Goal: Task Accomplishment & Management: Use online tool/utility

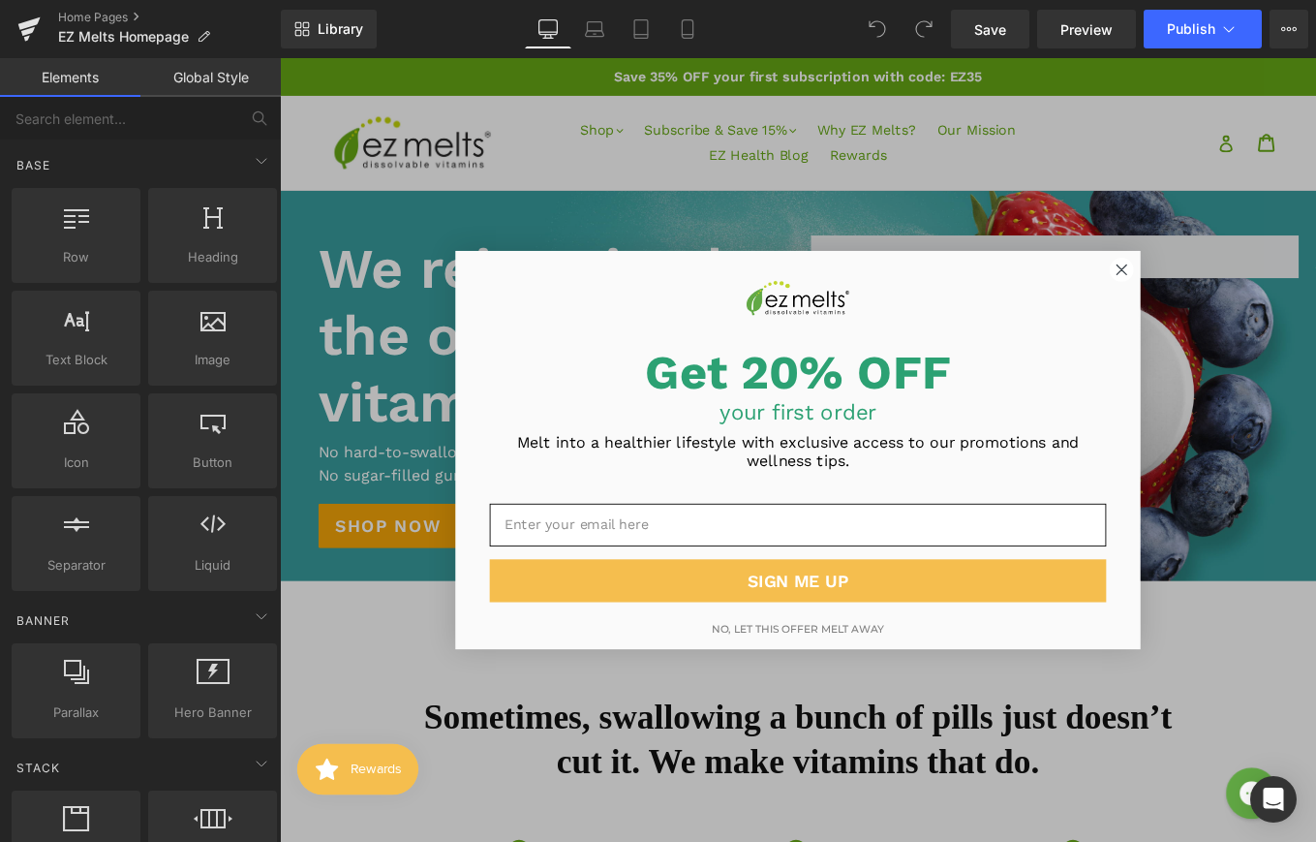
click at [1227, 306] on circle "Close dialog" at bounding box center [1232, 298] width 26 height 26
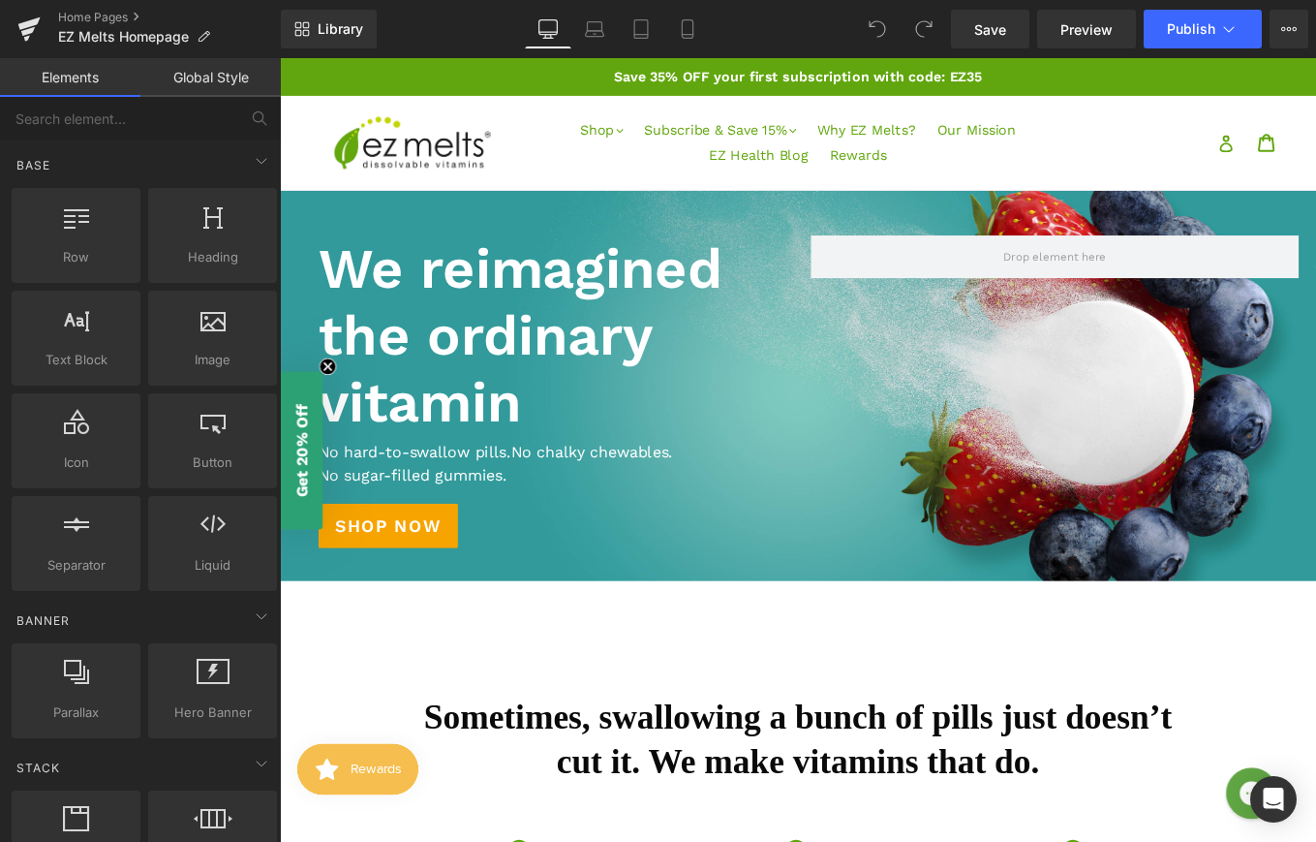
click at [781, 302] on h1 "We reimagined the ordinary vitamin" at bounding box center [587, 372] width 528 height 227
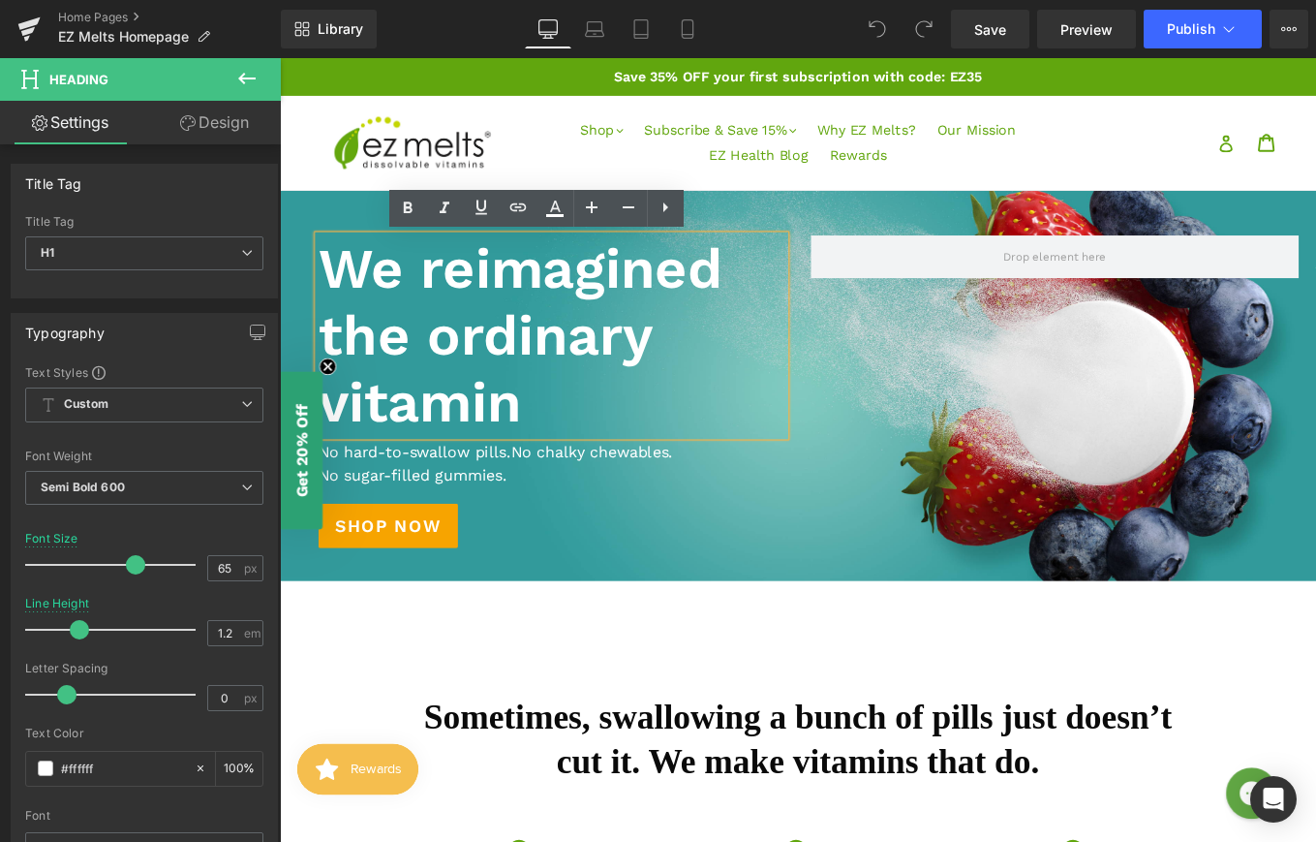
click at [862, 241] on div "We reimagined the ordinary vitamin Heading Text Block No hard-to-swallow pills.…" at bounding box center [866, 428] width 1162 height 397
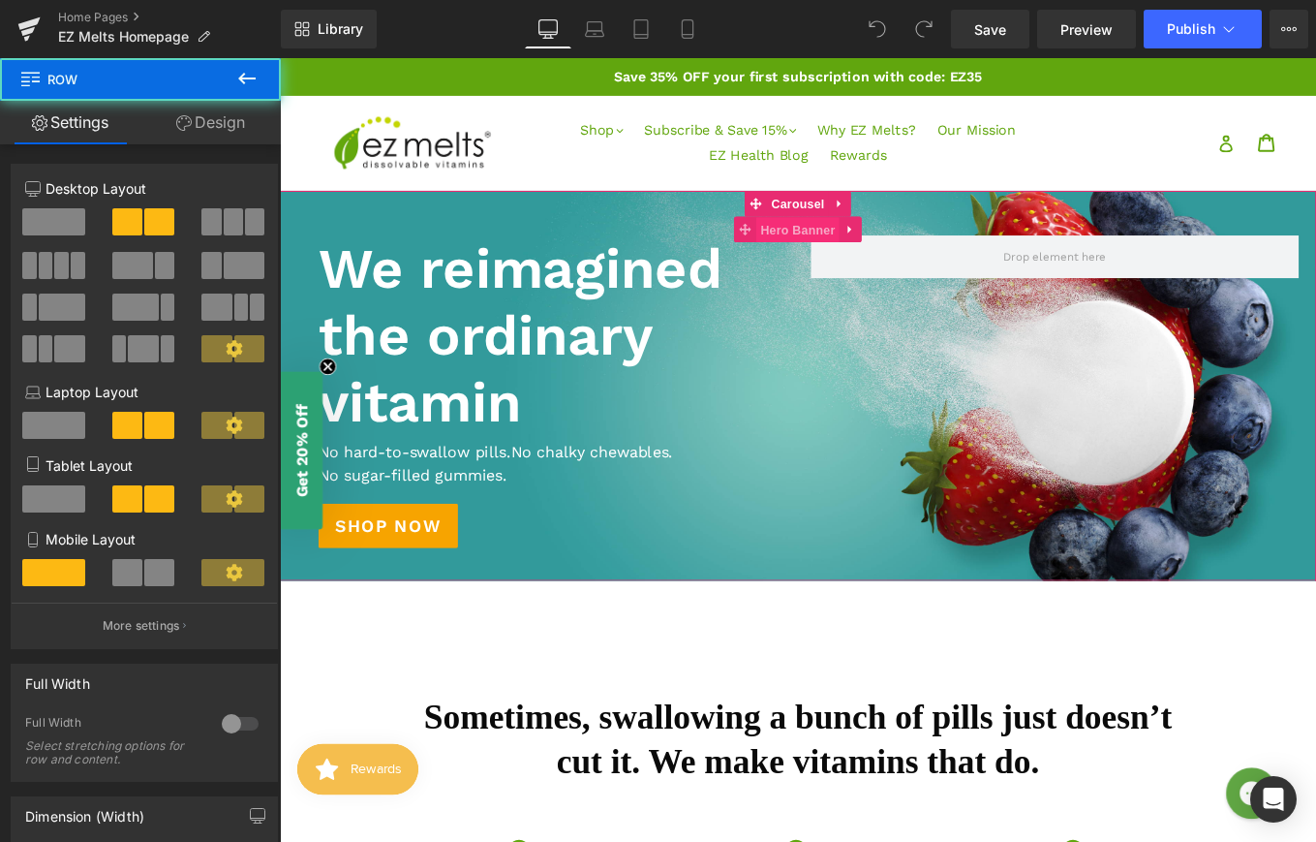
click at [848, 261] on span "Hero Banner" at bounding box center [865, 252] width 94 height 29
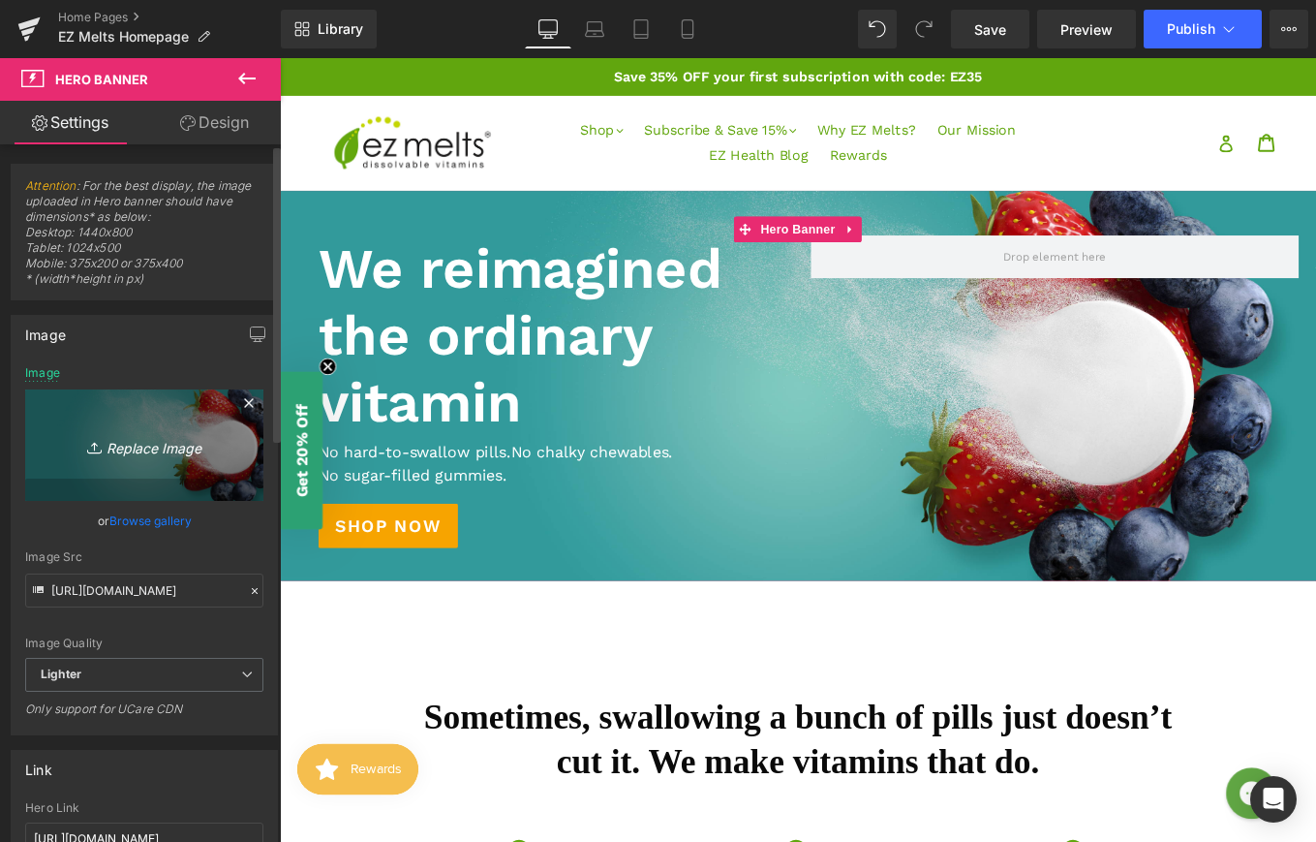
click at [137, 448] on icon "Replace Image" at bounding box center [144, 445] width 155 height 24
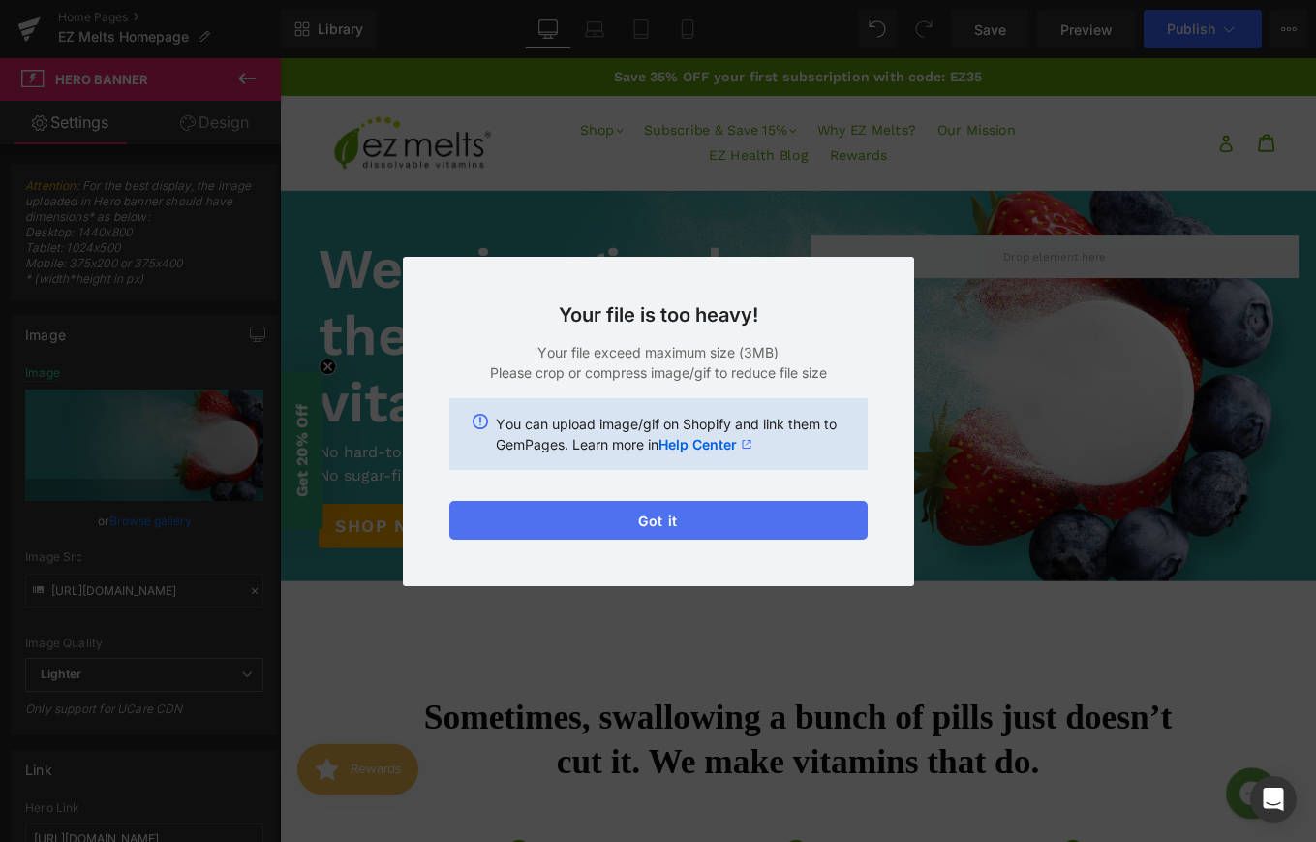
click at [598, 510] on button "Got it" at bounding box center [658, 520] width 418 height 39
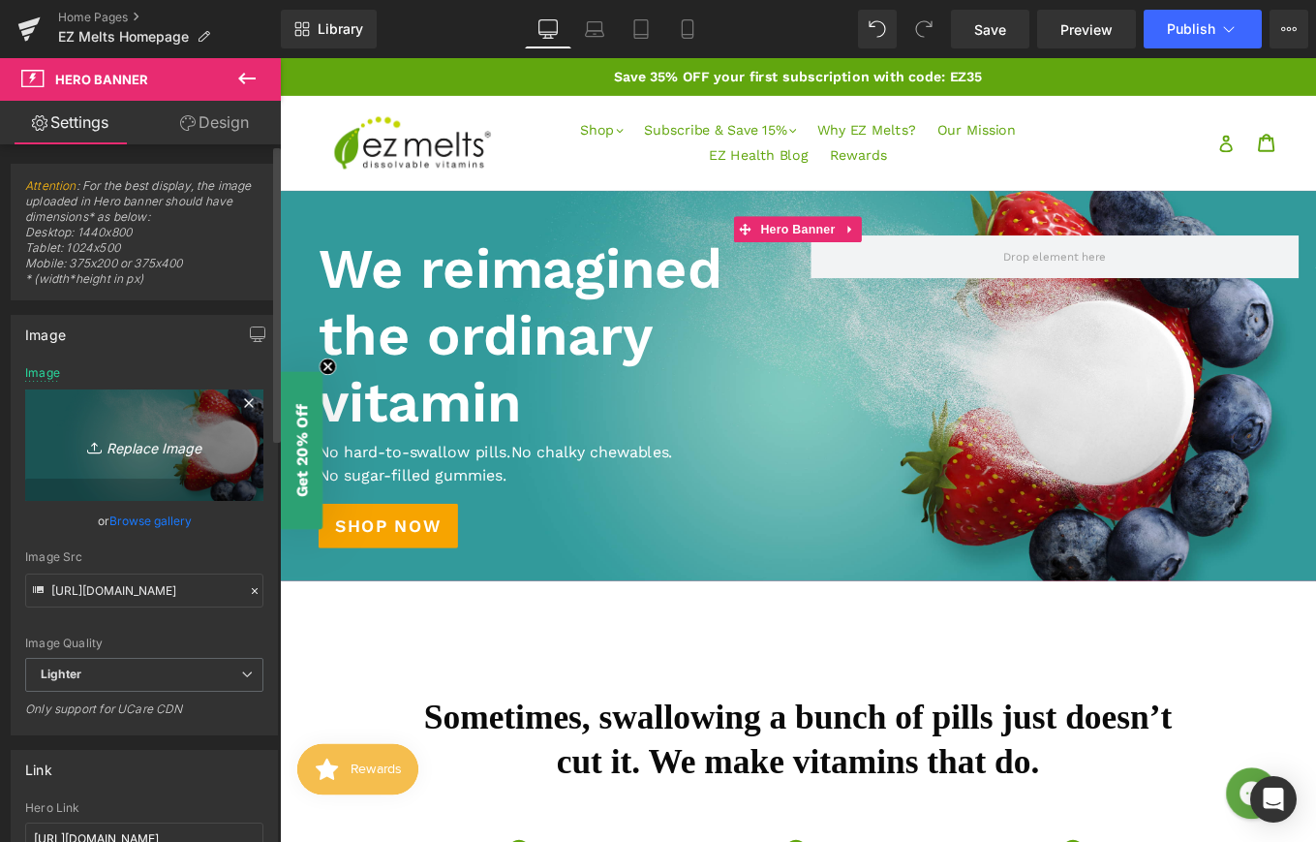
click at [168, 457] on link "Replace Image" at bounding box center [144, 444] width 238 height 111
click at [133, 439] on icon "Replace Image" at bounding box center [144, 445] width 155 height 24
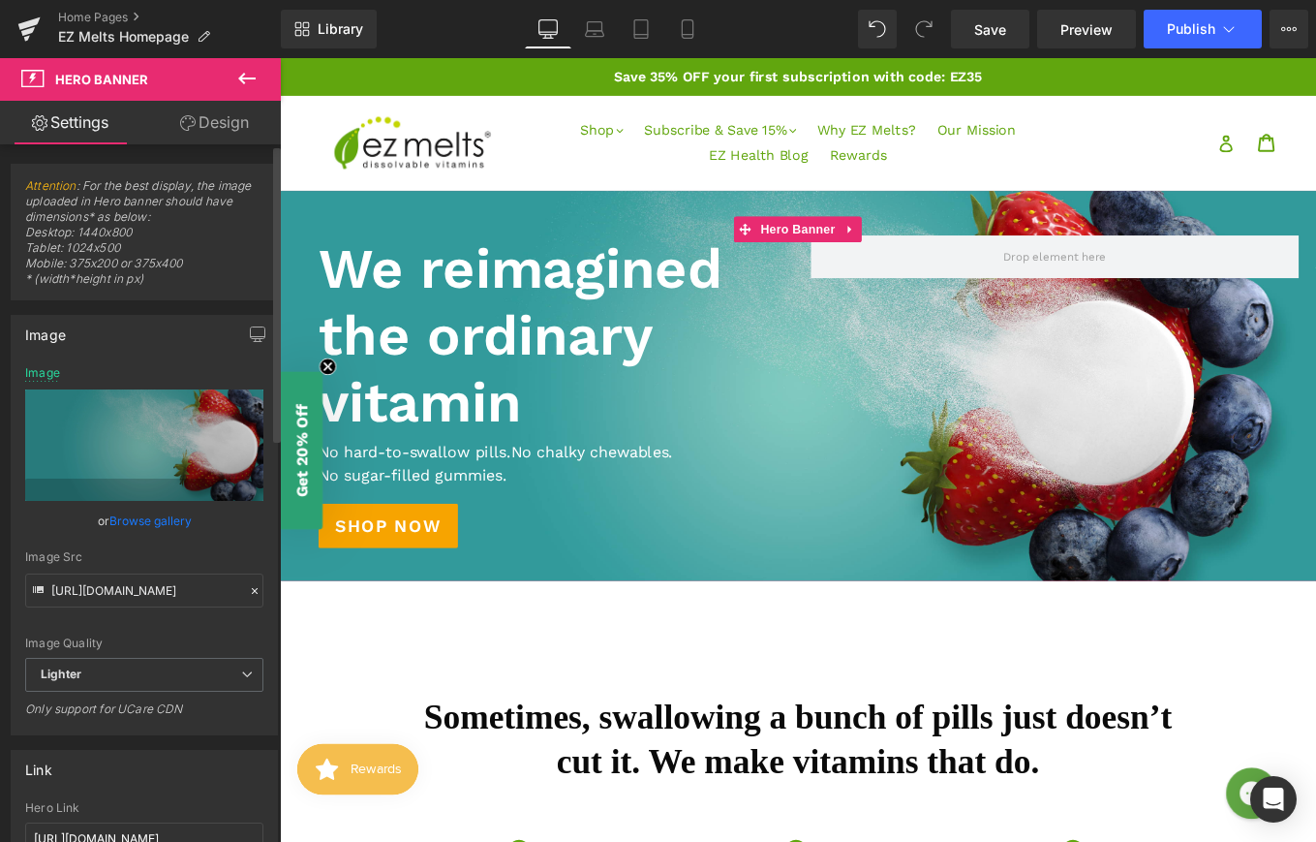
click at [148, 519] on link "Browse gallery" at bounding box center [150, 521] width 82 height 34
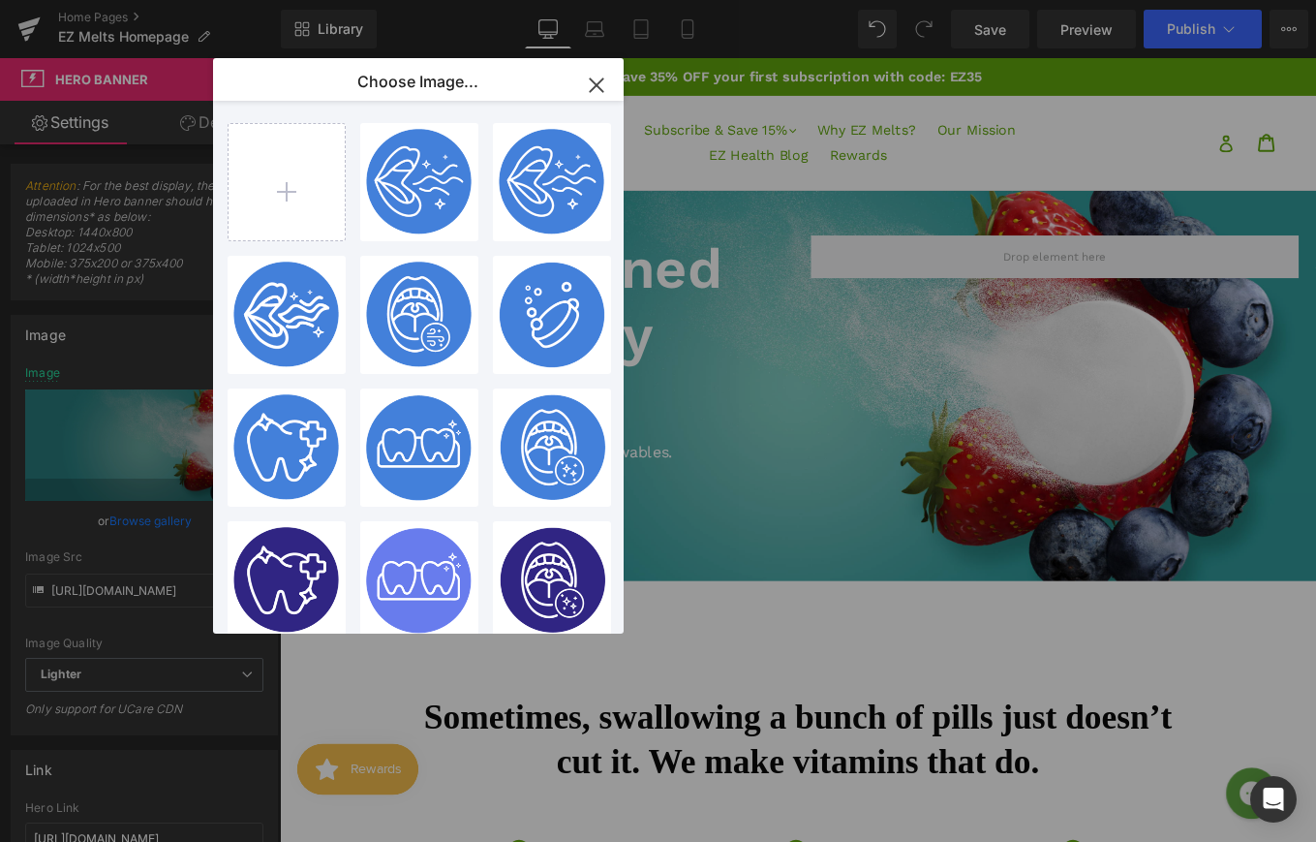
click at [593, 87] on icon "button" at bounding box center [596, 85] width 31 height 31
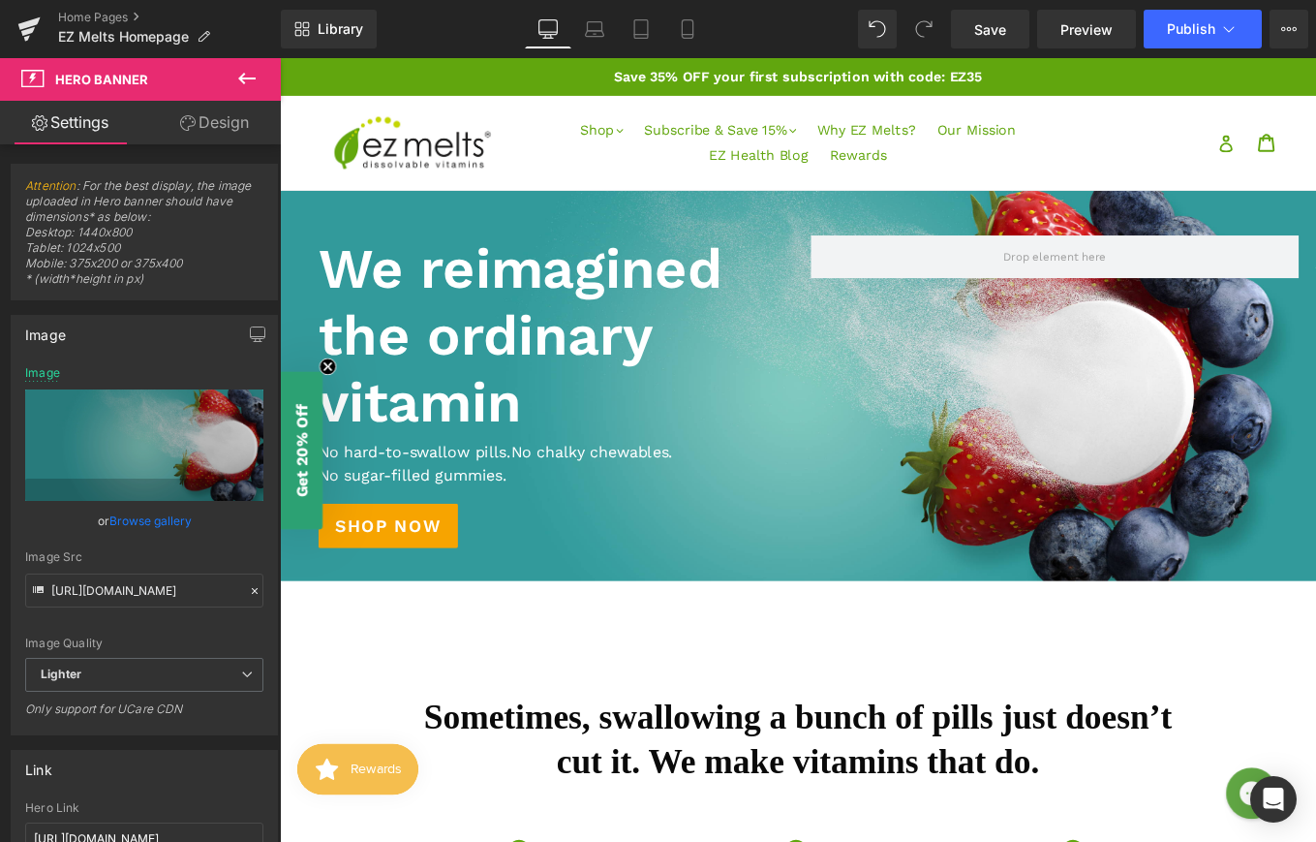
click at [238, 87] on icon at bounding box center [246, 78] width 23 height 23
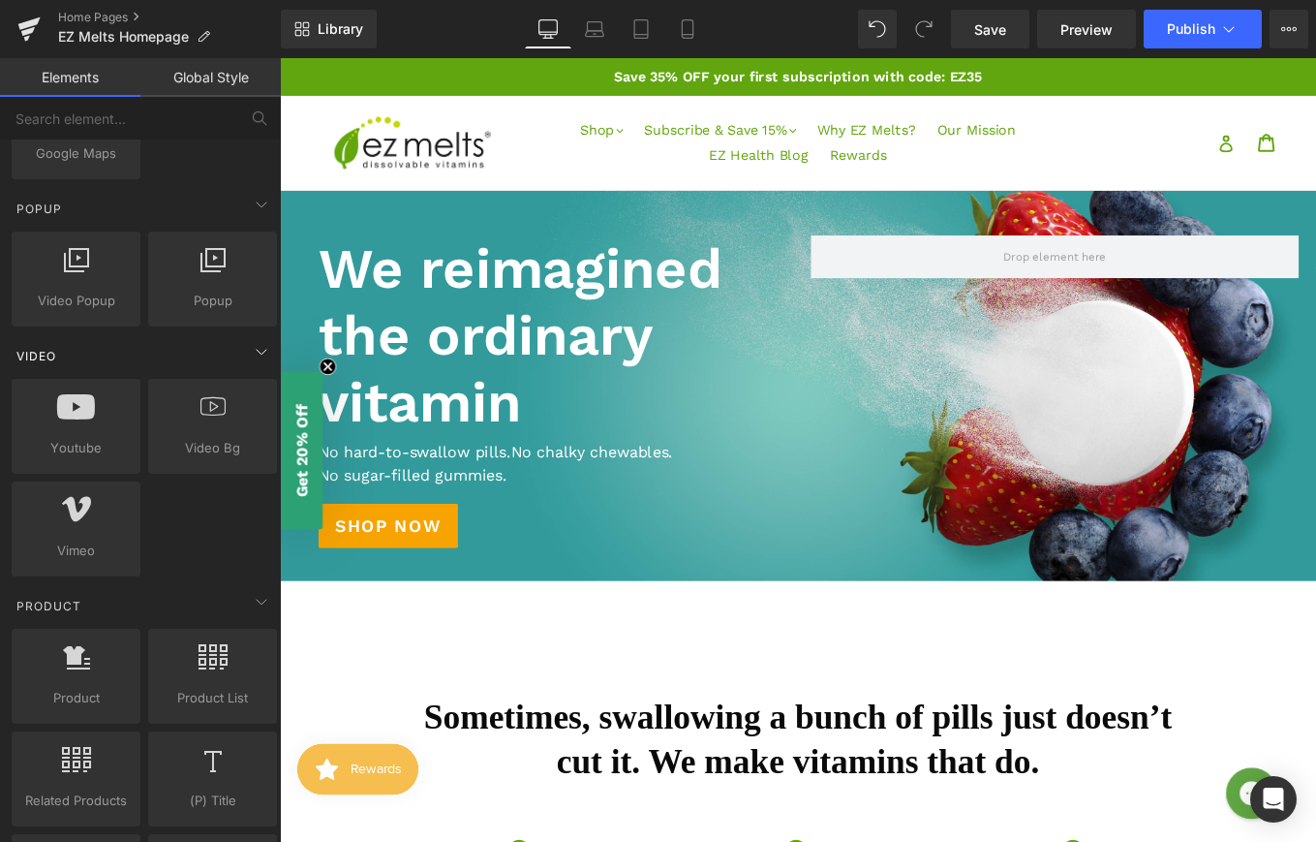
scroll to position [1104, 0]
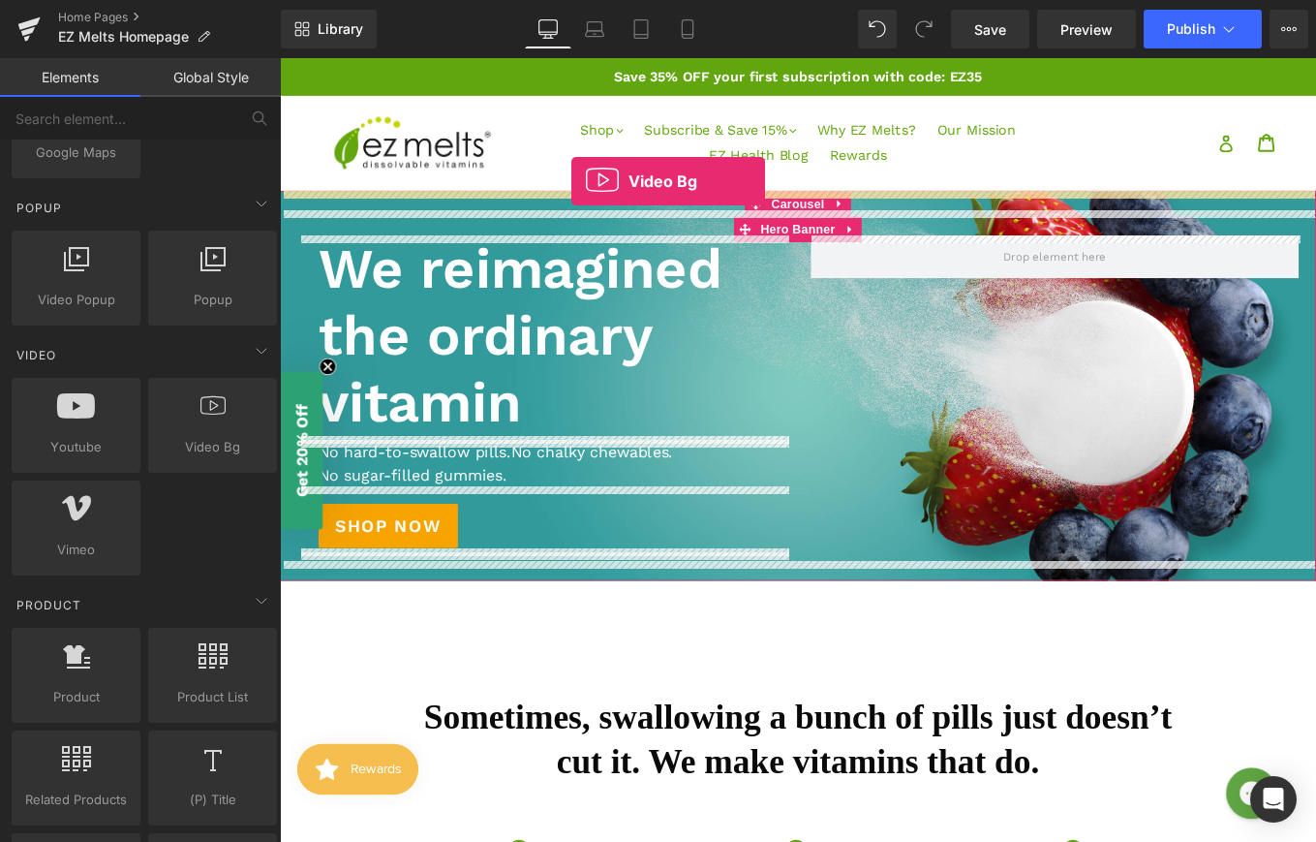
drag, startPoint x: 470, startPoint y: 490, endPoint x: 609, endPoint y: 198, distance: 324.0
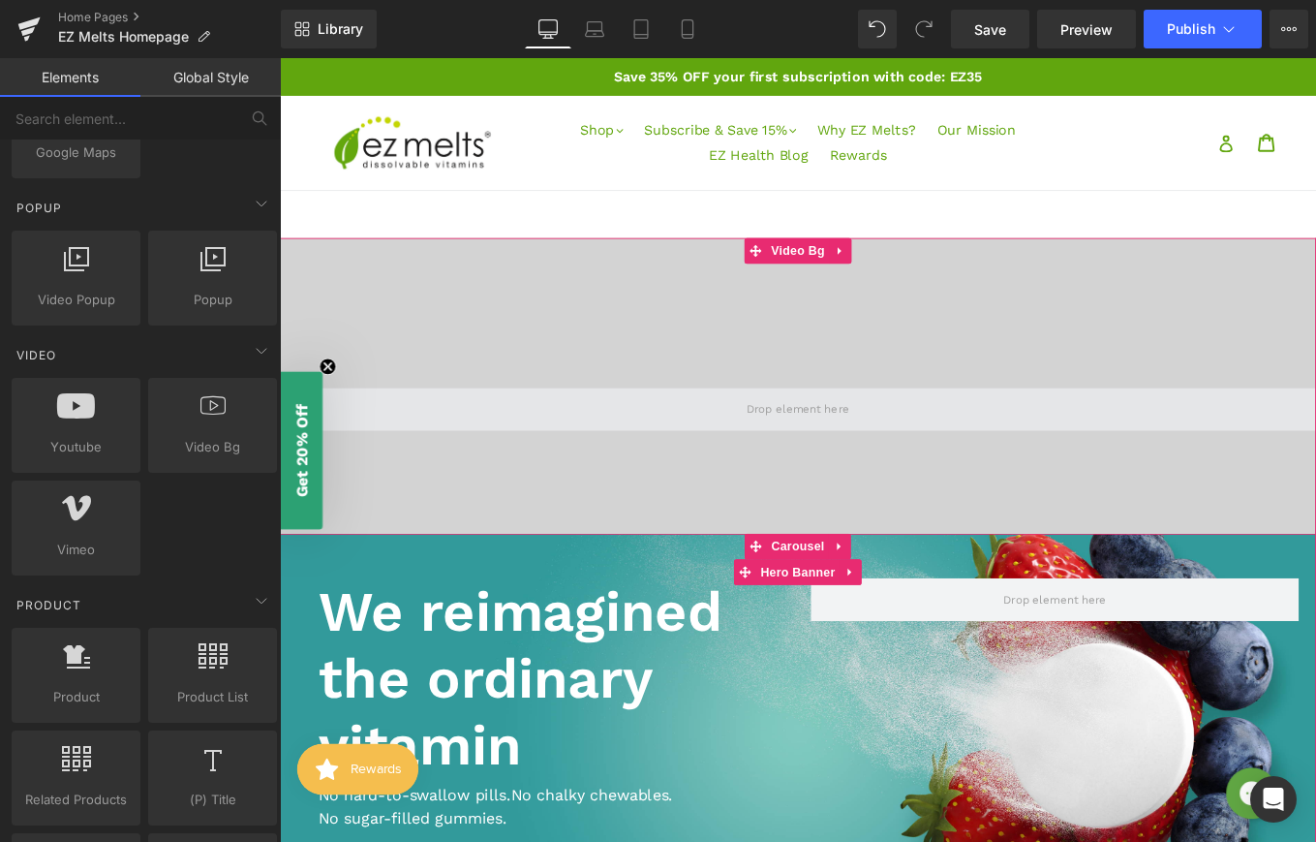
click at [834, 467] on span at bounding box center [866, 455] width 130 height 29
click at [830, 467] on span at bounding box center [866, 455] width 130 height 29
click at [875, 447] on span at bounding box center [866, 455] width 130 height 29
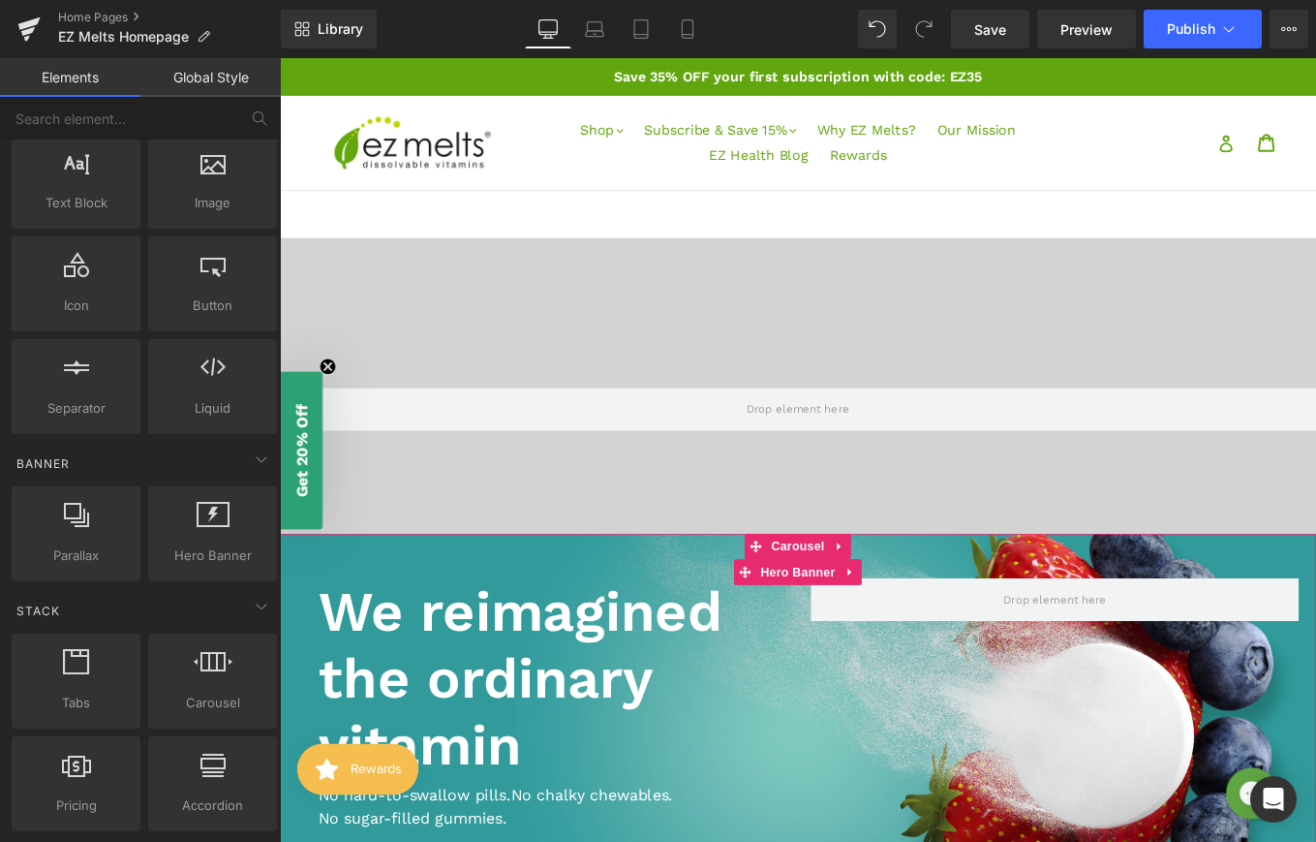
scroll to position [0, 0]
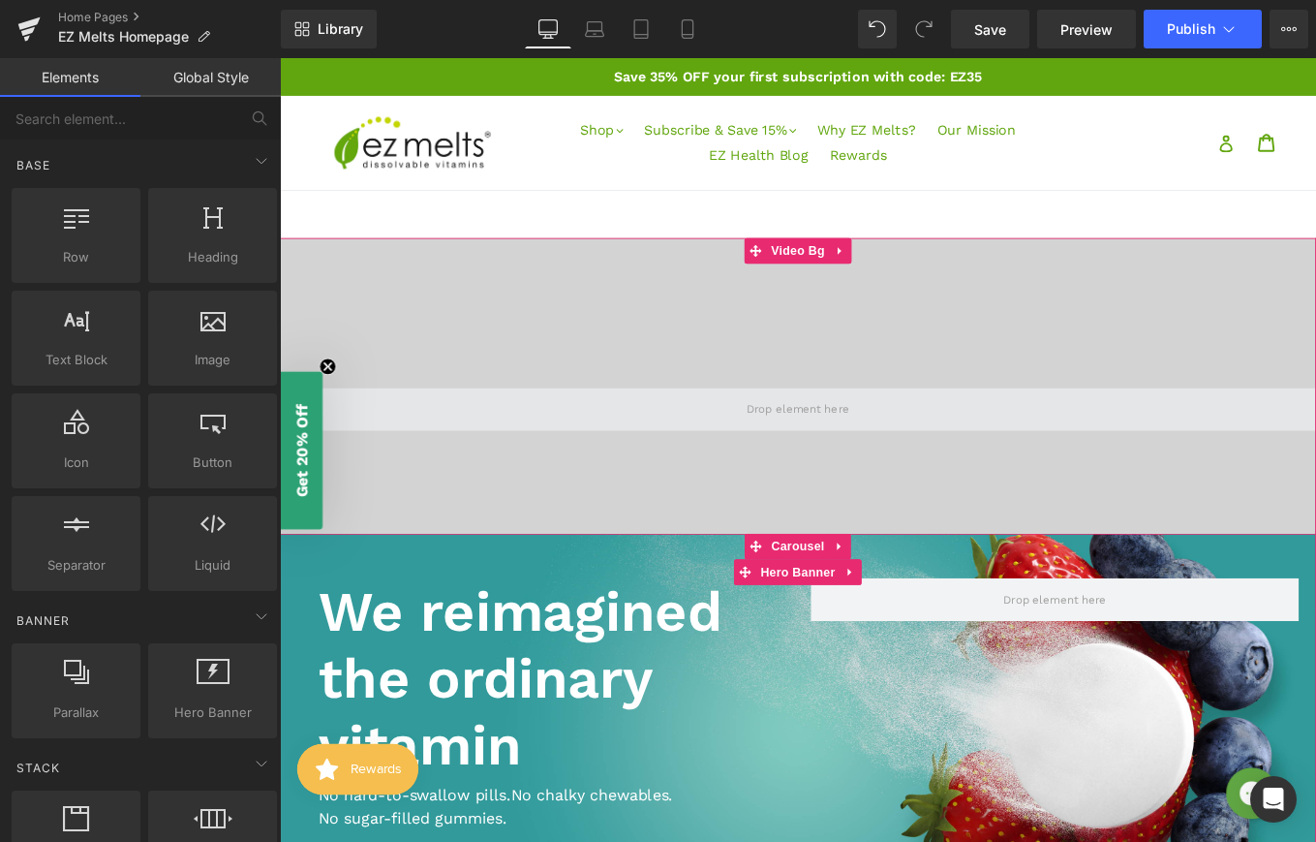
click at [893, 459] on span at bounding box center [866, 455] width 130 height 29
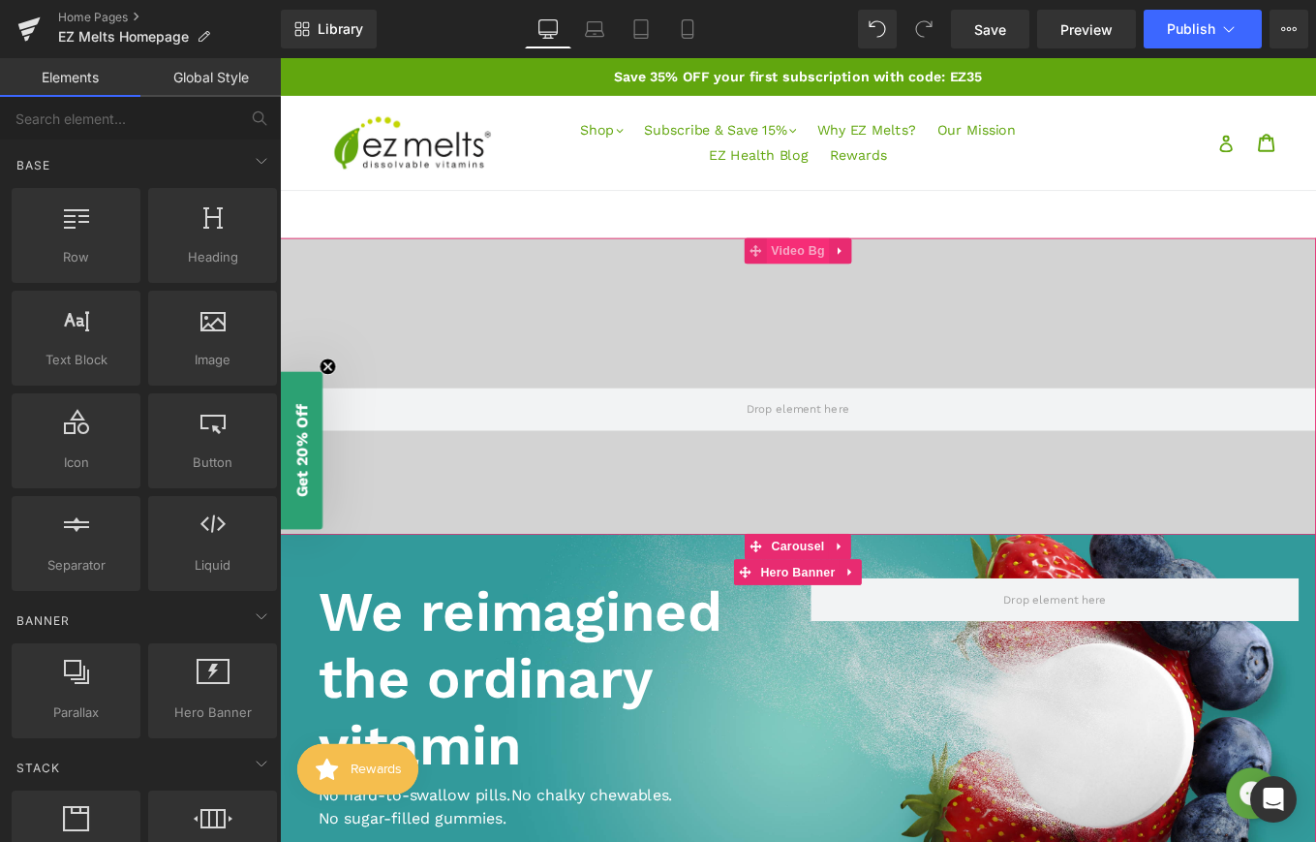
click at [867, 283] on span "Video Bg" at bounding box center [866, 275] width 71 height 29
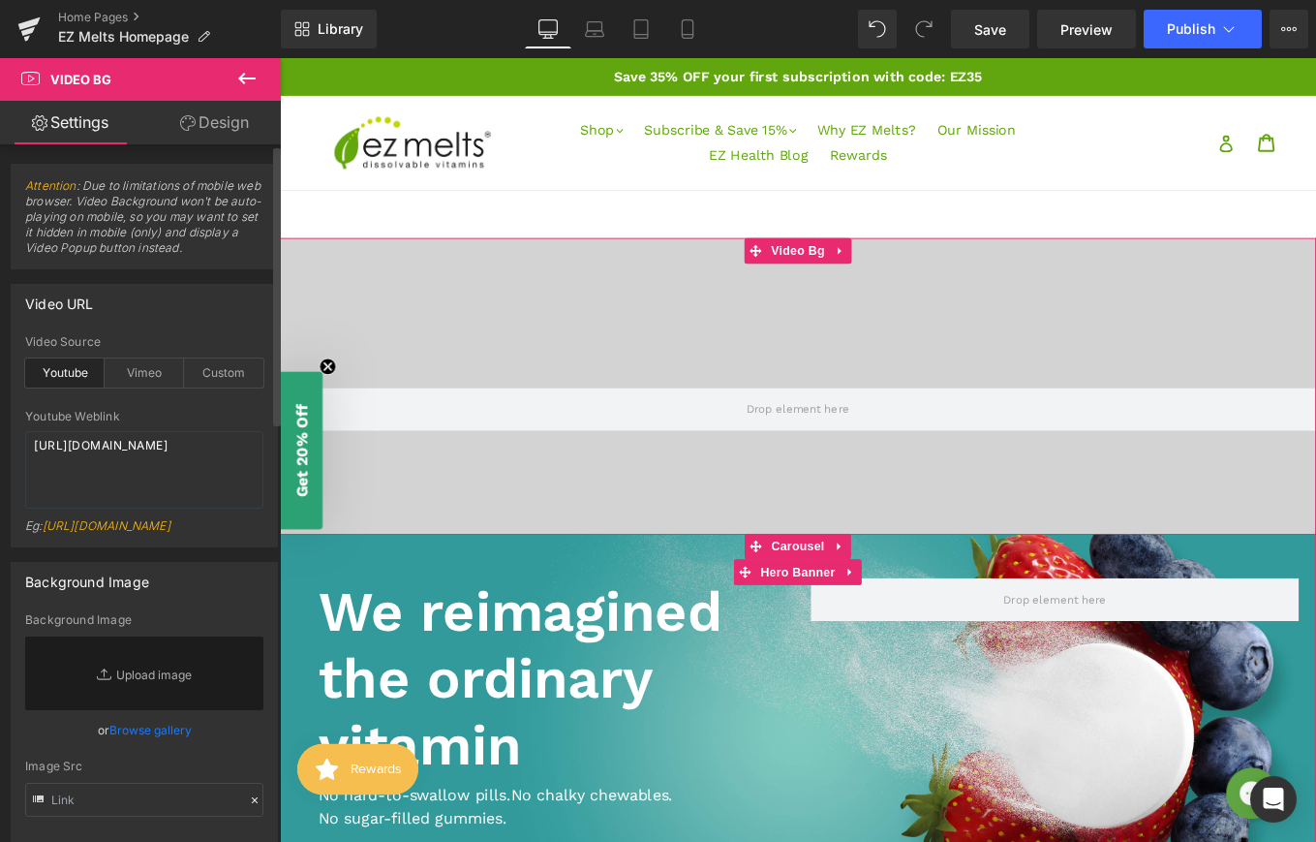
click at [106, 684] on icon at bounding box center [106, 673] width 19 height 19
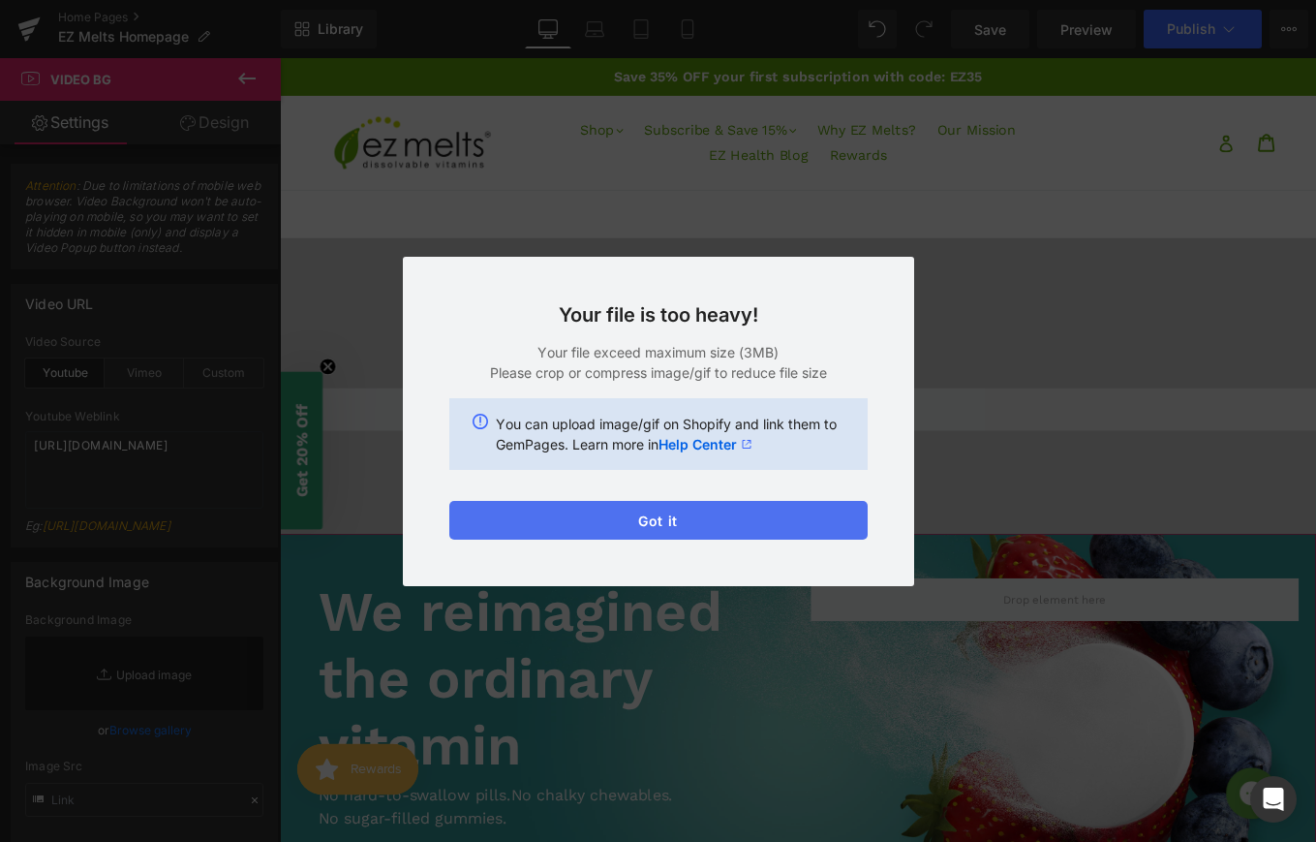
click at [660, 522] on button "Got it" at bounding box center [658, 520] width 418 height 39
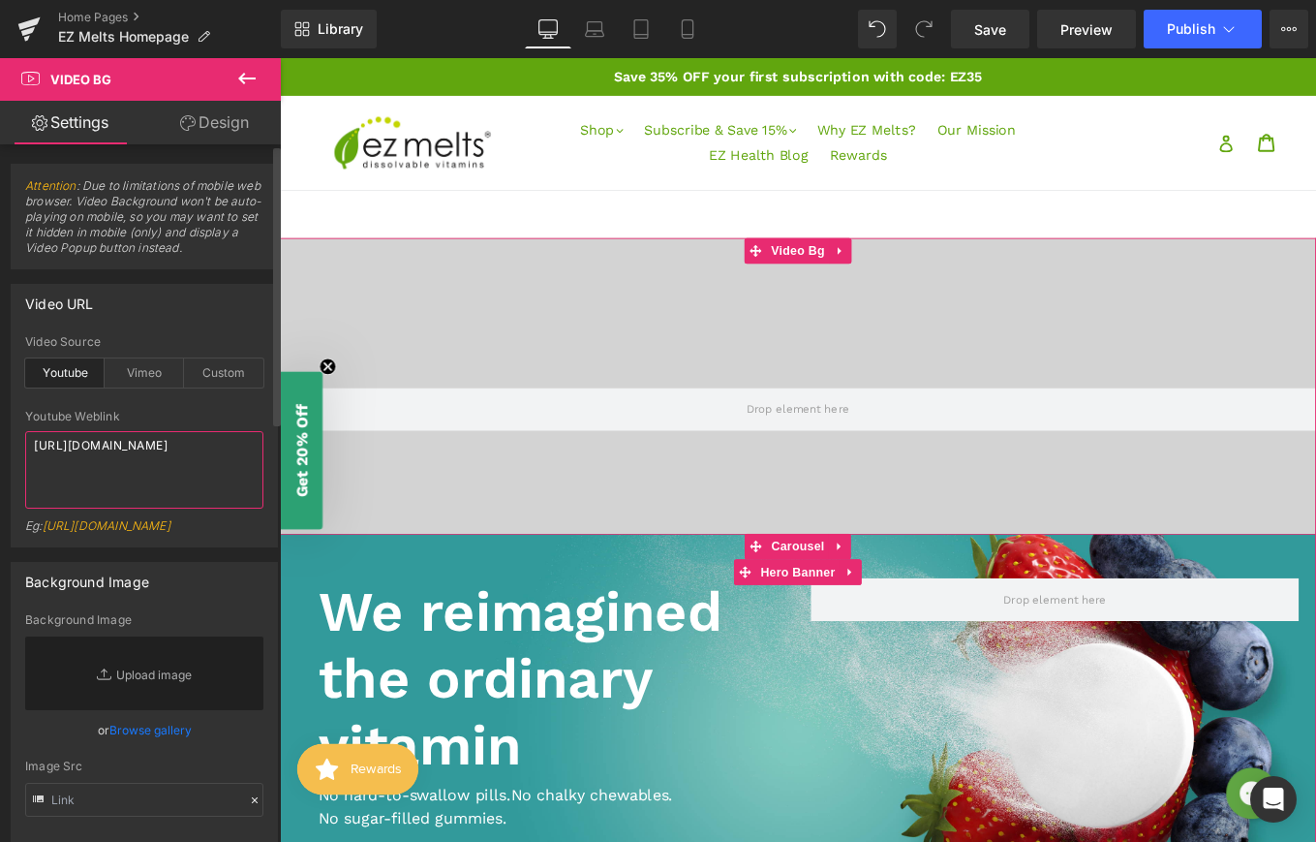
drag, startPoint x: 173, startPoint y: 461, endPoint x: 37, endPoint y: 450, distance: 137.0
click at [37, 450] on textarea "[URL][DOMAIN_NAME]" at bounding box center [144, 469] width 238 height 77
click at [655, 342] on div at bounding box center [866, 454] width 1172 height 387
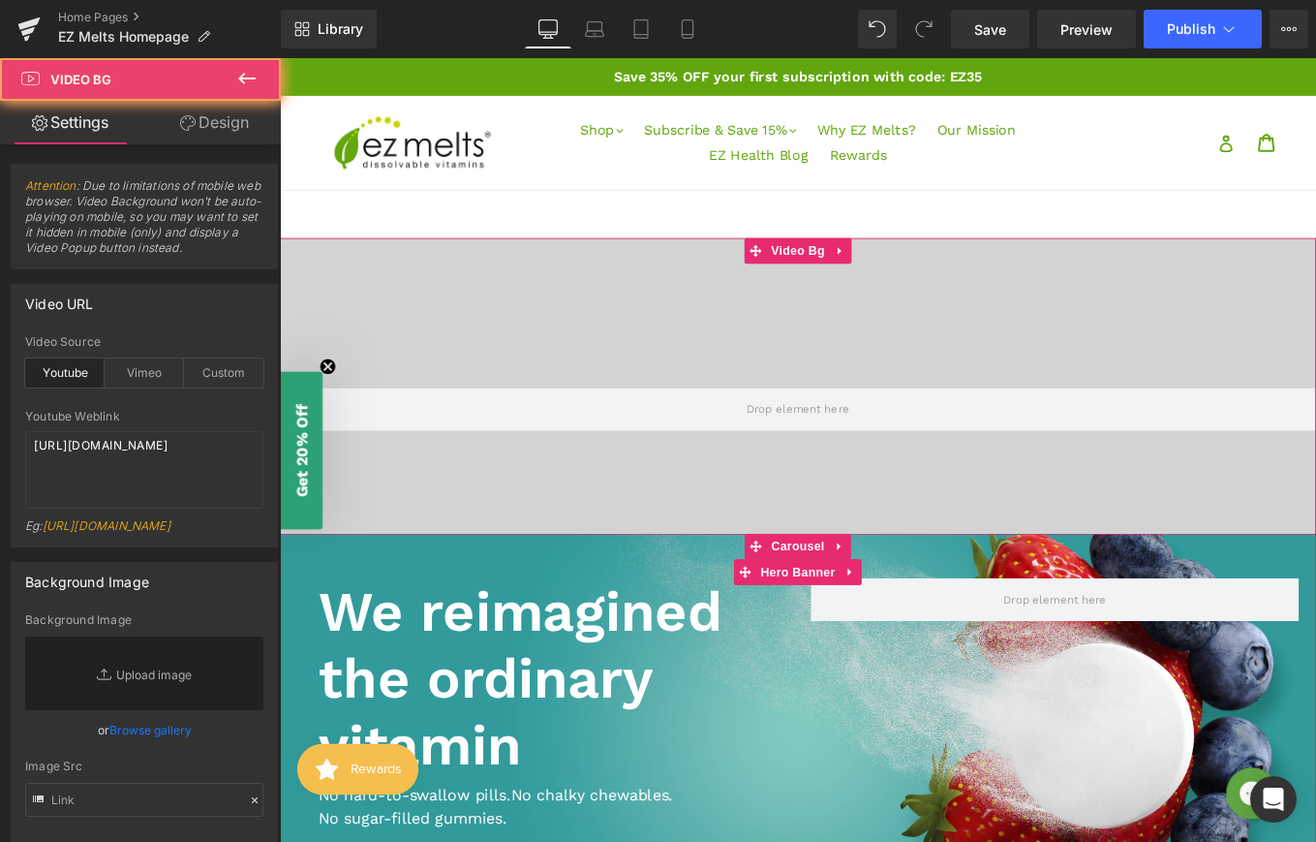
click at [733, 341] on div at bounding box center [866, 454] width 1172 height 387
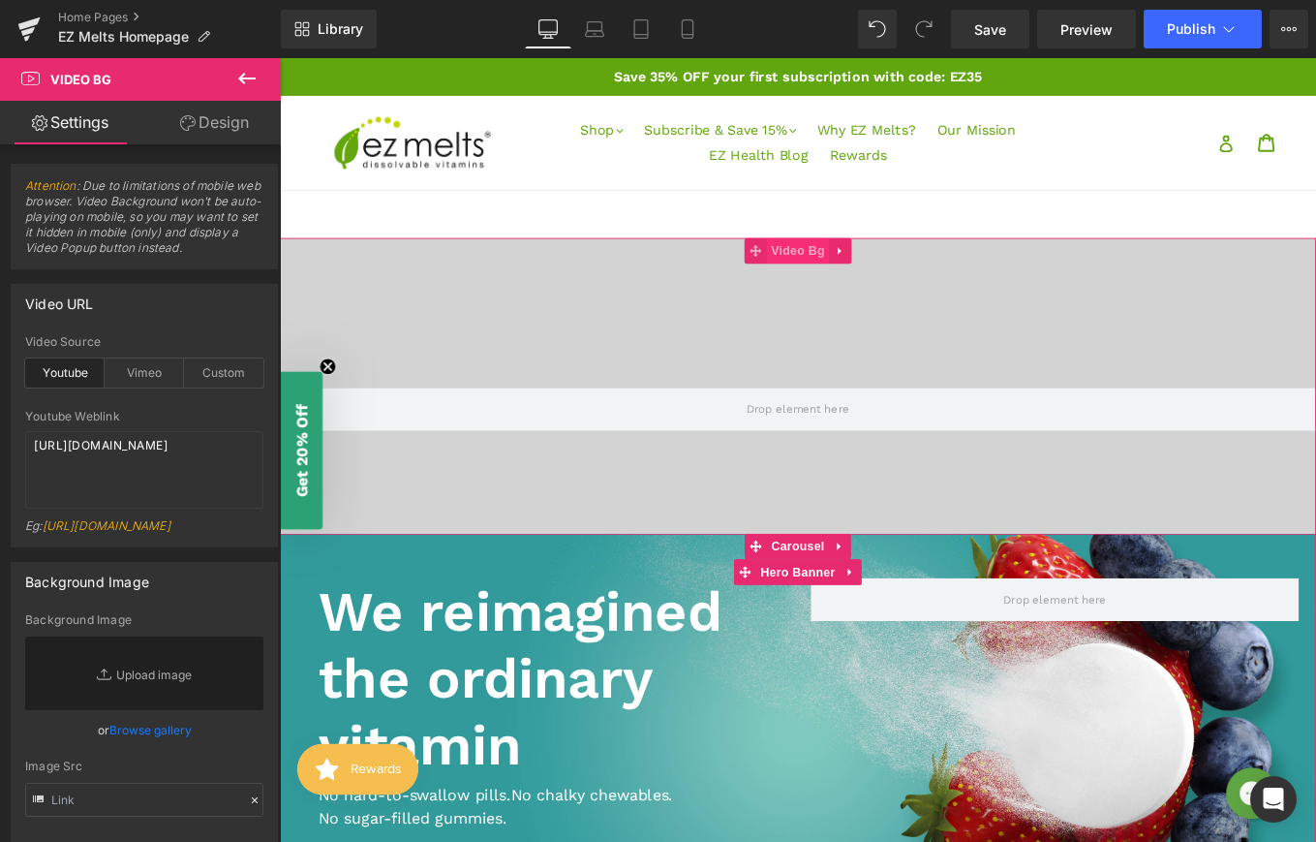
click at [891, 267] on span "Video Bg" at bounding box center [866, 275] width 71 height 29
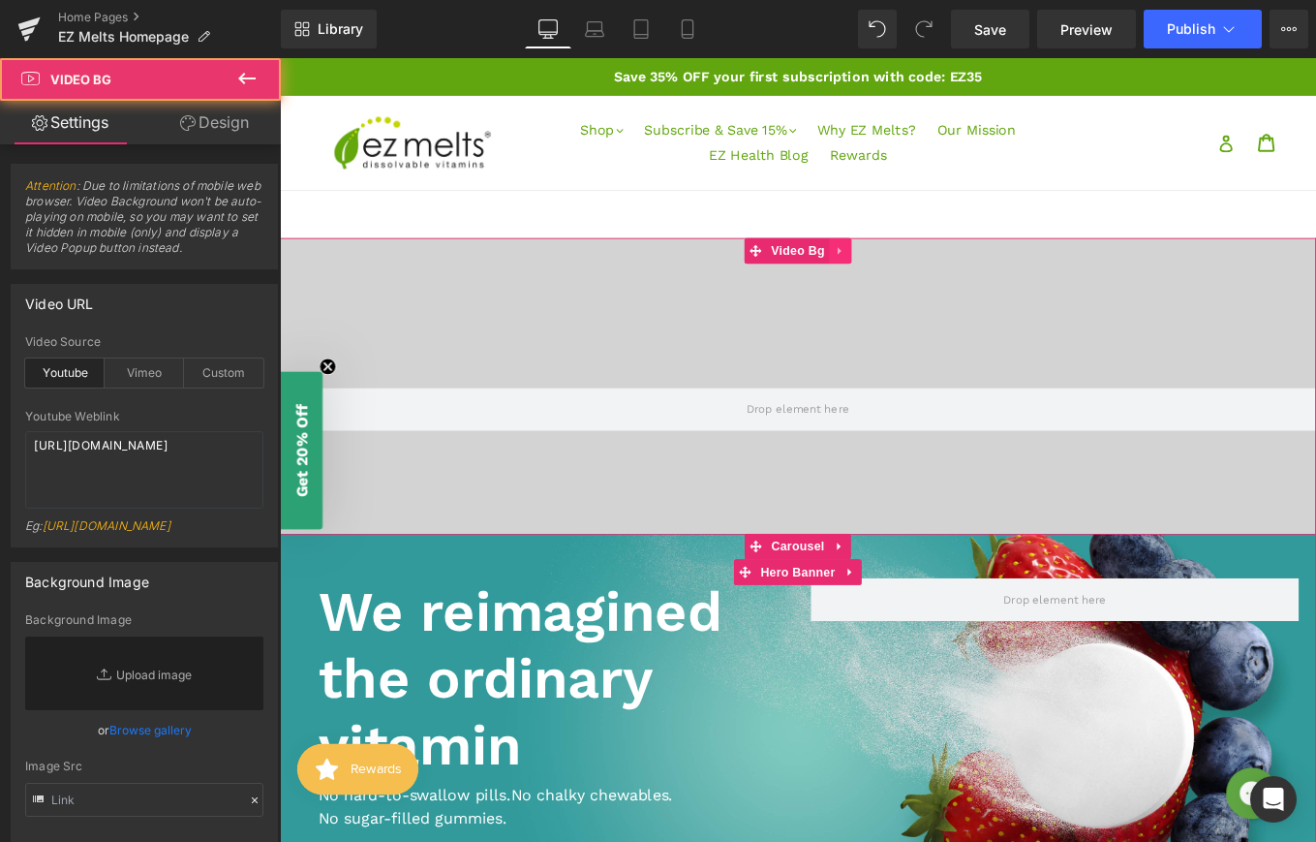
click at [912, 286] on link at bounding box center [913, 275] width 25 height 29
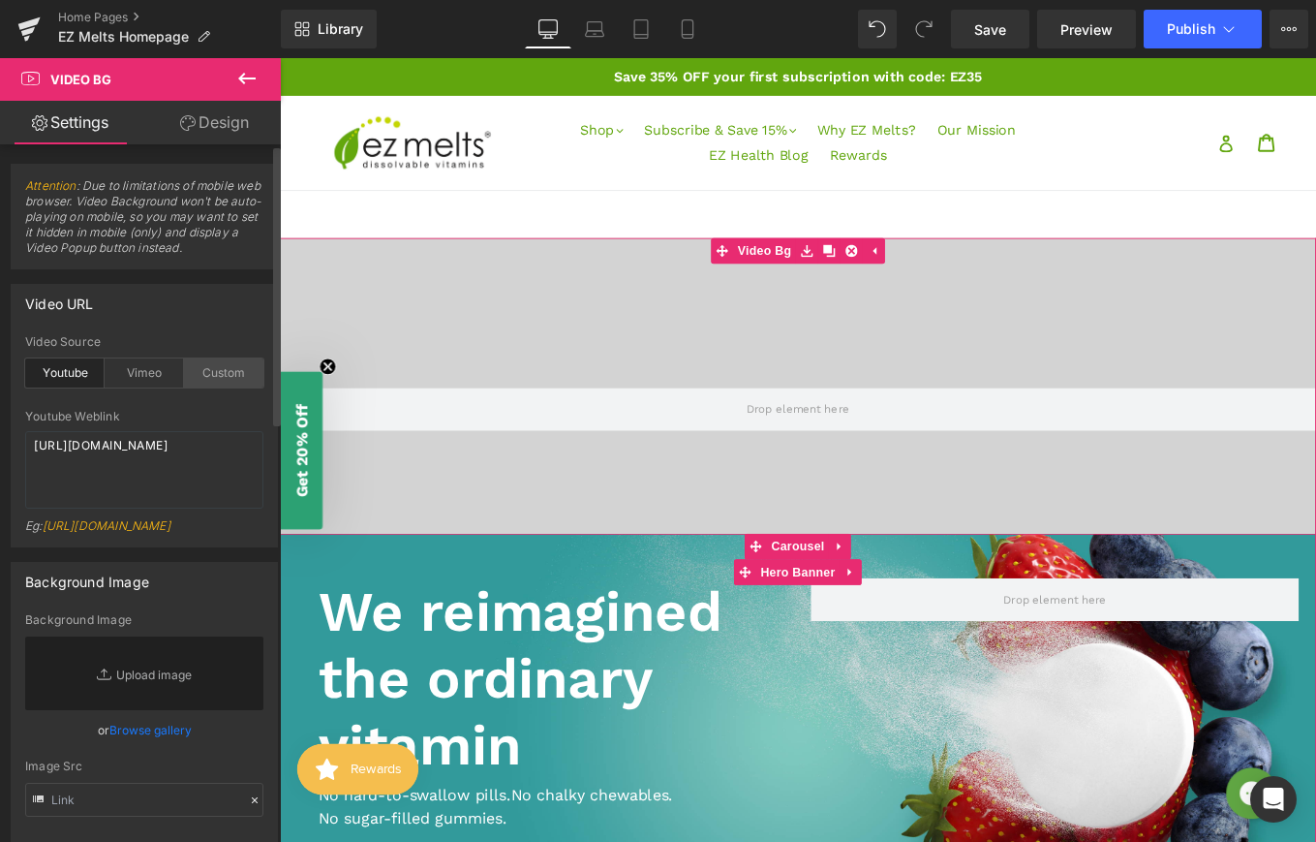
click at [208, 375] on div "Custom" at bounding box center [223, 372] width 79 height 29
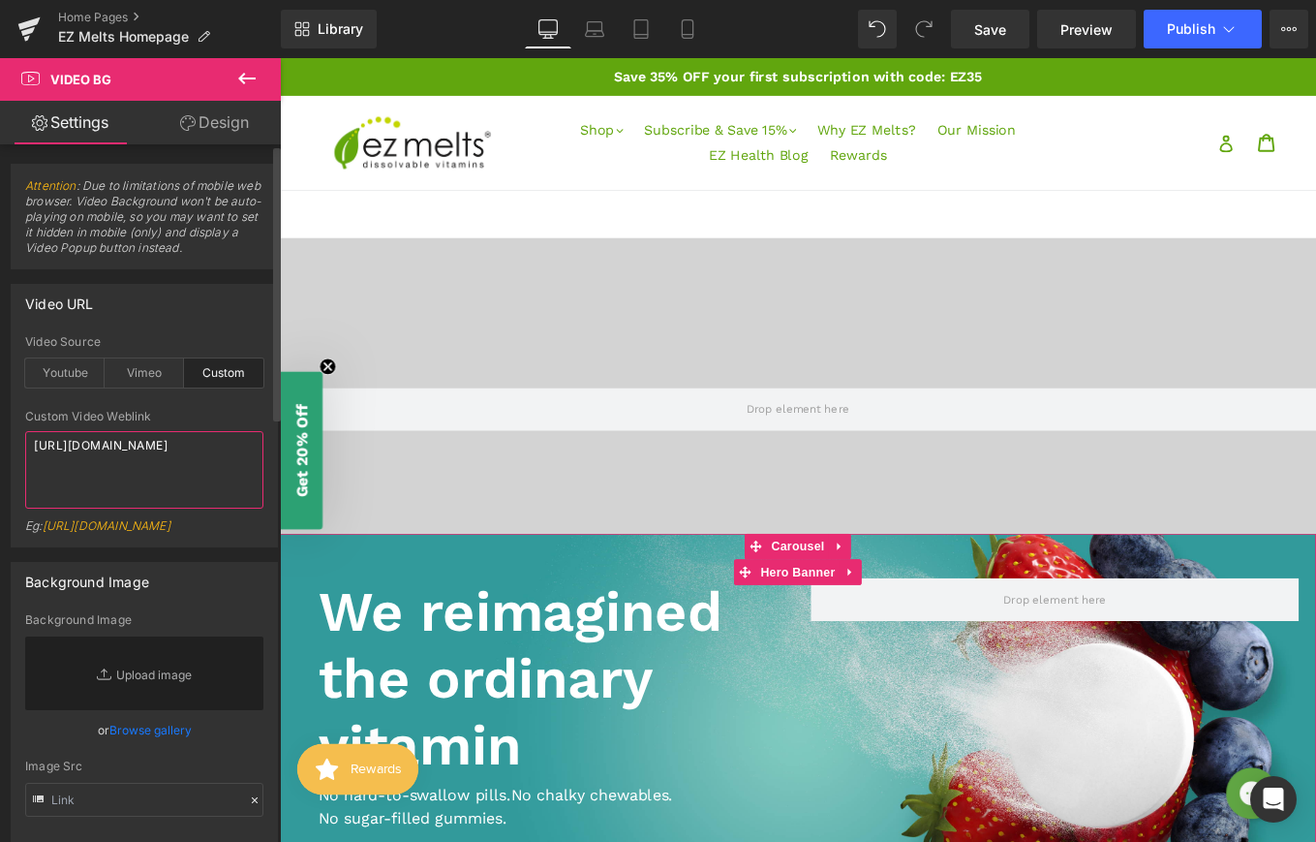
click at [169, 474] on textarea "[URL][DOMAIN_NAME]" at bounding box center [144, 469] width 238 height 77
click at [190, 475] on textarea "[URL][DOMAIN_NAME]" at bounding box center [144, 469] width 238 height 77
click at [205, 474] on textarea "[URL][DOMAIN_NAME]" at bounding box center [144, 469] width 238 height 77
click at [138, 533] on link "[URL][DOMAIN_NAME]" at bounding box center [107, 525] width 128 height 15
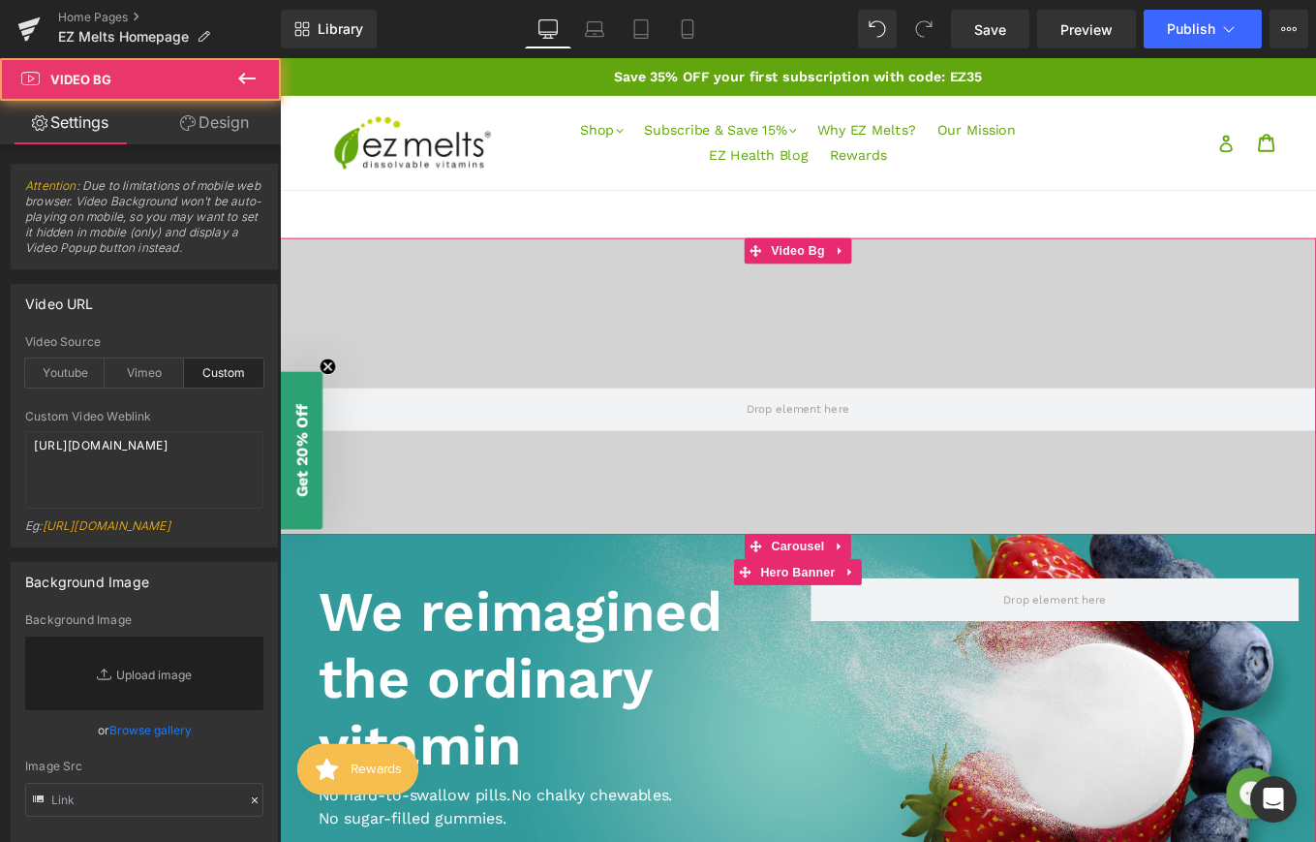
click at [791, 344] on div at bounding box center [866, 454] width 1172 height 387
click at [838, 294] on div at bounding box center [866, 454] width 1172 height 387
click at [885, 280] on span "Video Bg" at bounding box center [866, 275] width 71 height 29
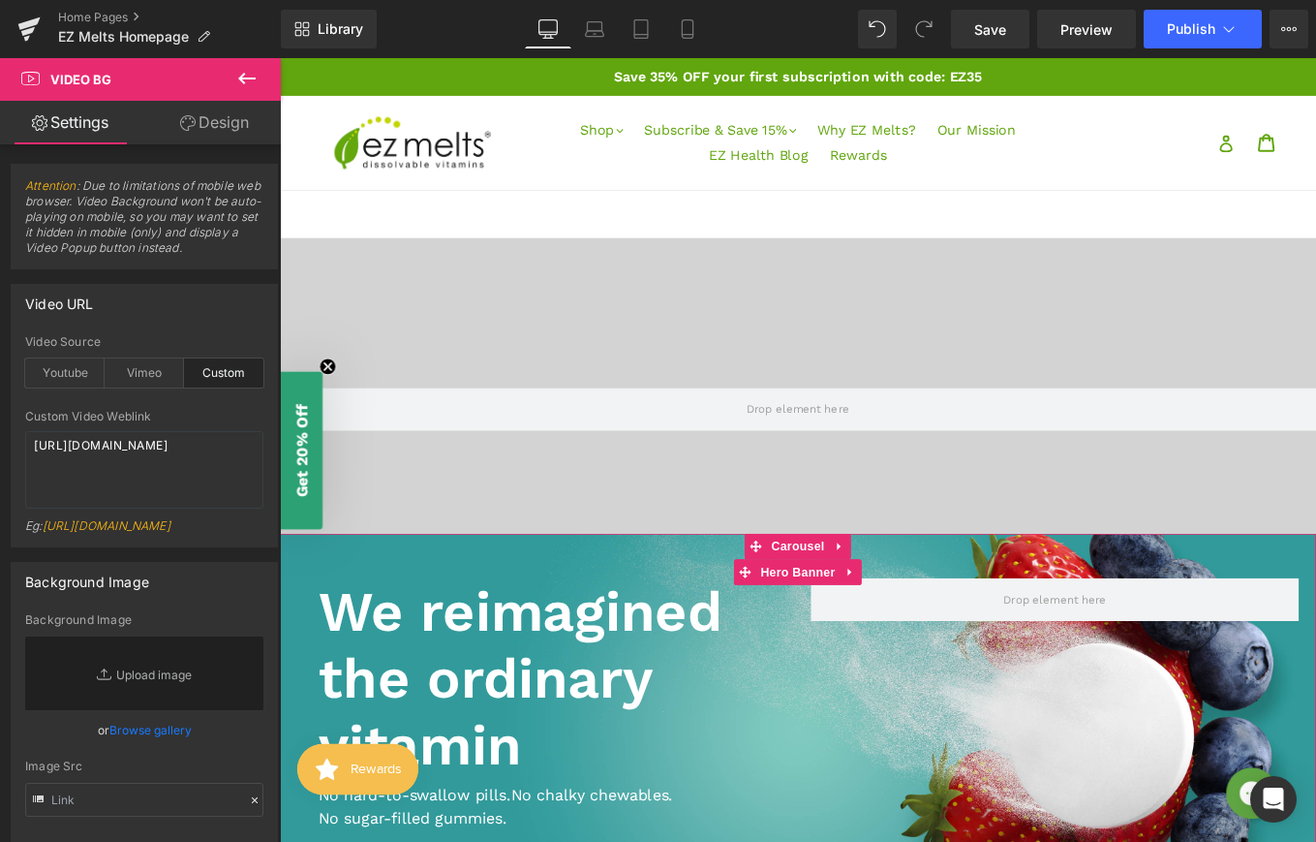
click at [255, 75] on icon at bounding box center [246, 78] width 23 height 23
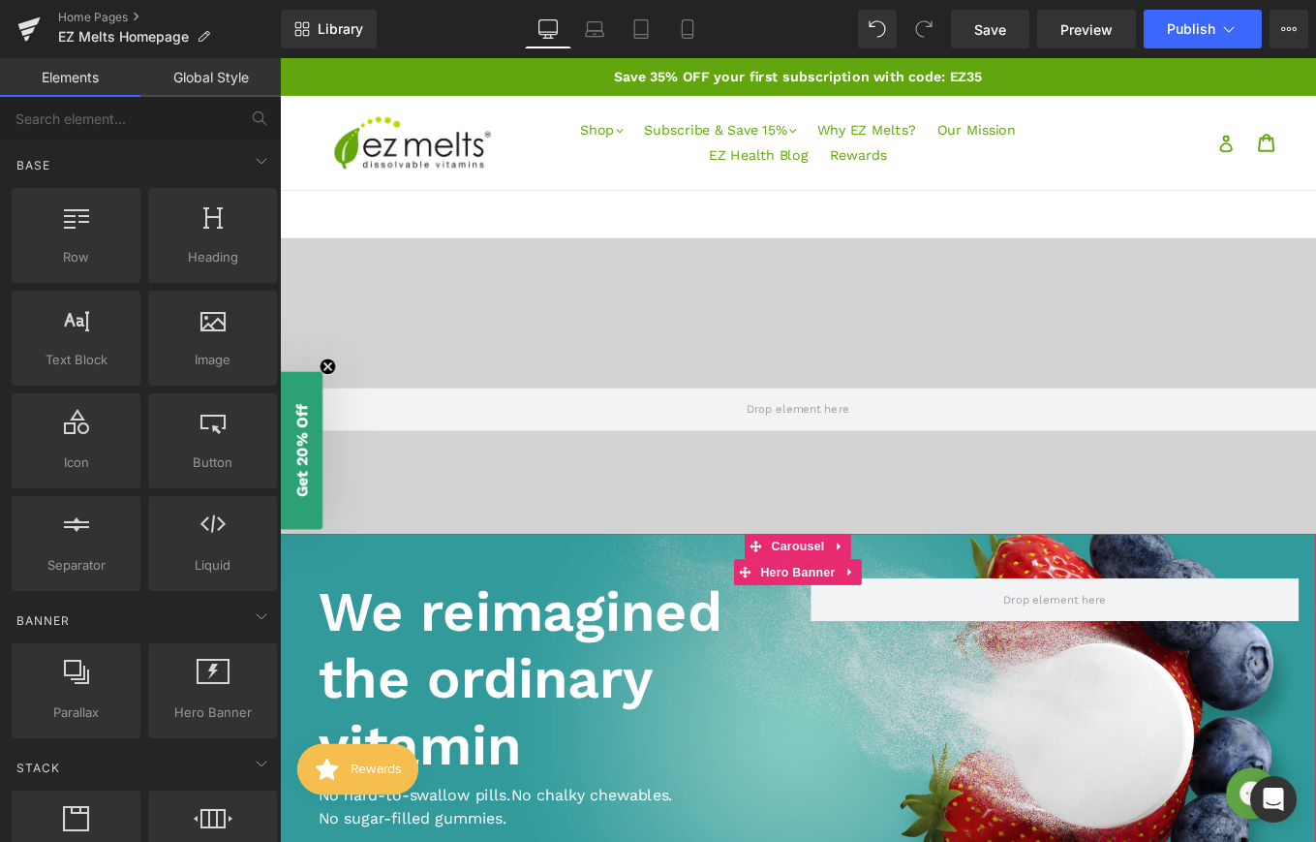
click at [741, 389] on div at bounding box center [866, 454] width 1172 height 387
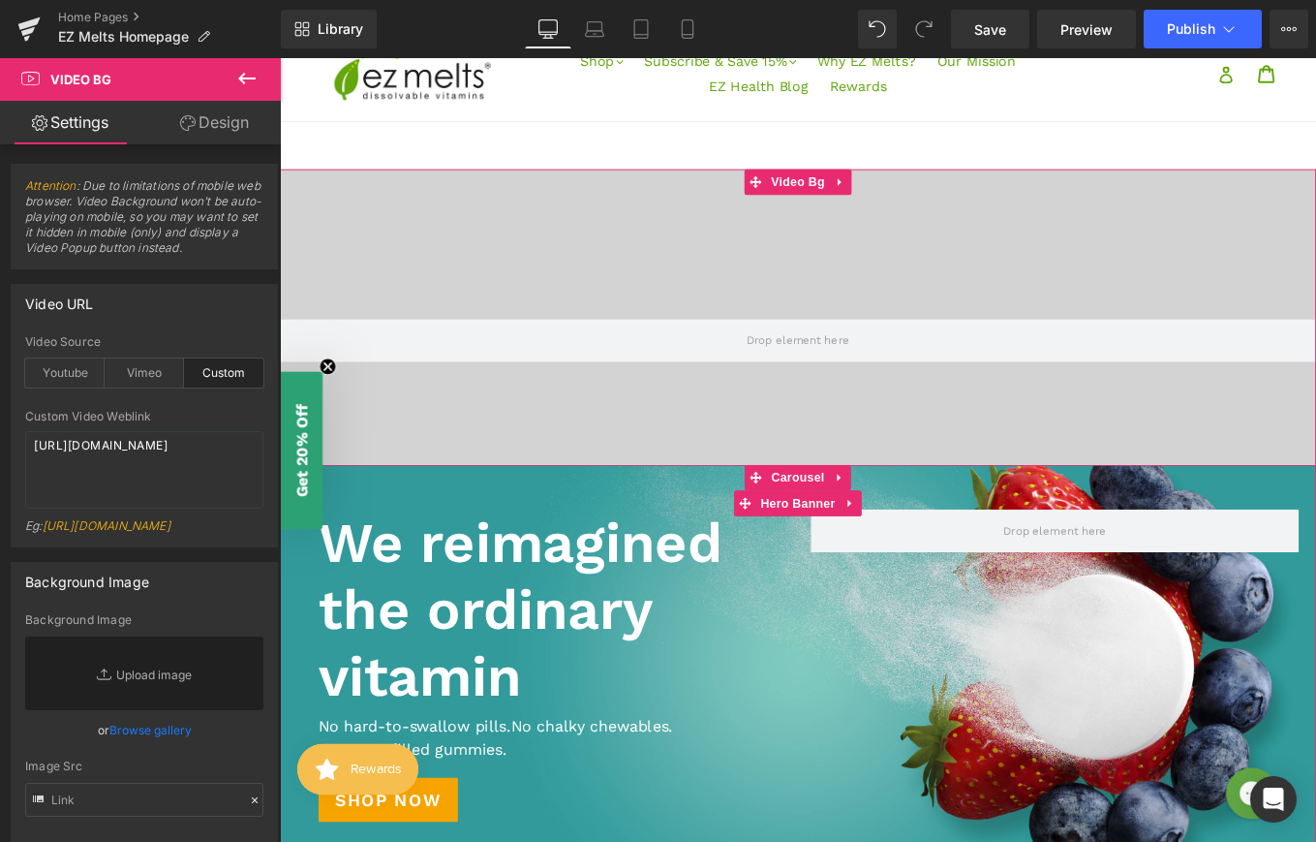
scroll to position [62, 0]
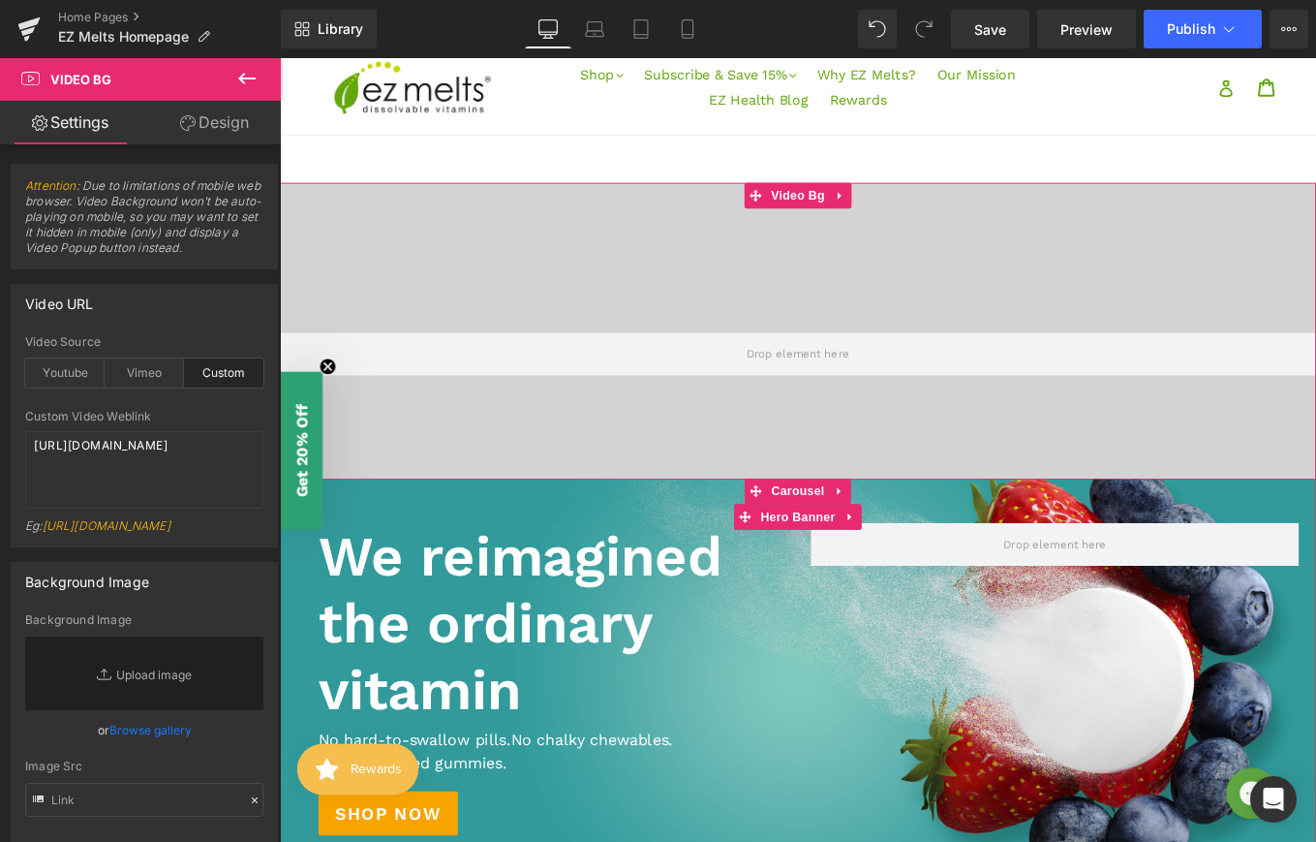
click at [795, 347] on div at bounding box center [866, 392] width 1172 height 387
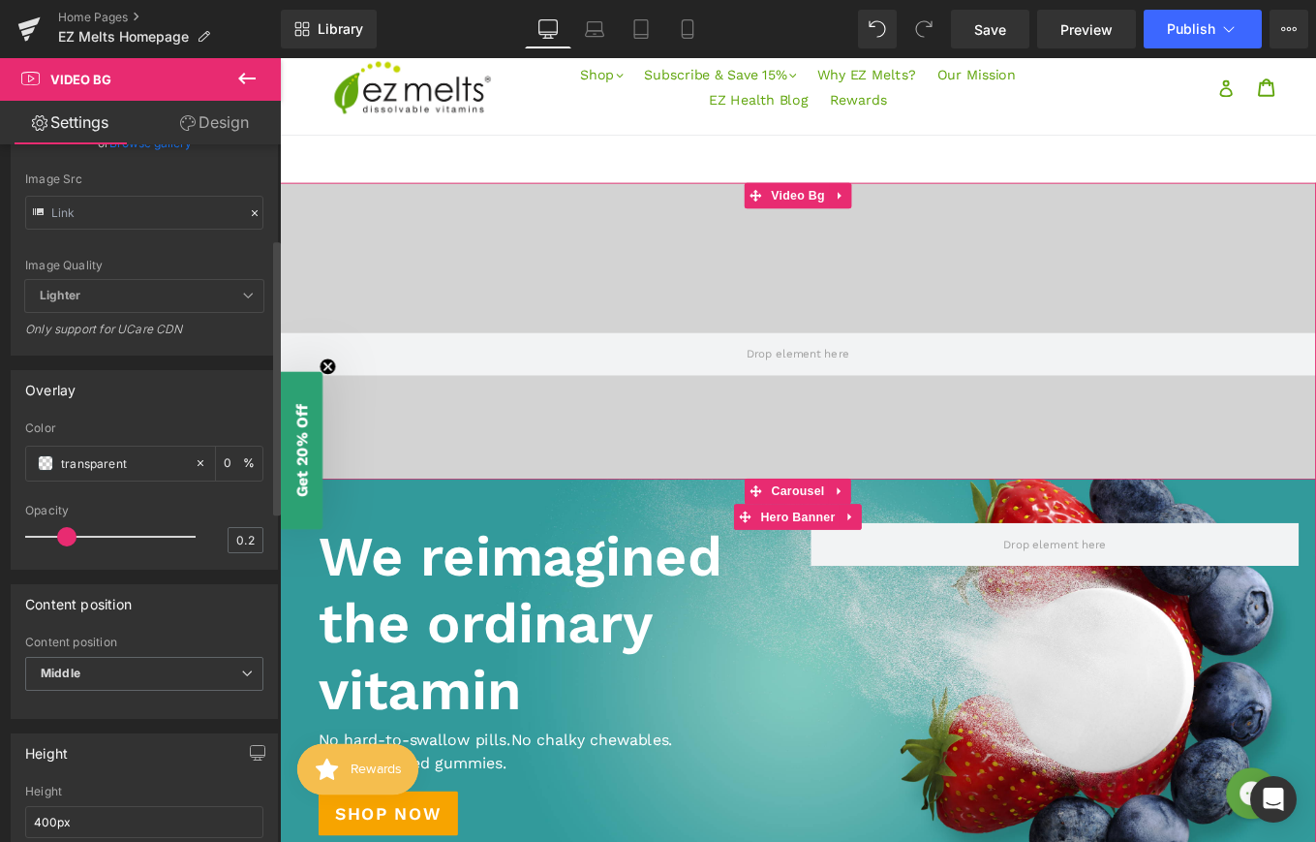
scroll to position [0, 0]
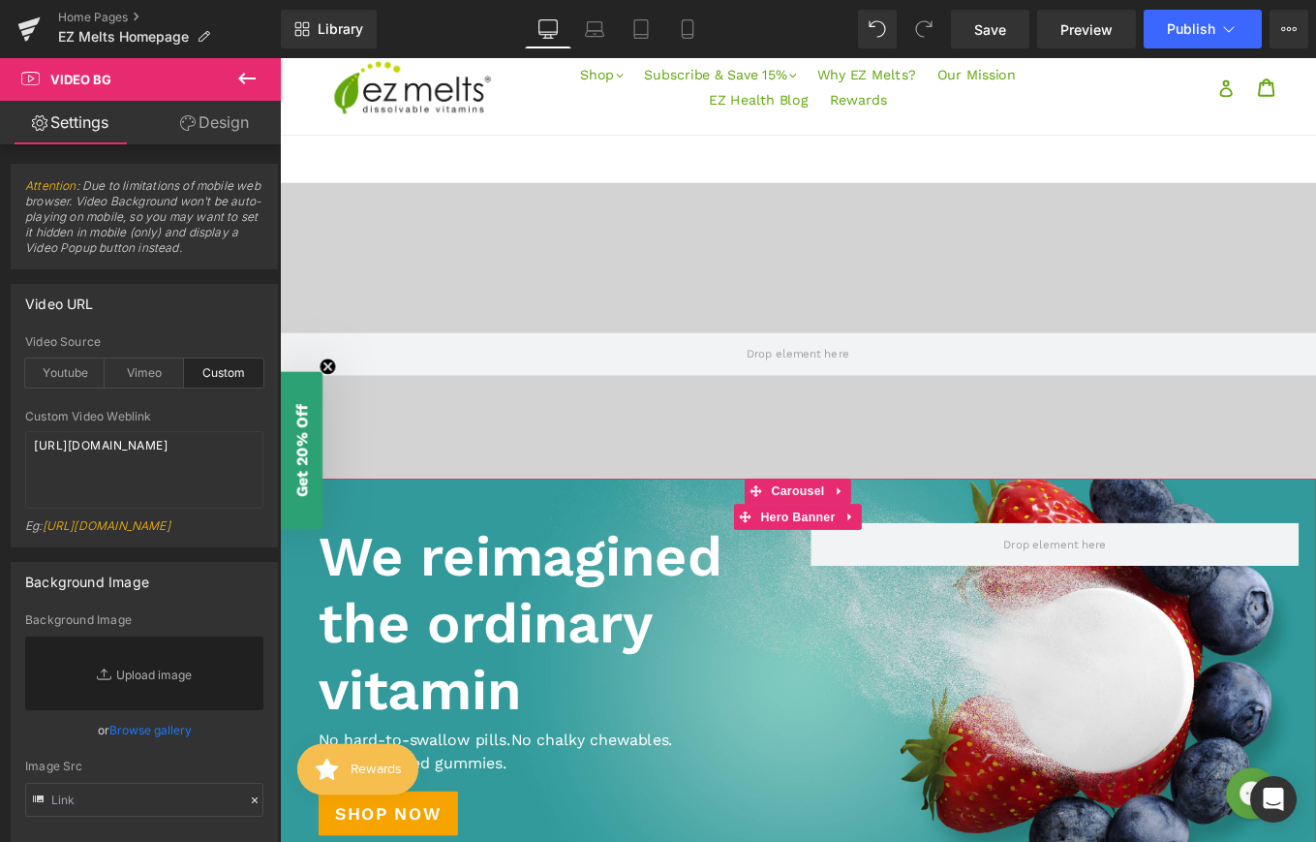
click at [235, 78] on icon at bounding box center [246, 78] width 23 height 23
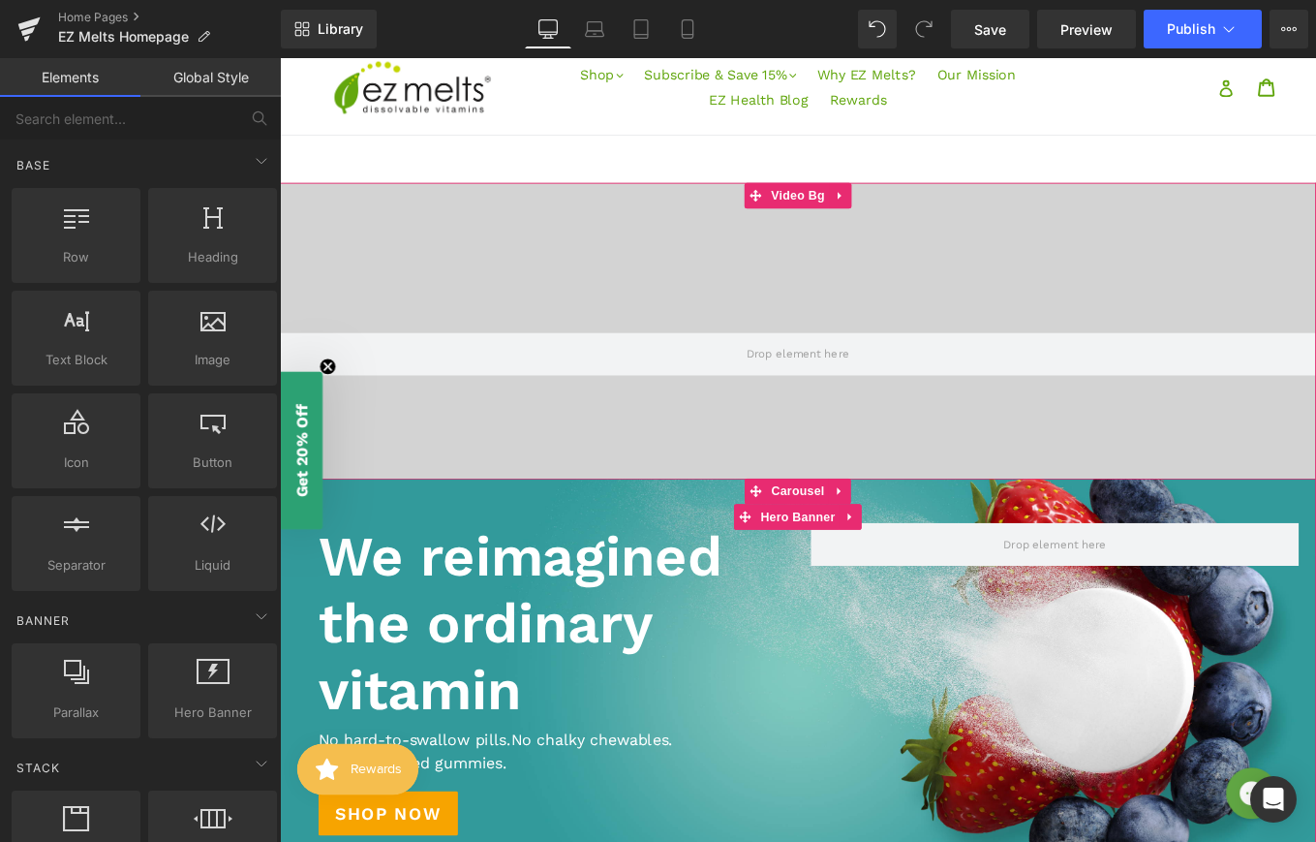
click at [699, 264] on div at bounding box center [866, 392] width 1172 height 387
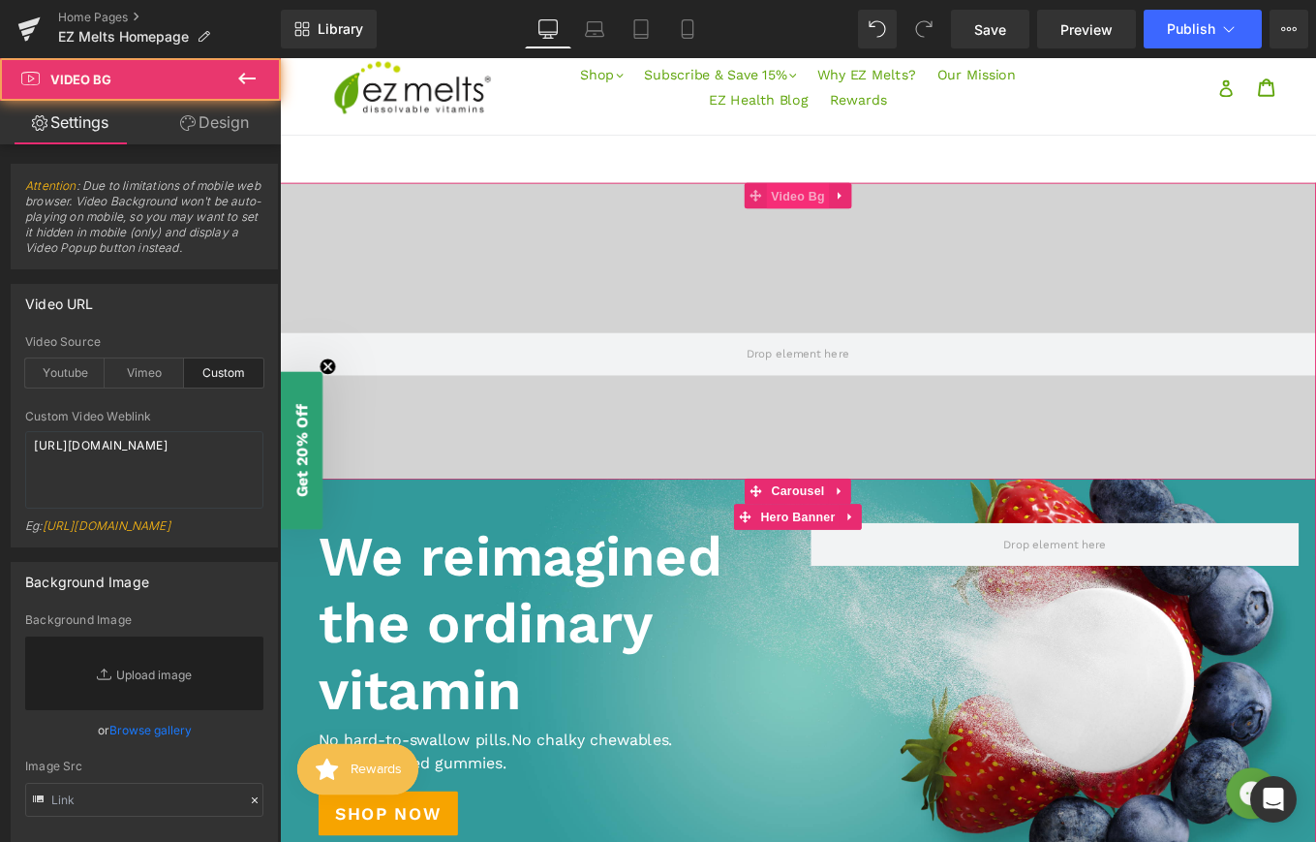
click at [842, 202] on span "Video Bg" at bounding box center [866, 214] width 71 height 29
click at [911, 212] on icon at bounding box center [912, 214] width 4 height 9
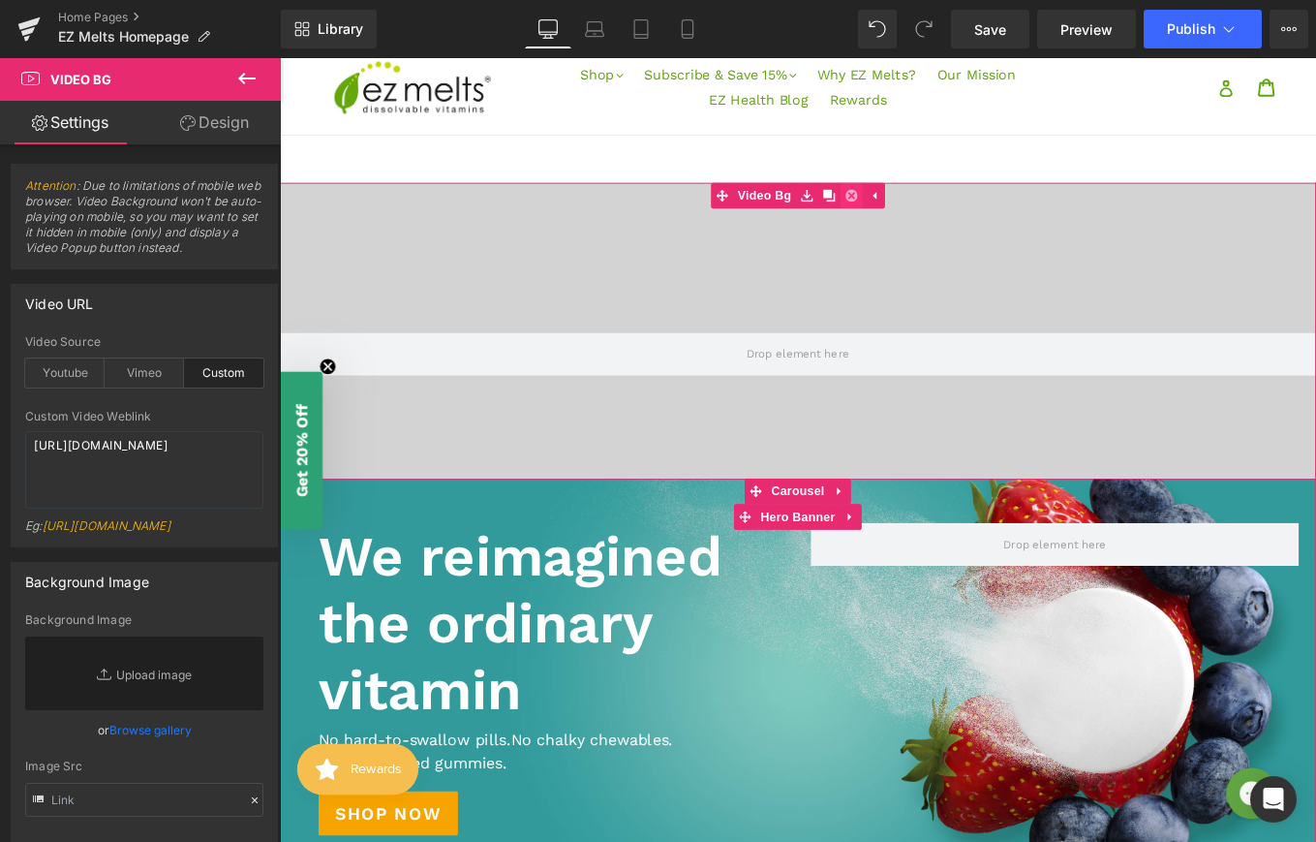
click at [925, 214] on icon at bounding box center [926, 214] width 14 height 15
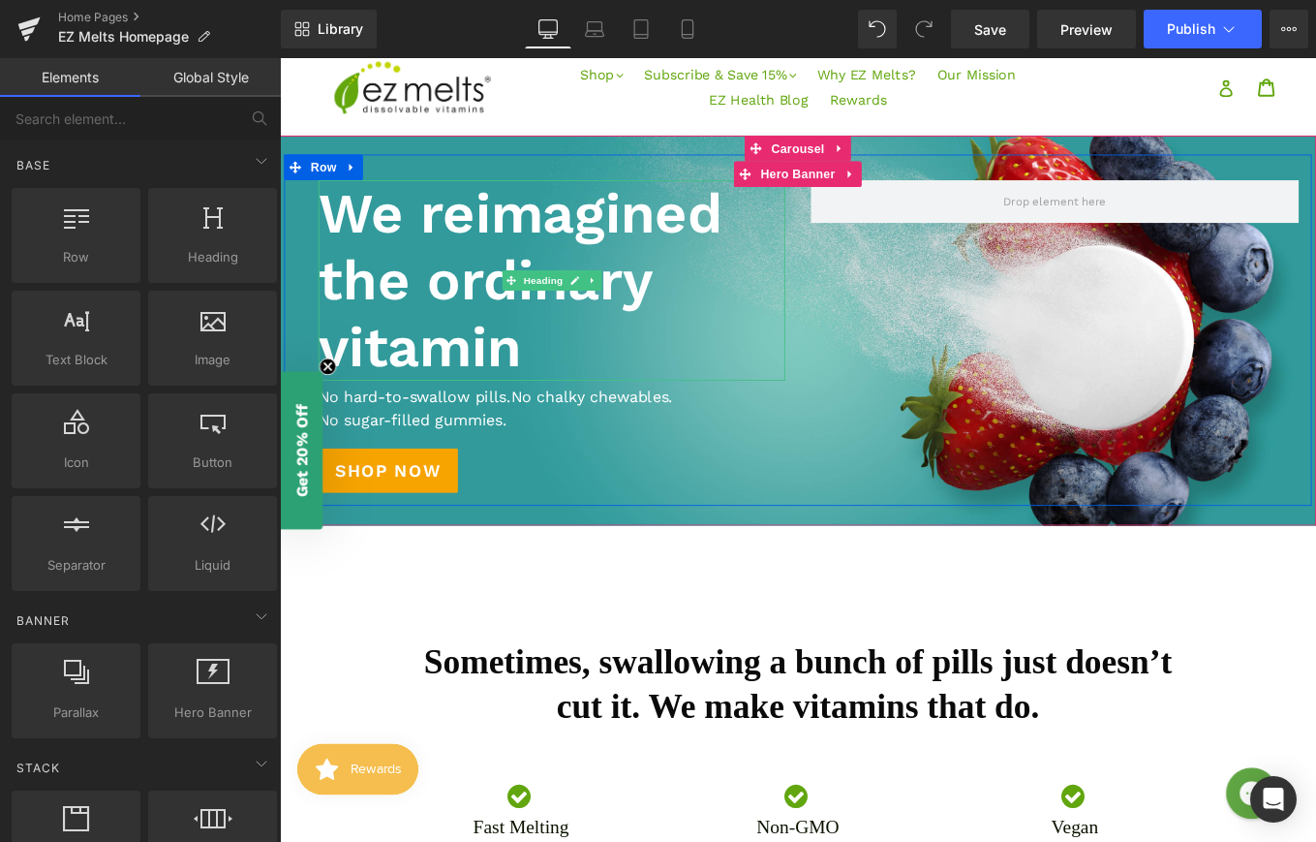
click at [812, 363] on h1 "We reimagined the ordinary vitamin" at bounding box center [587, 310] width 528 height 227
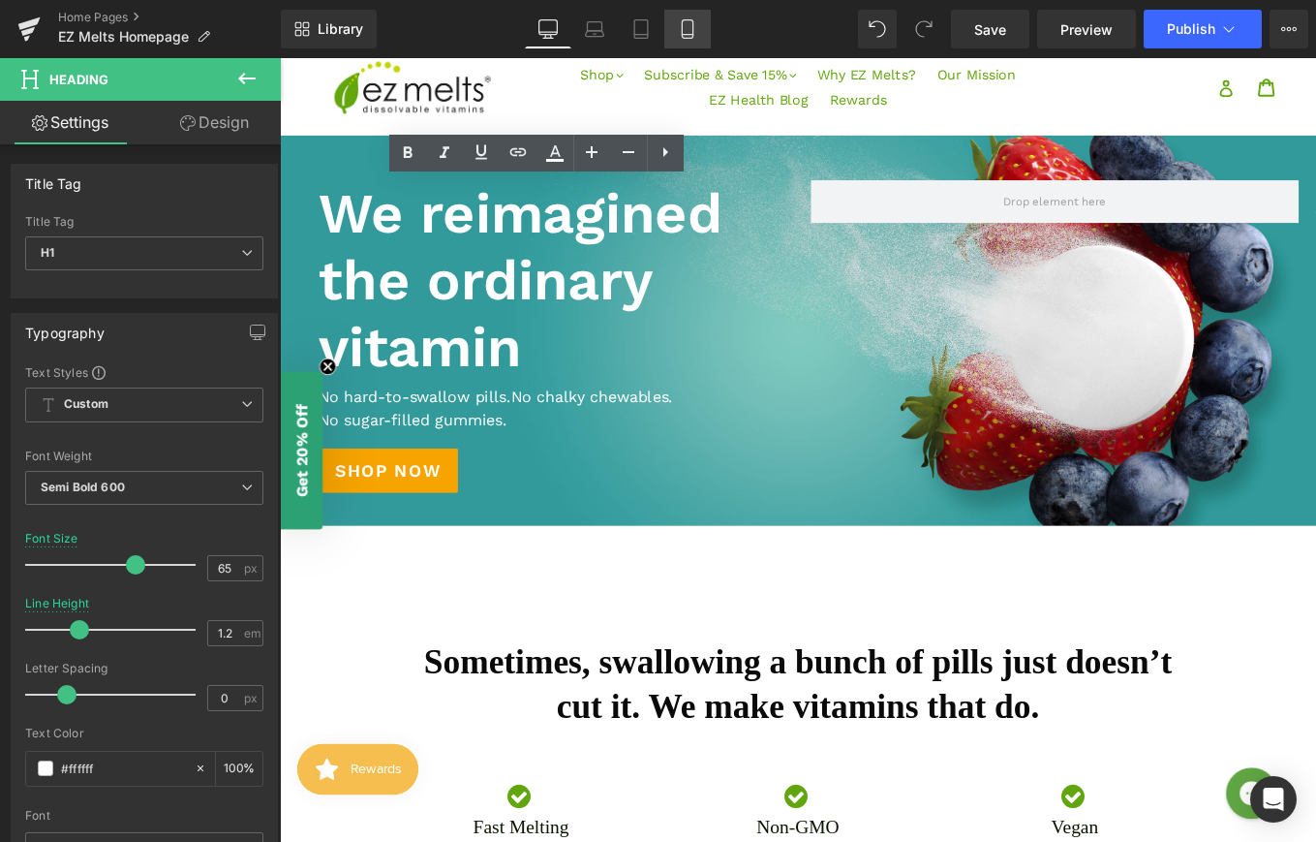
click at [697, 18] on link "Mobile" at bounding box center [687, 29] width 46 height 39
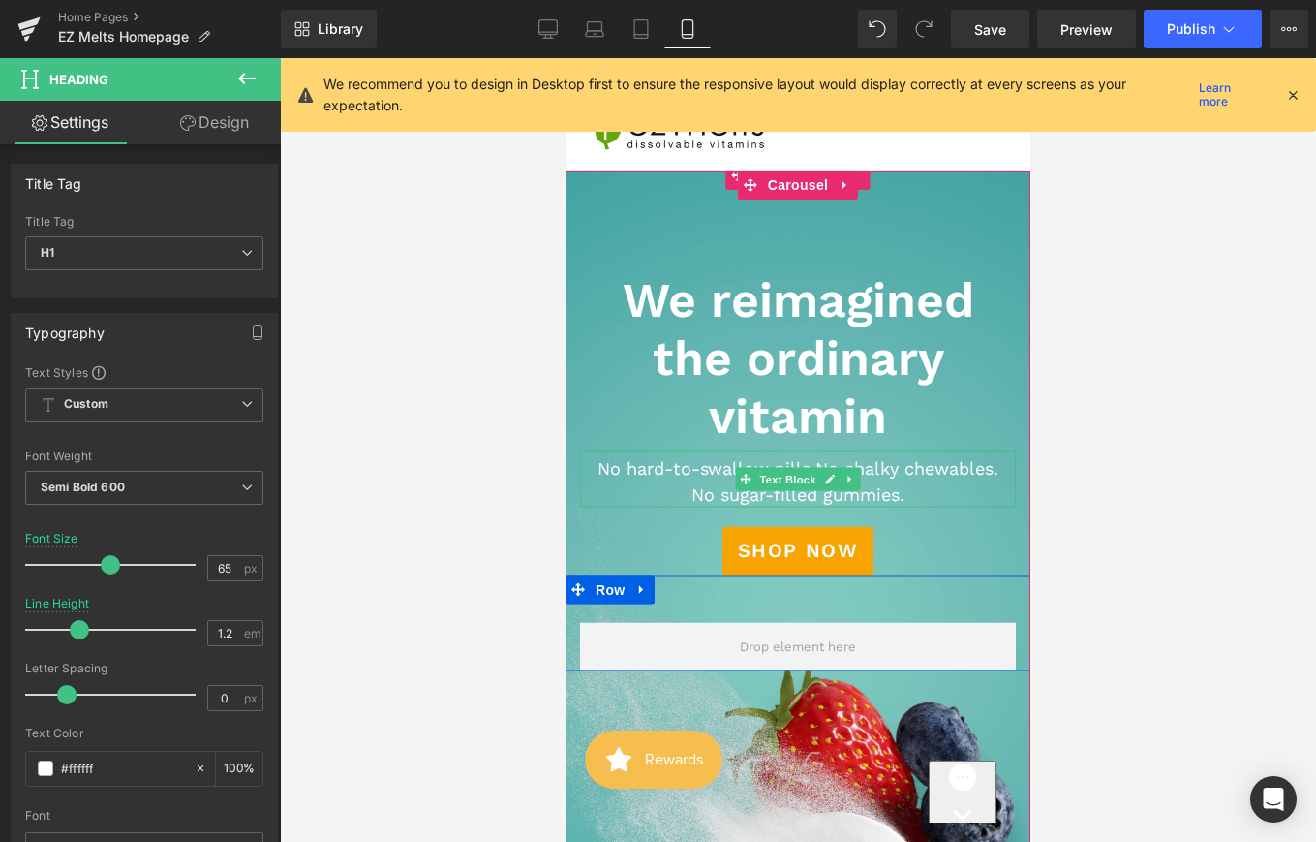
scroll to position [24, 0]
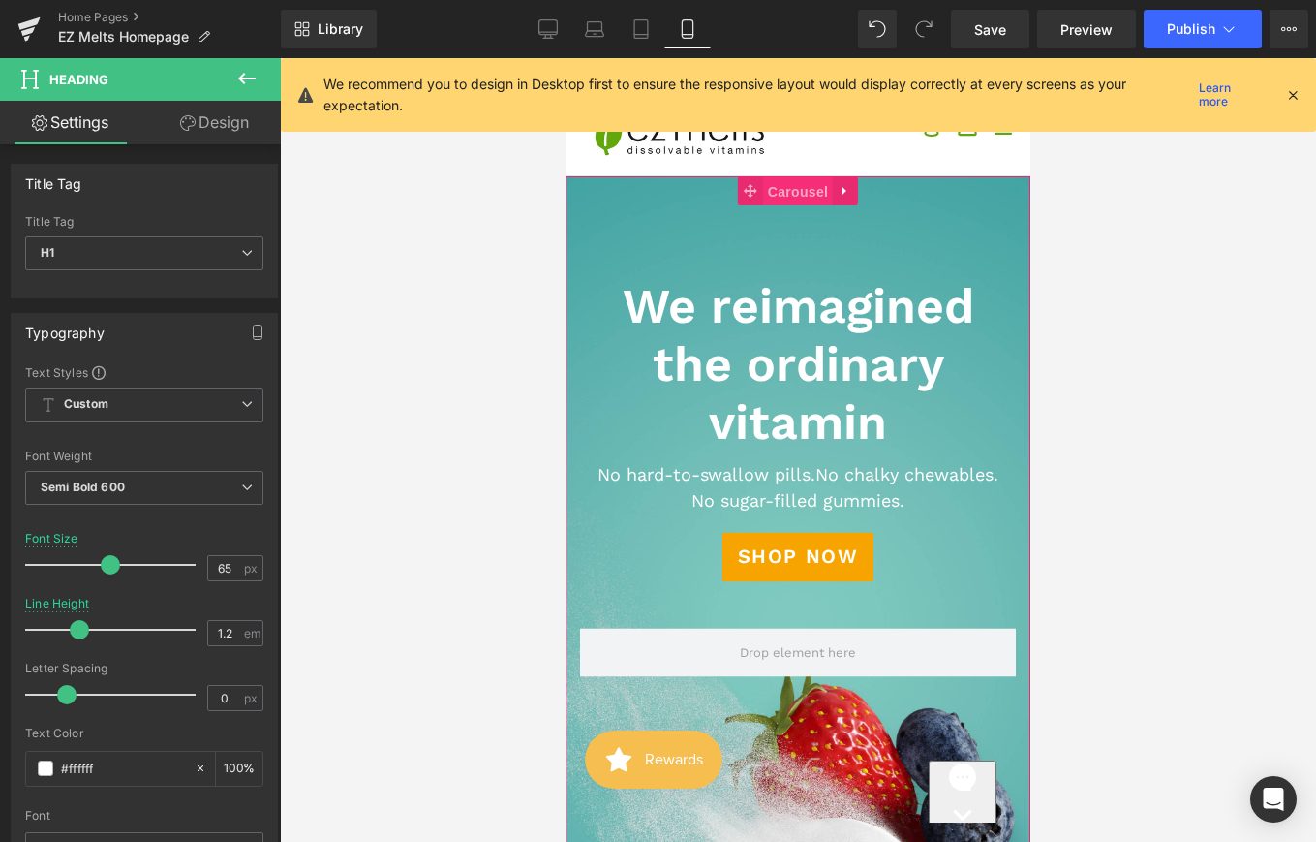
click at [800, 201] on span "Carousel" at bounding box center [798, 191] width 70 height 29
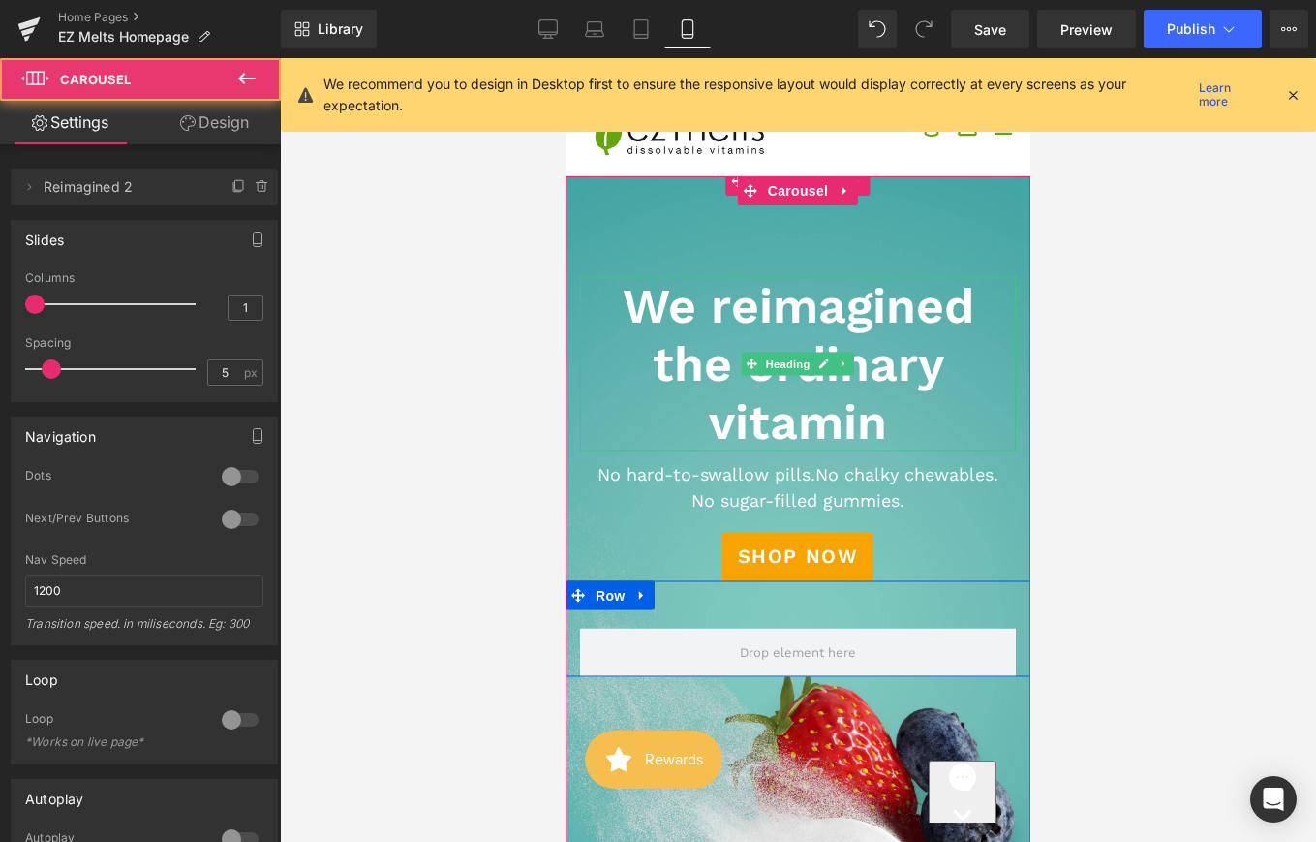
click at [838, 291] on h1 "We reimagined the ordinary vitamin" at bounding box center [798, 364] width 436 height 174
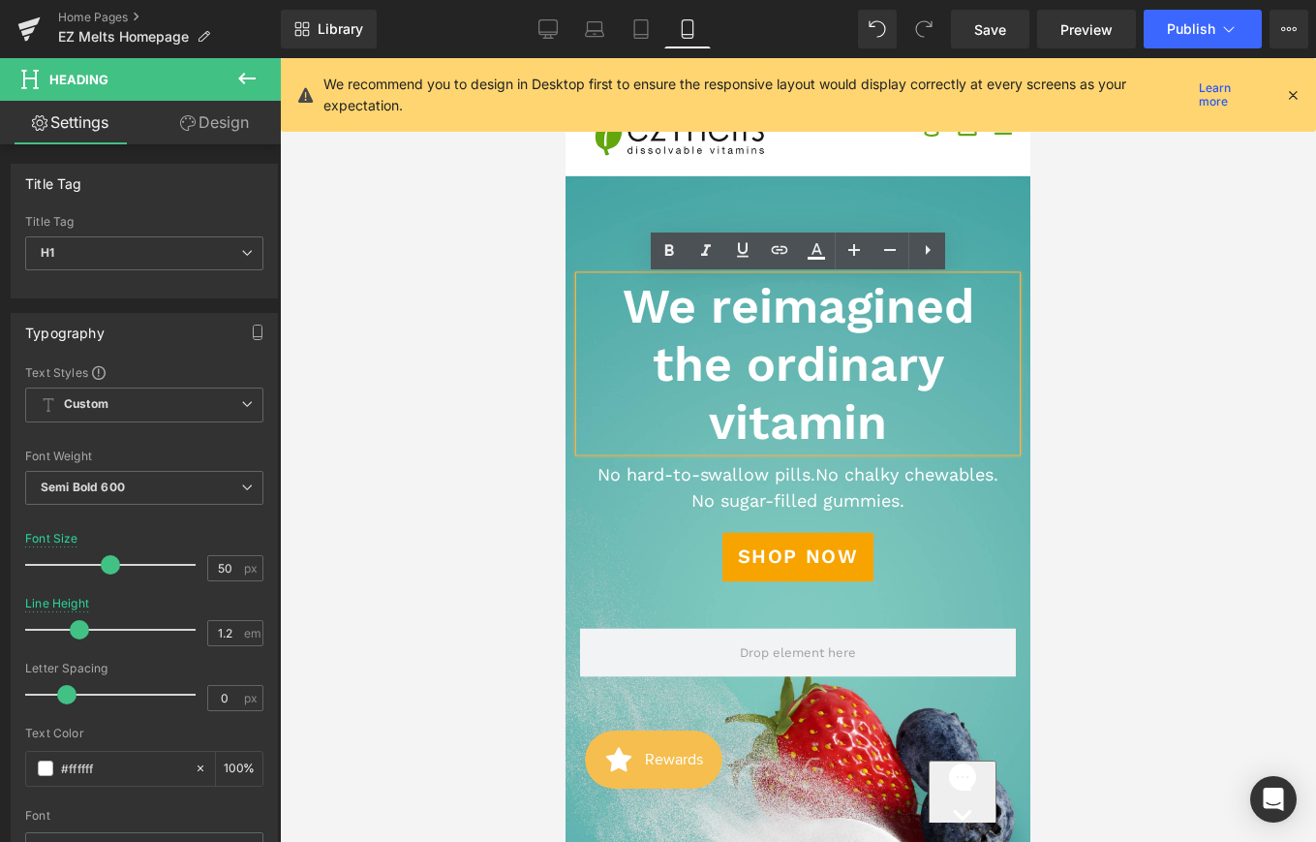
click at [916, 572] on div "Shop Now" at bounding box center [798, 557] width 436 height 49
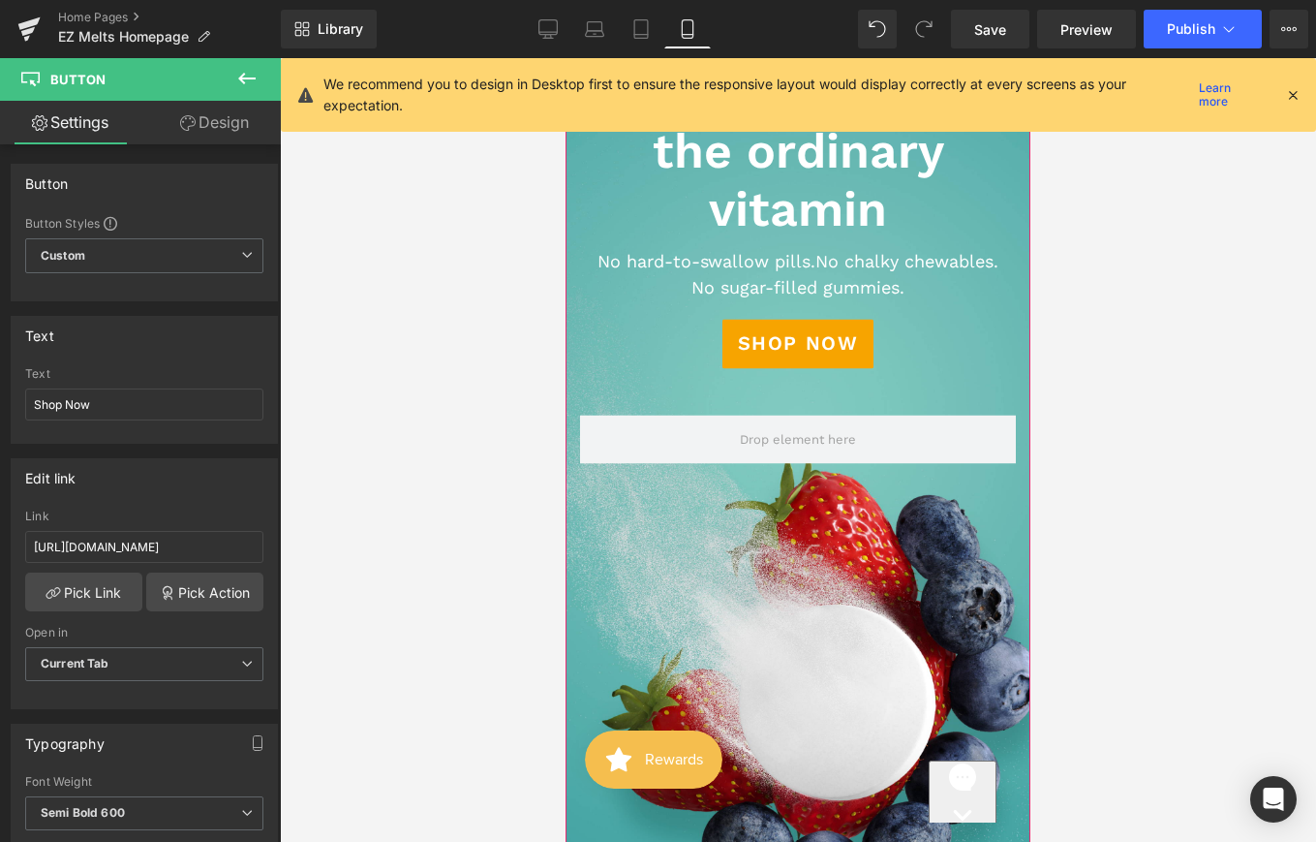
scroll to position [245, 0]
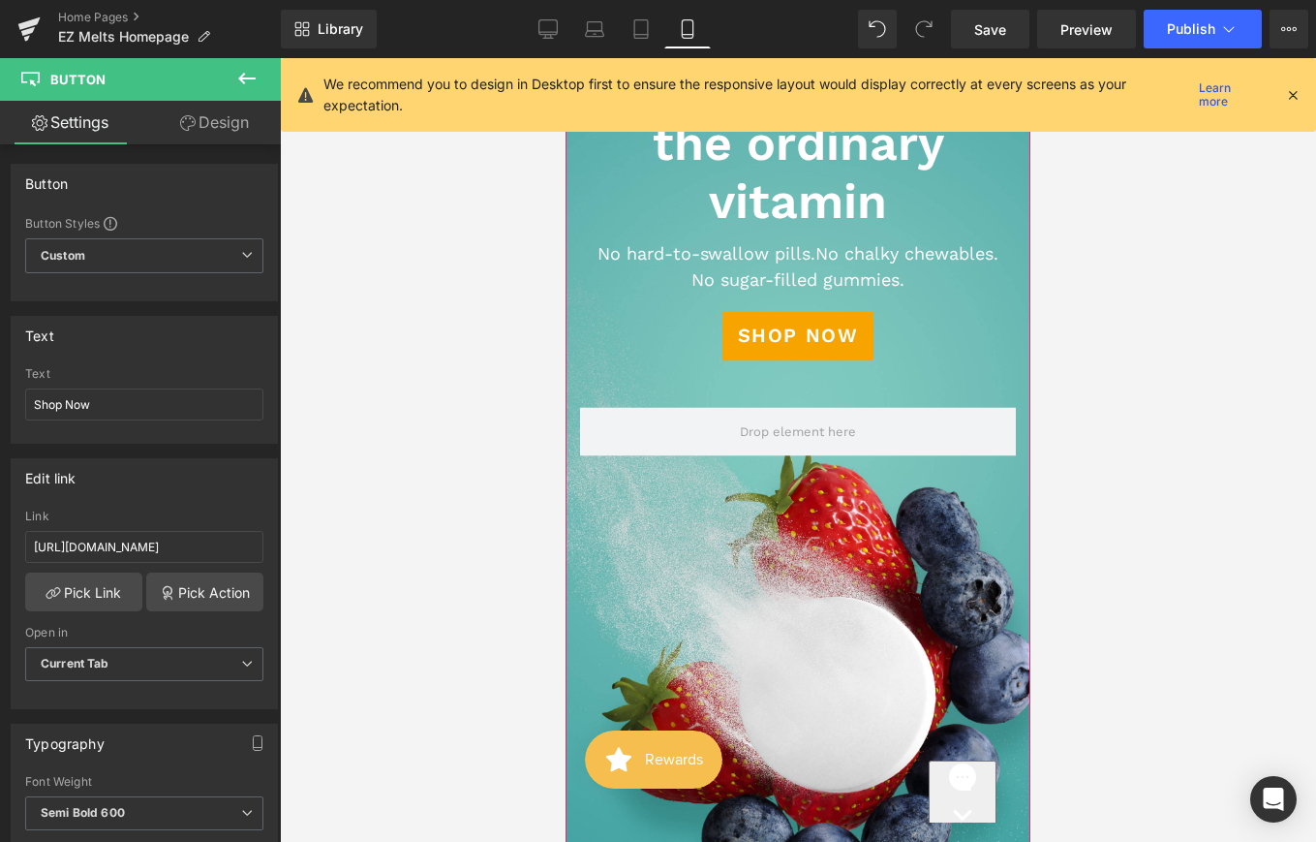
click at [917, 572] on div at bounding box center [798, 408] width 465 height 983
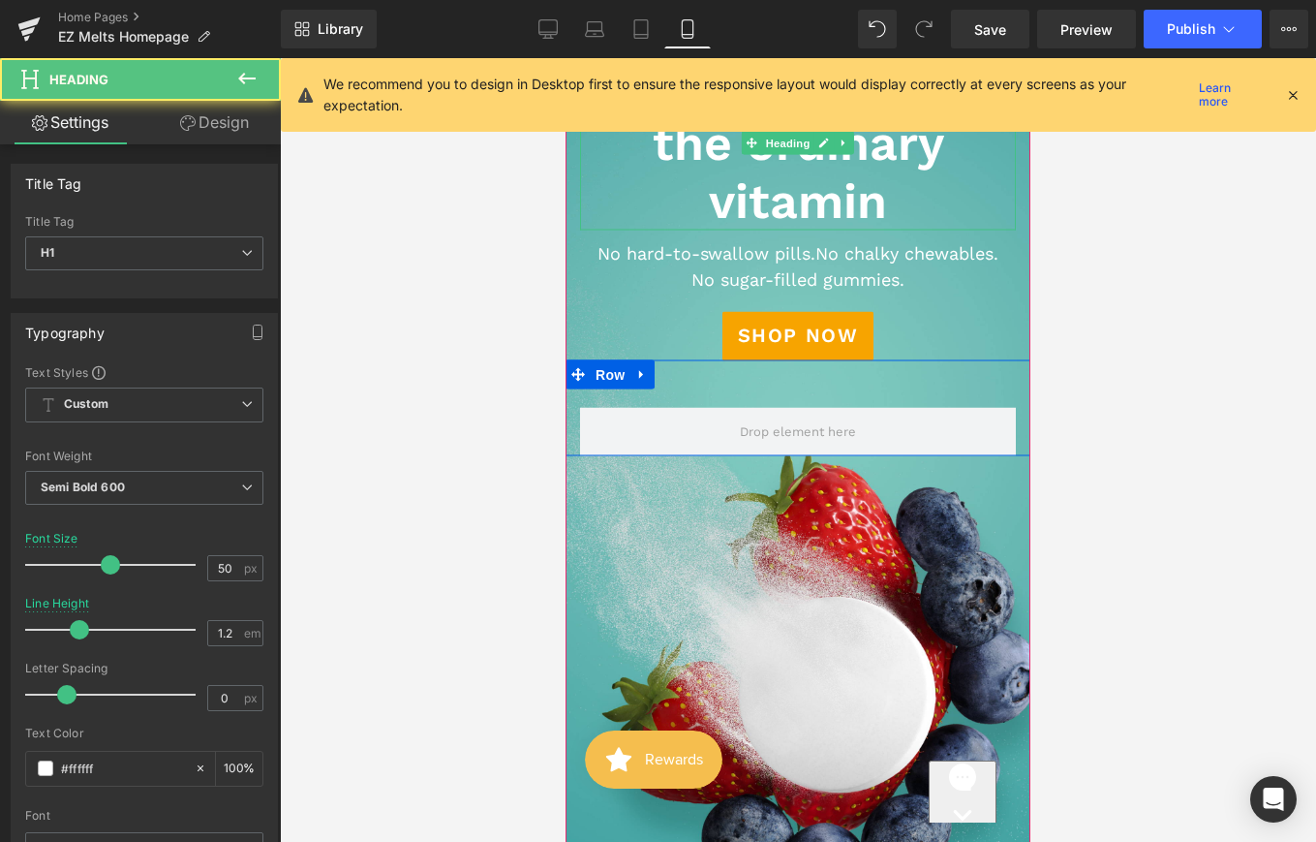
click at [595, 179] on h1 "We reimagined the ordinary vitamin" at bounding box center [798, 143] width 436 height 174
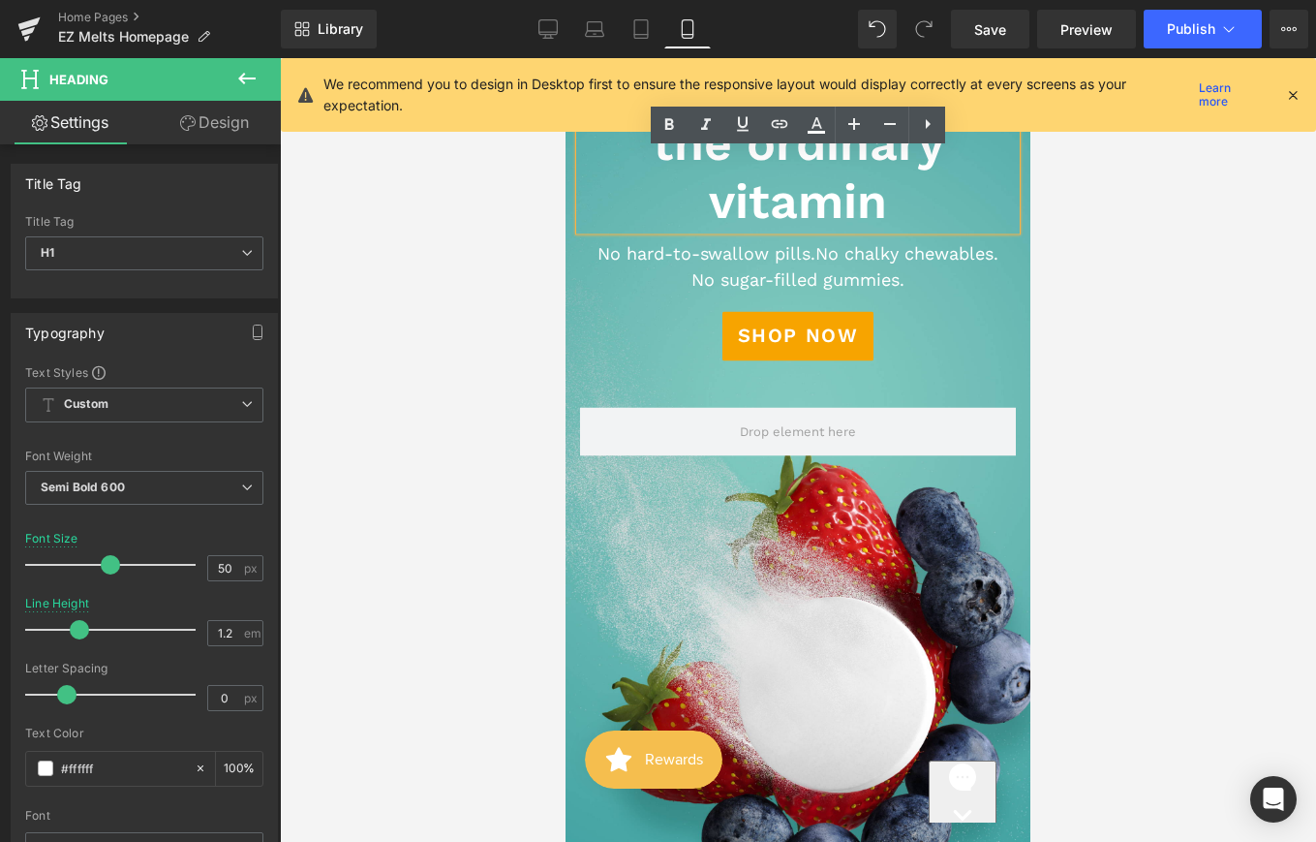
click at [650, 285] on p "No sugar-filled gummies." at bounding box center [798, 279] width 436 height 26
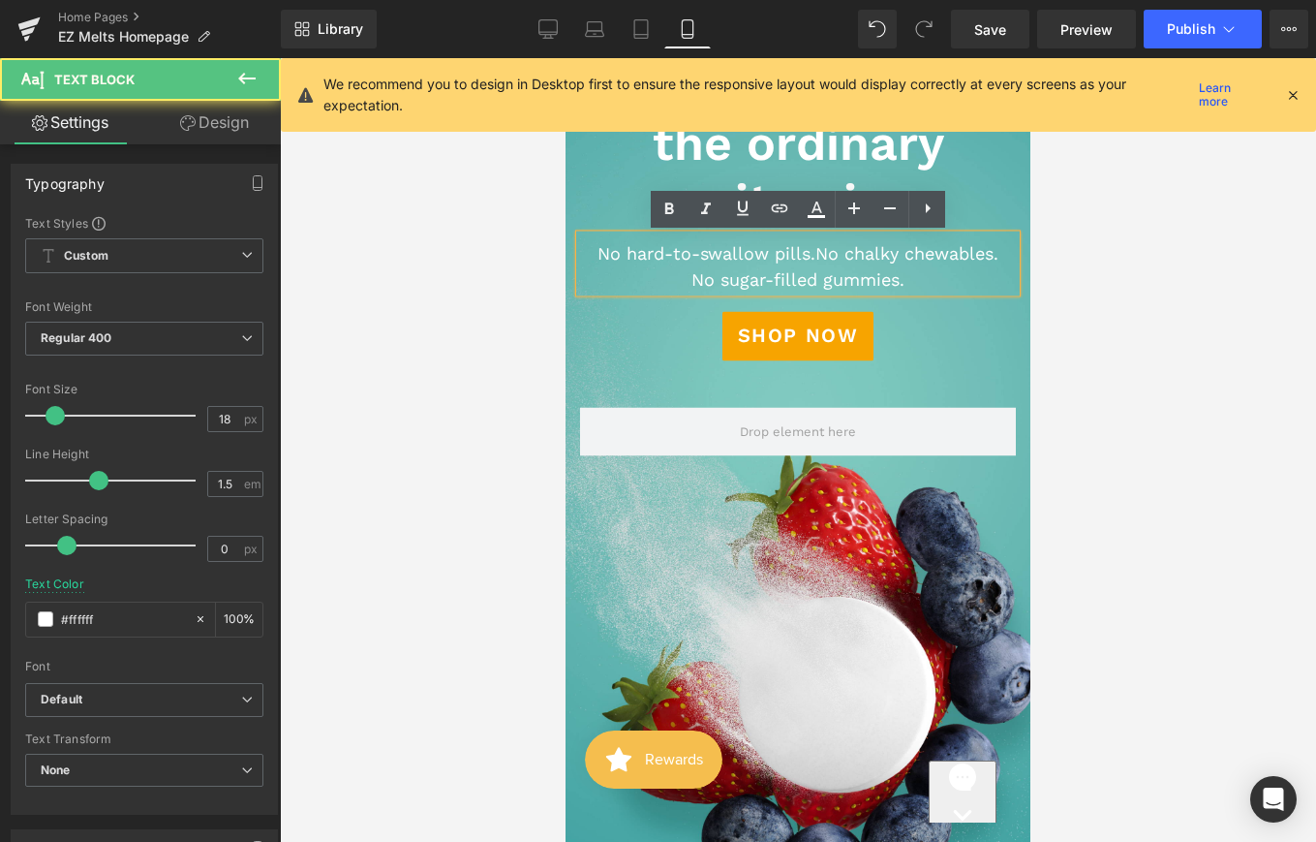
click at [723, 517] on div at bounding box center [798, 408] width 465 height 983
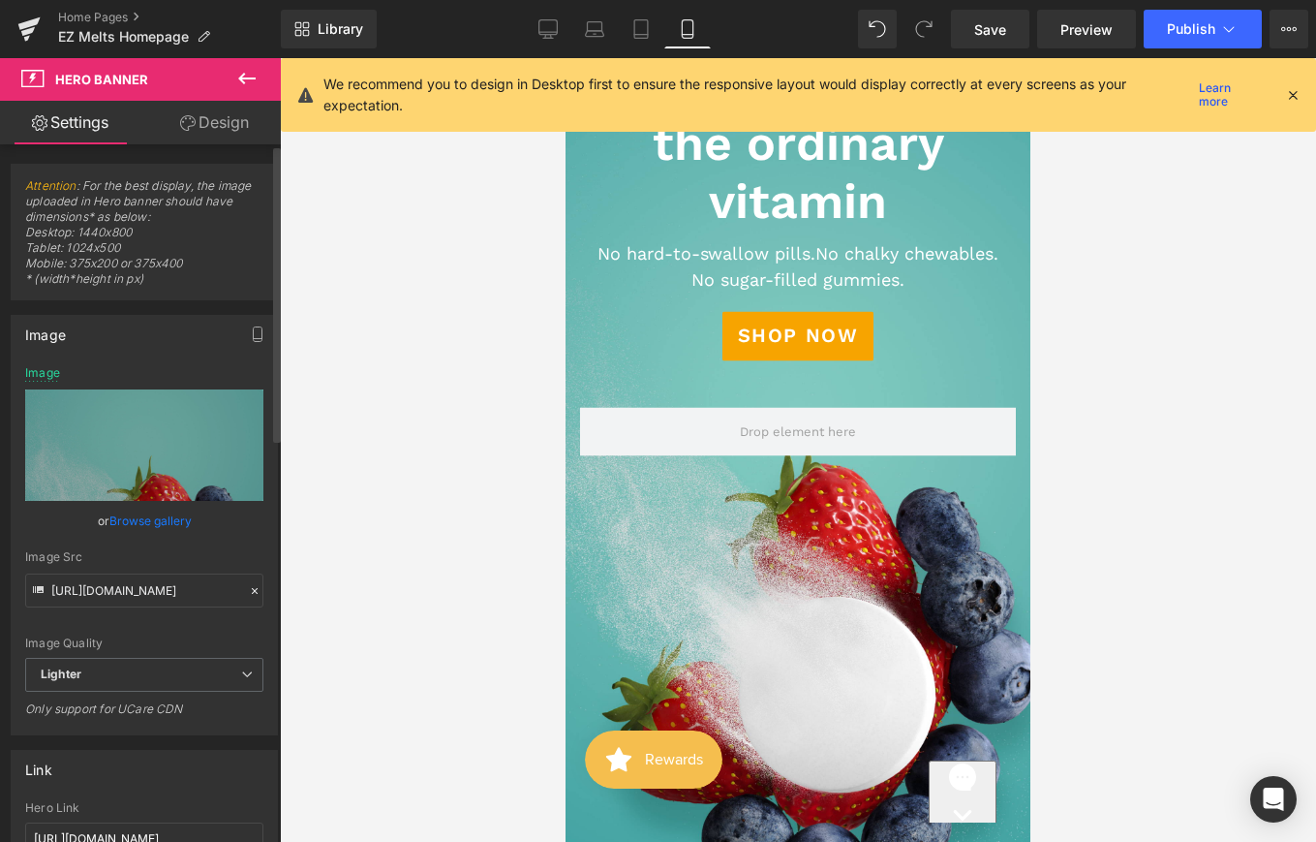
click at [148, 517] on link "Browse gallery" at bounding box center [150, 521] width 82 height 34
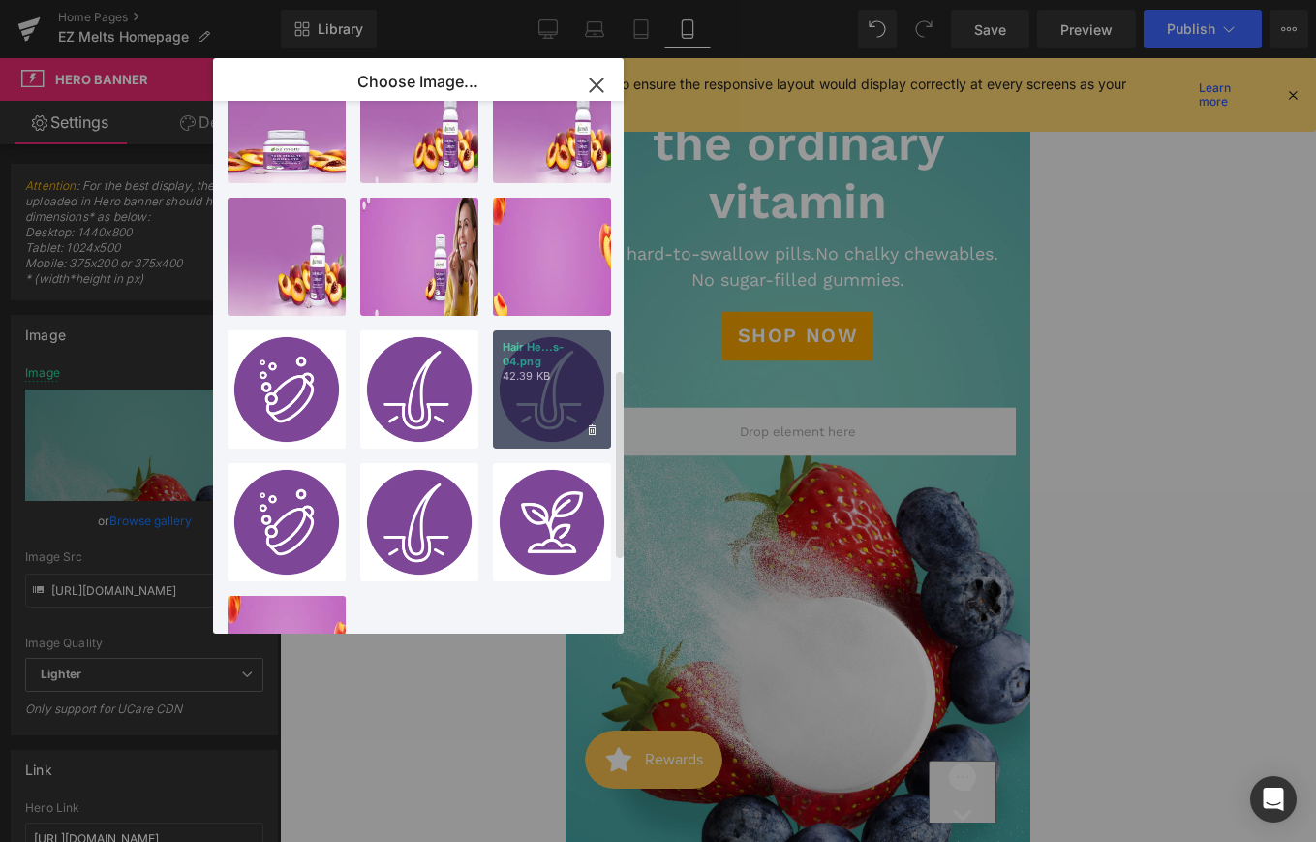
scroll to position [957, 0]
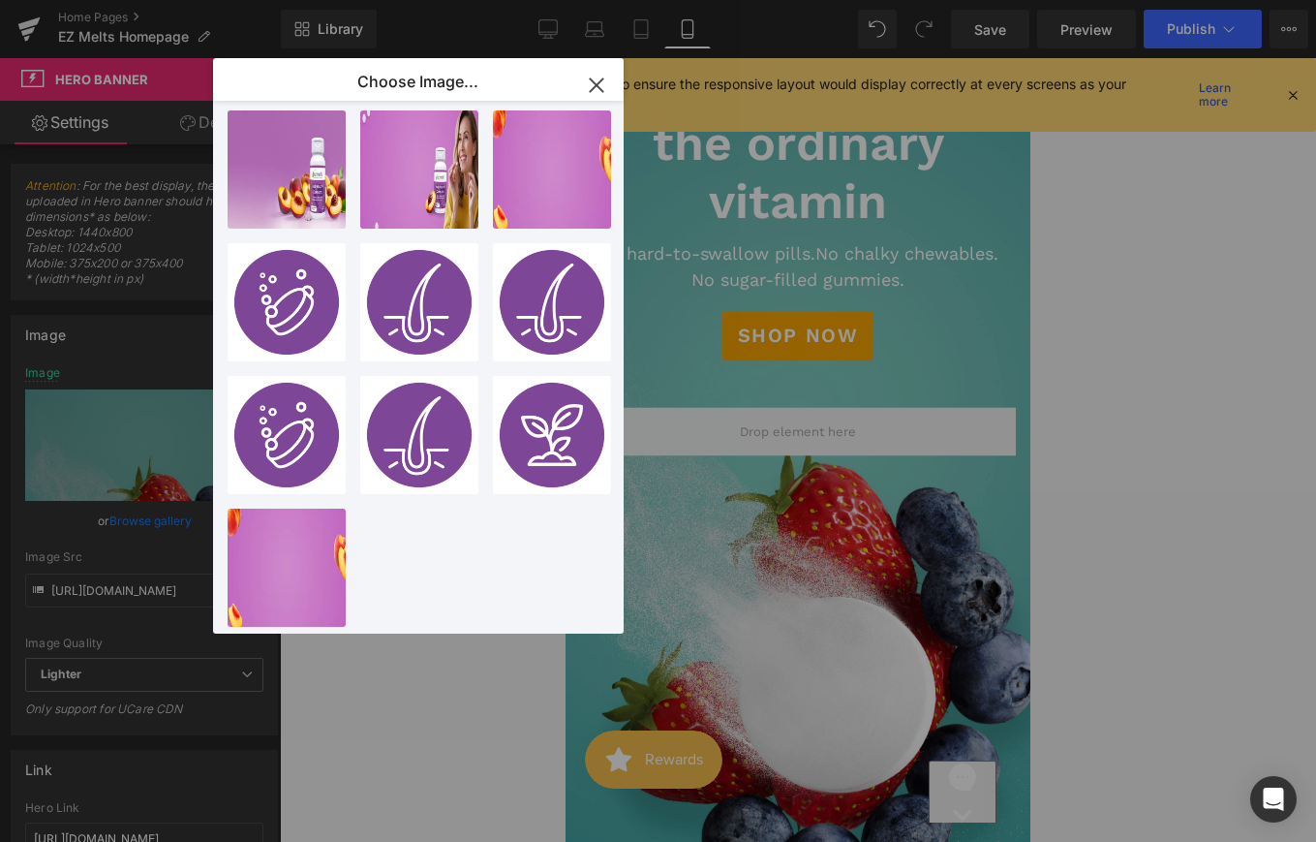
click at [589, 86] on icon "button" at bounding box center [596, 85] width 31 height 31
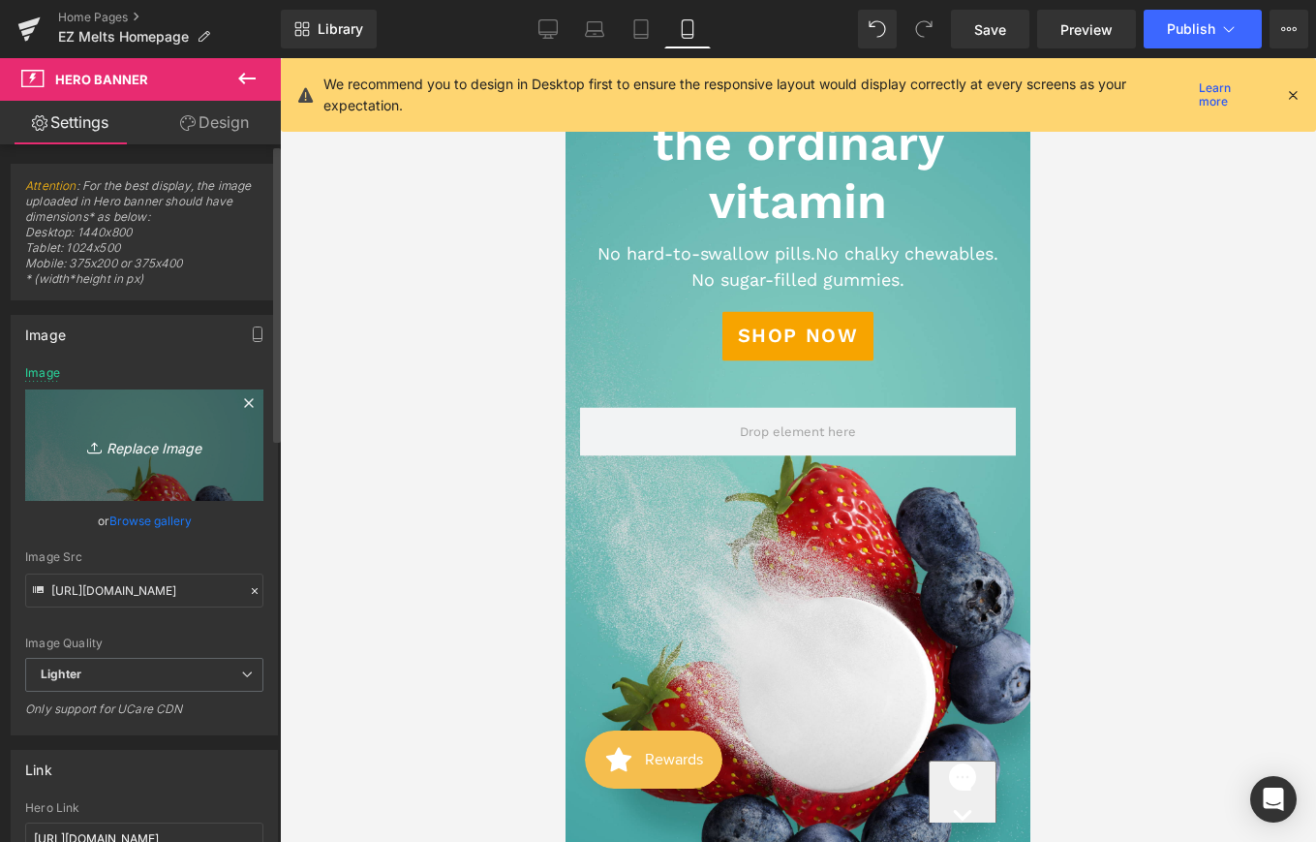
click at [121, 473] on link "Replace Image" at bounding box center [144, 444] width 238 height 111
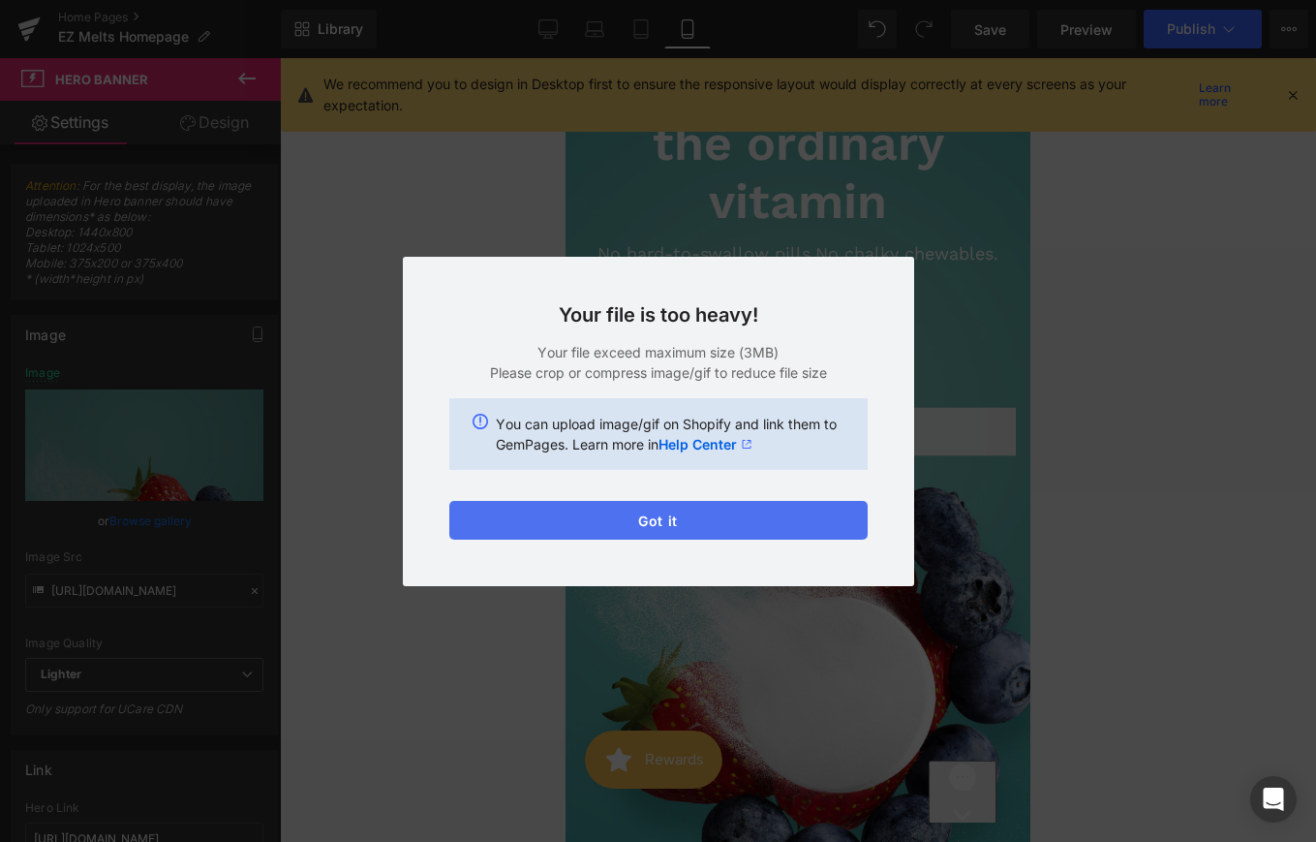
click at [700, 523] on button "Got it" at bounding box center [658, 520] width 418 height 39
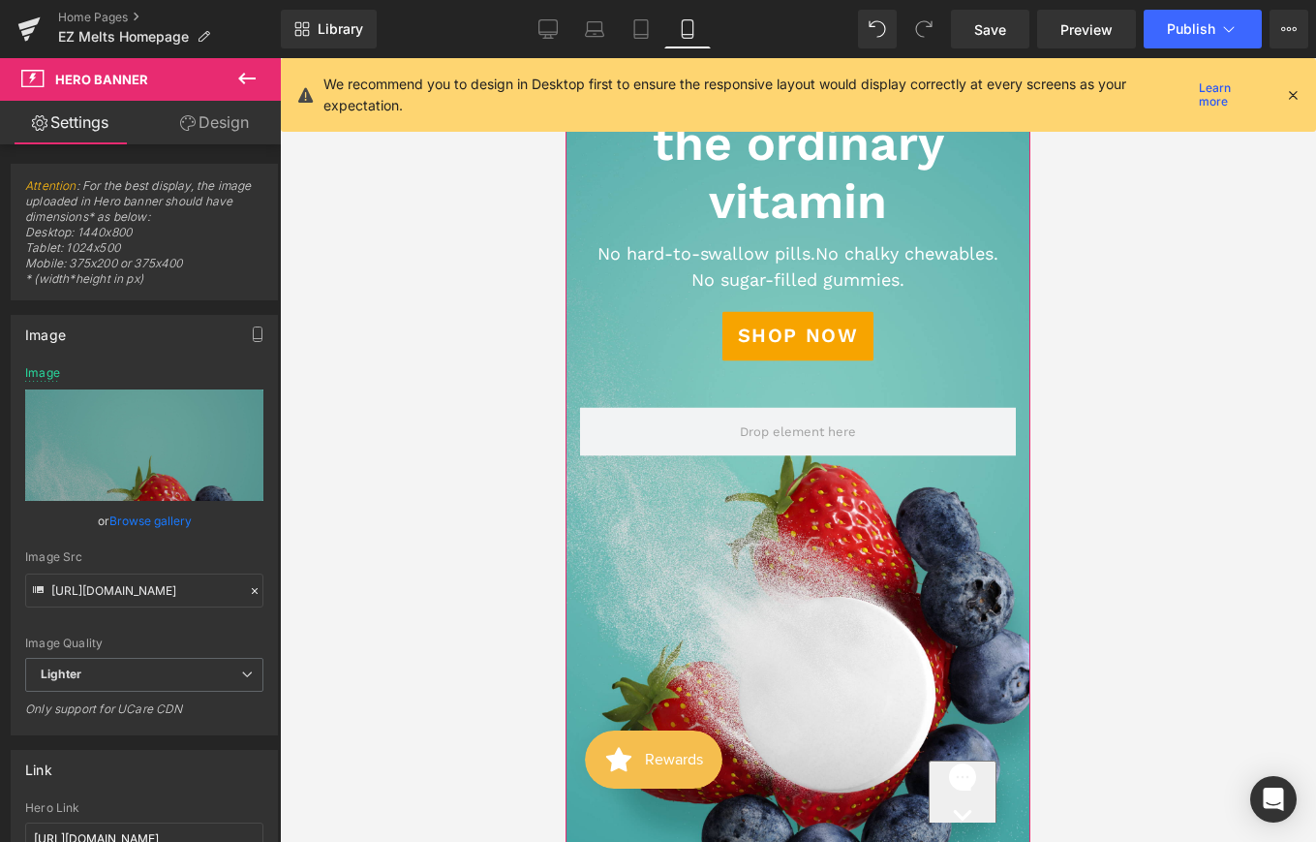
click at [872, 261] on span "No chalky chewables." at bounding box center [906, 253] width 183 height 20
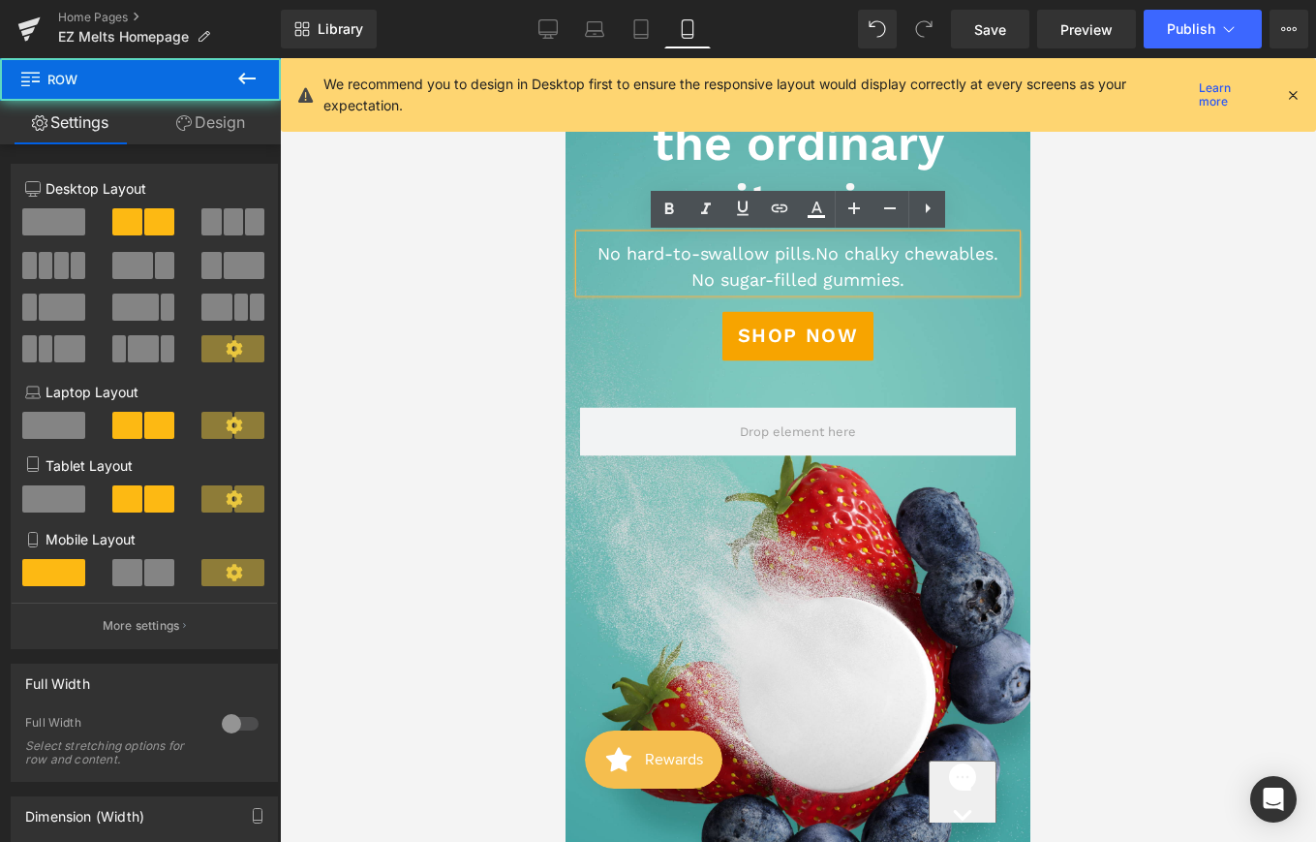
click at [694, 401] on div "We reimagined the ordinary vitamin Heading Text Block No hard-to-swallow pills.…" at bounding box center [798, 408] width 465 height 96
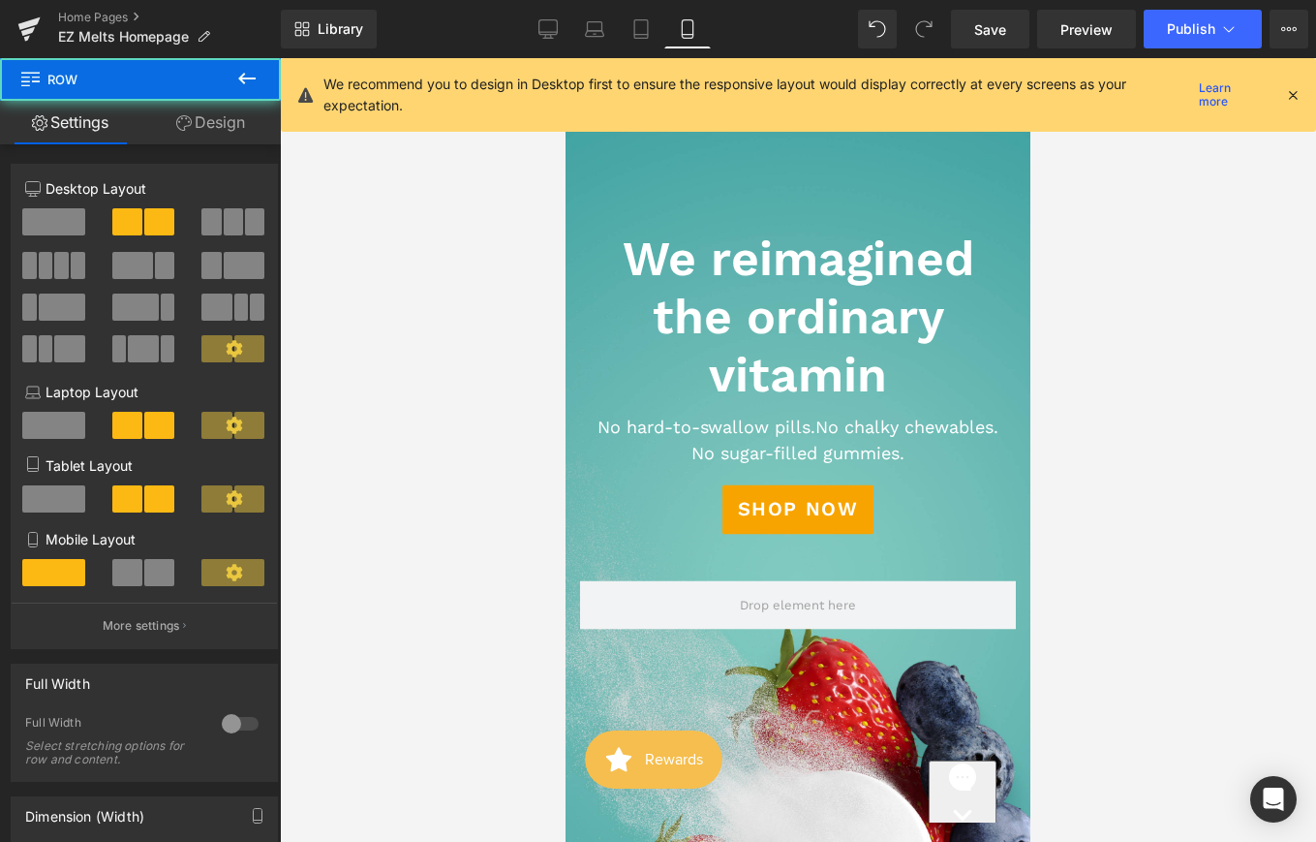
scroll to position [0, 0]
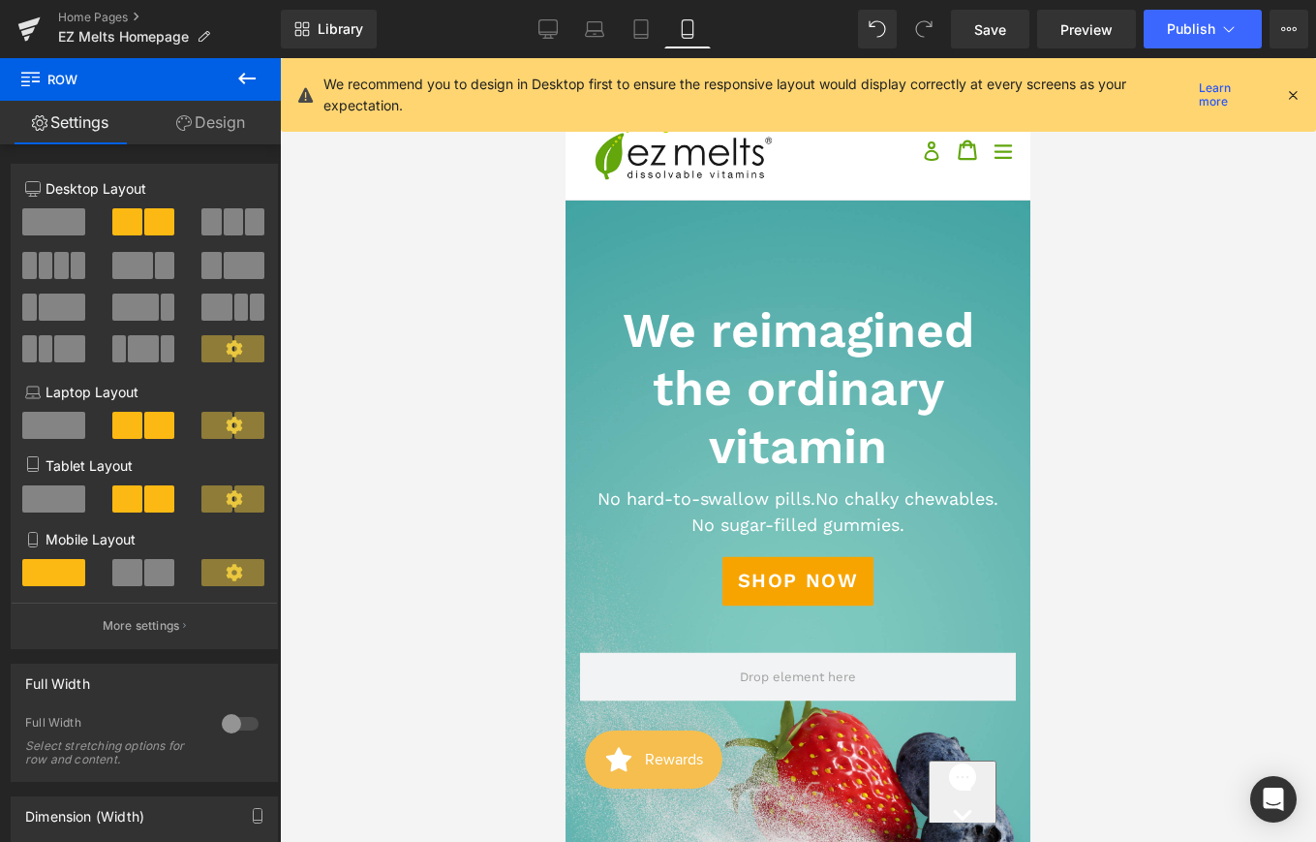
click at [253, 77] on icon at bounding box center [246, 79] width 17 height 12
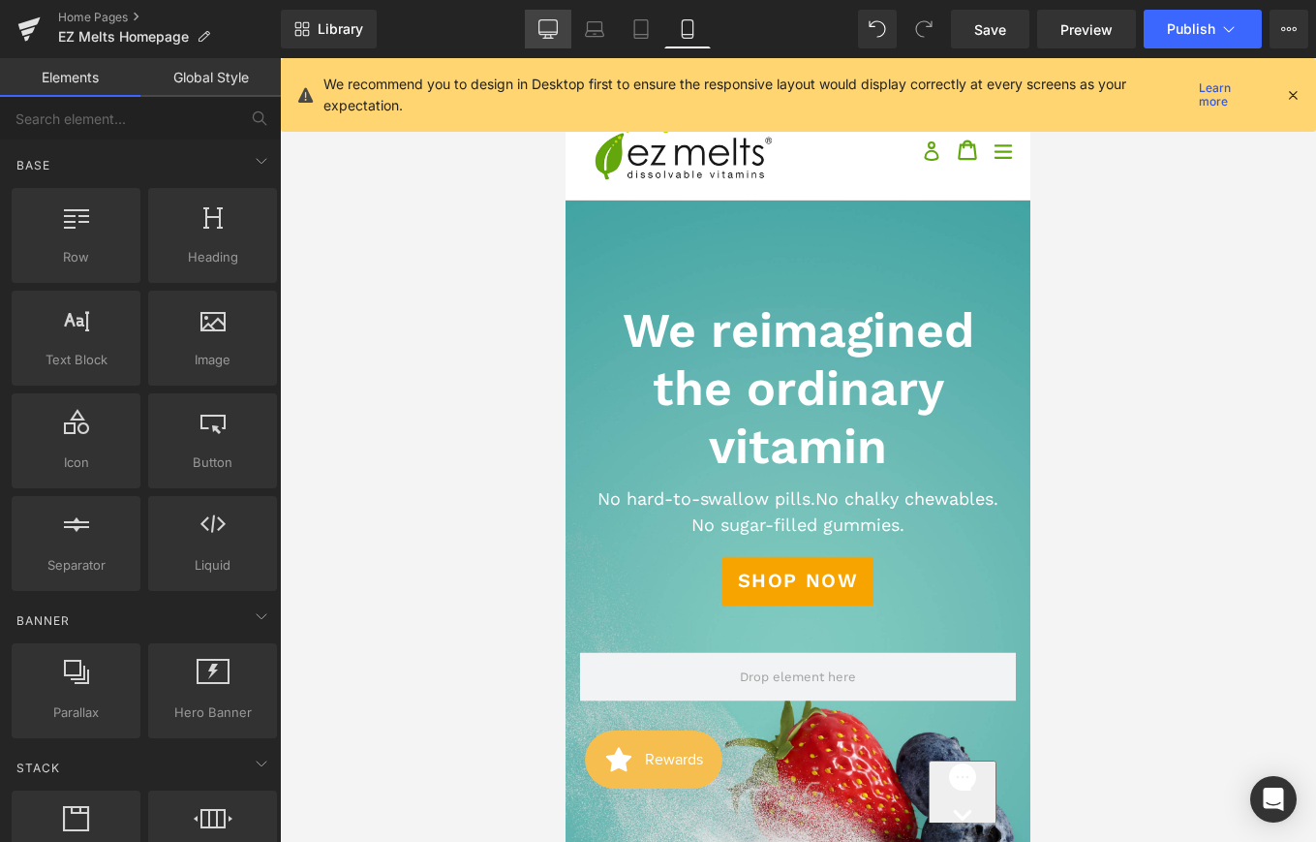
click at [556, 33] on icon at bounding box center [547, 27] width 18 height 15
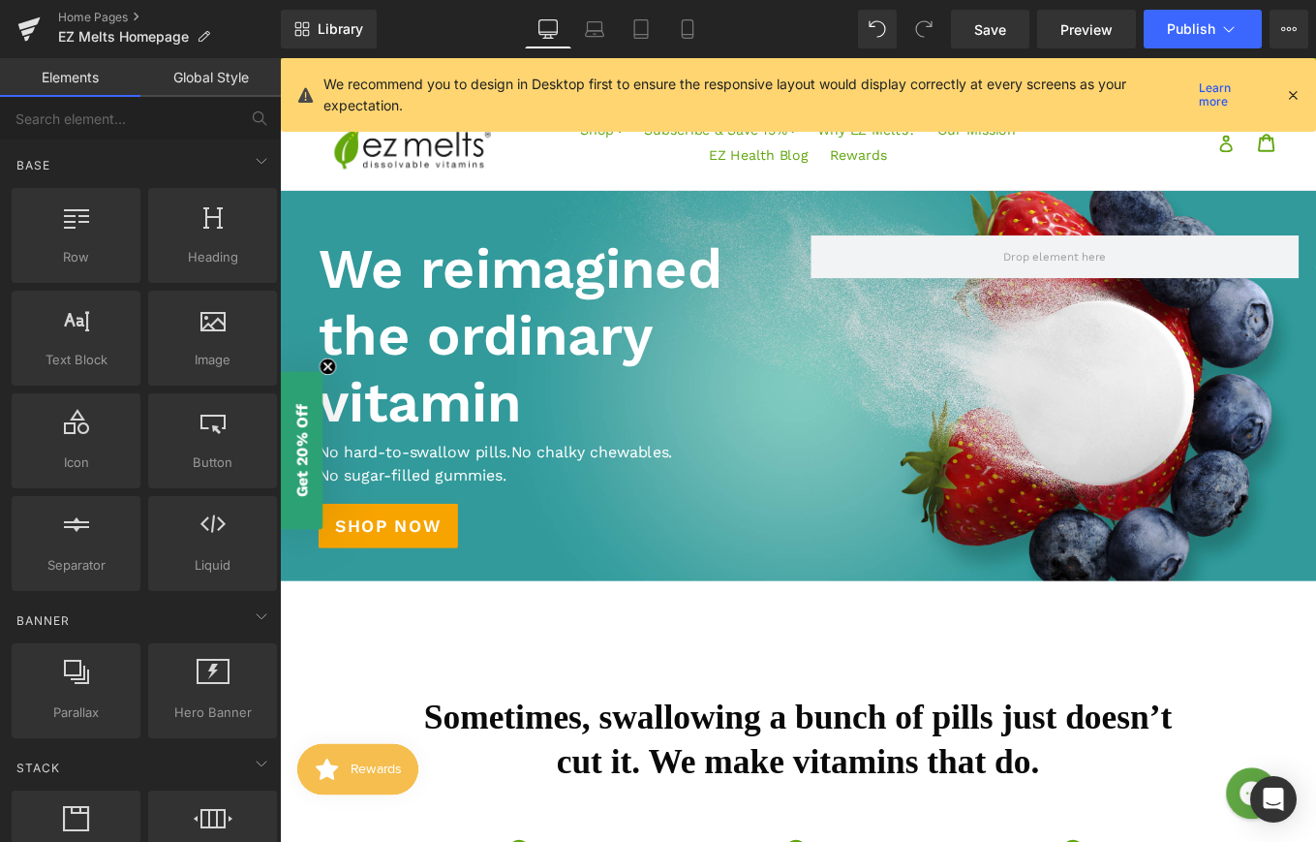
click at [1292, 88] on icon at bounding box center [1292, 94] width 17 height 17
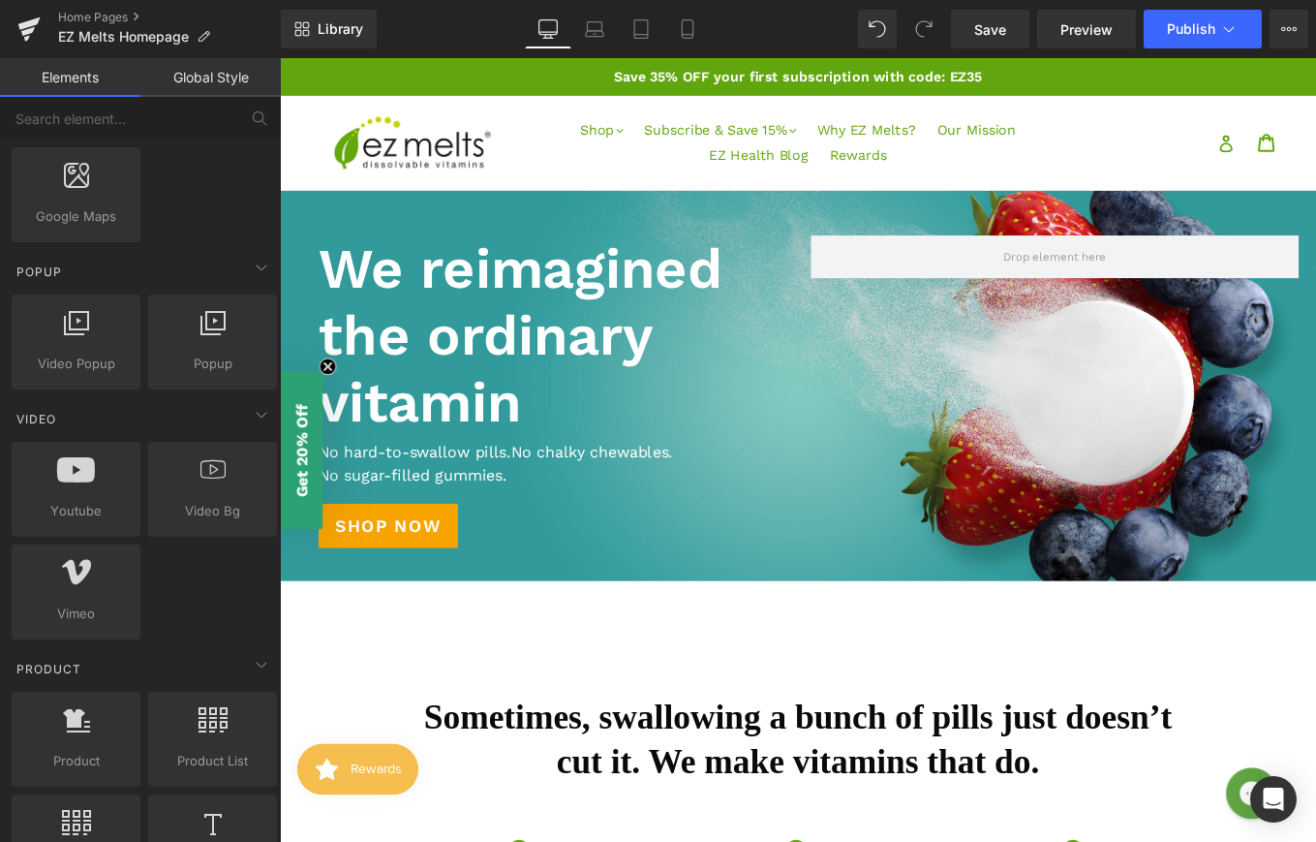
scroll to position [1039, 0]
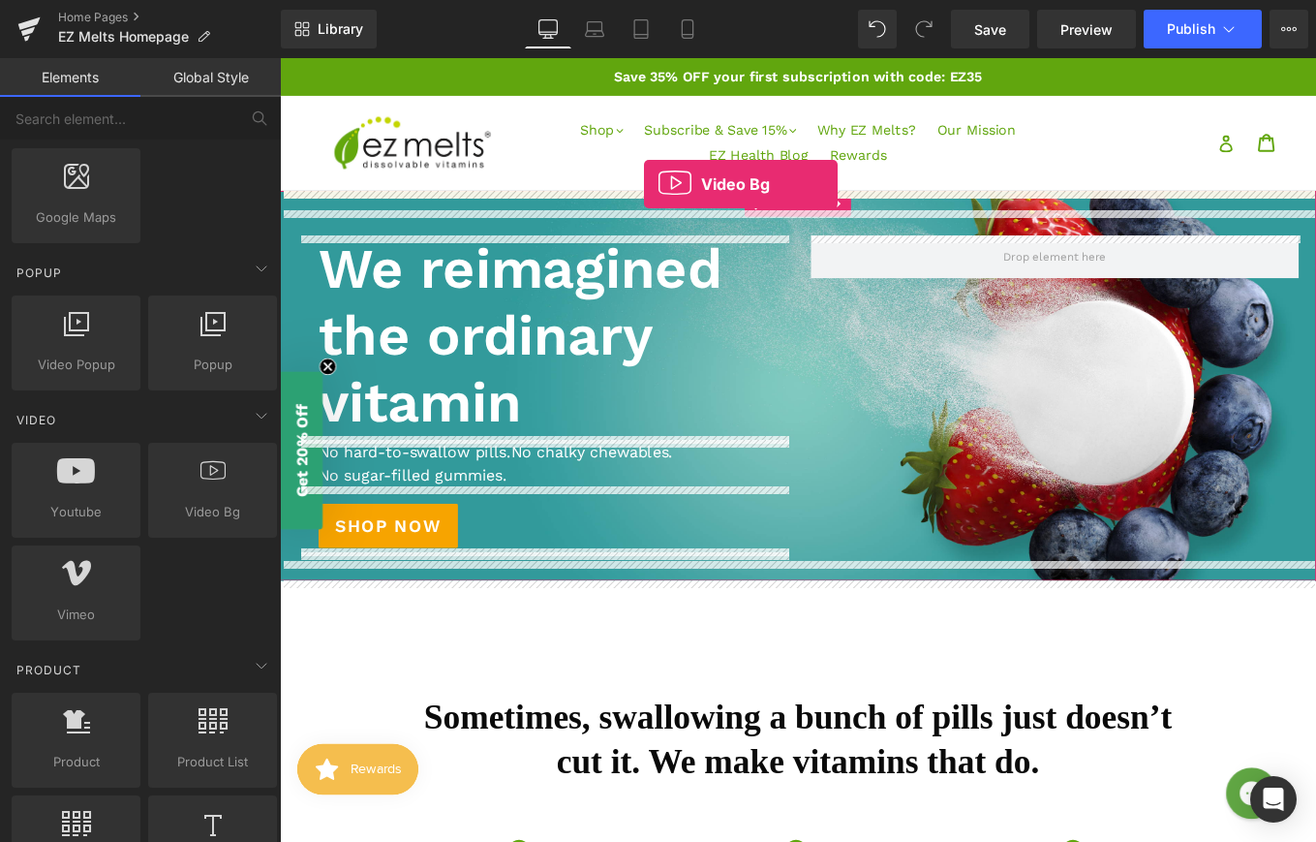
drag, startPoint x: 486, startPoint y: 562, endPoint x: 691, endPoint y: 200, distance: 415.5
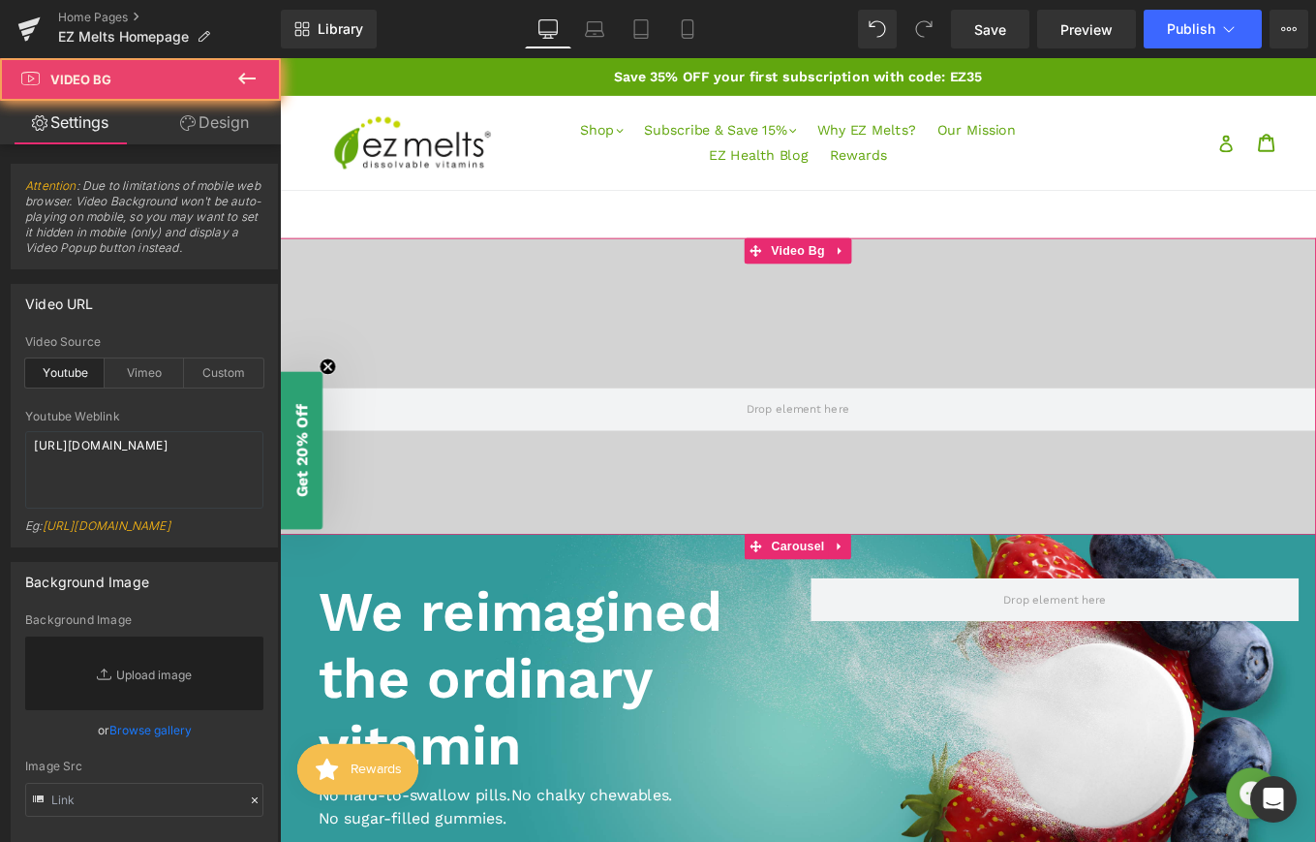
click at [683, 405] on div at bounding box center [866, 454] width 1172 height 387
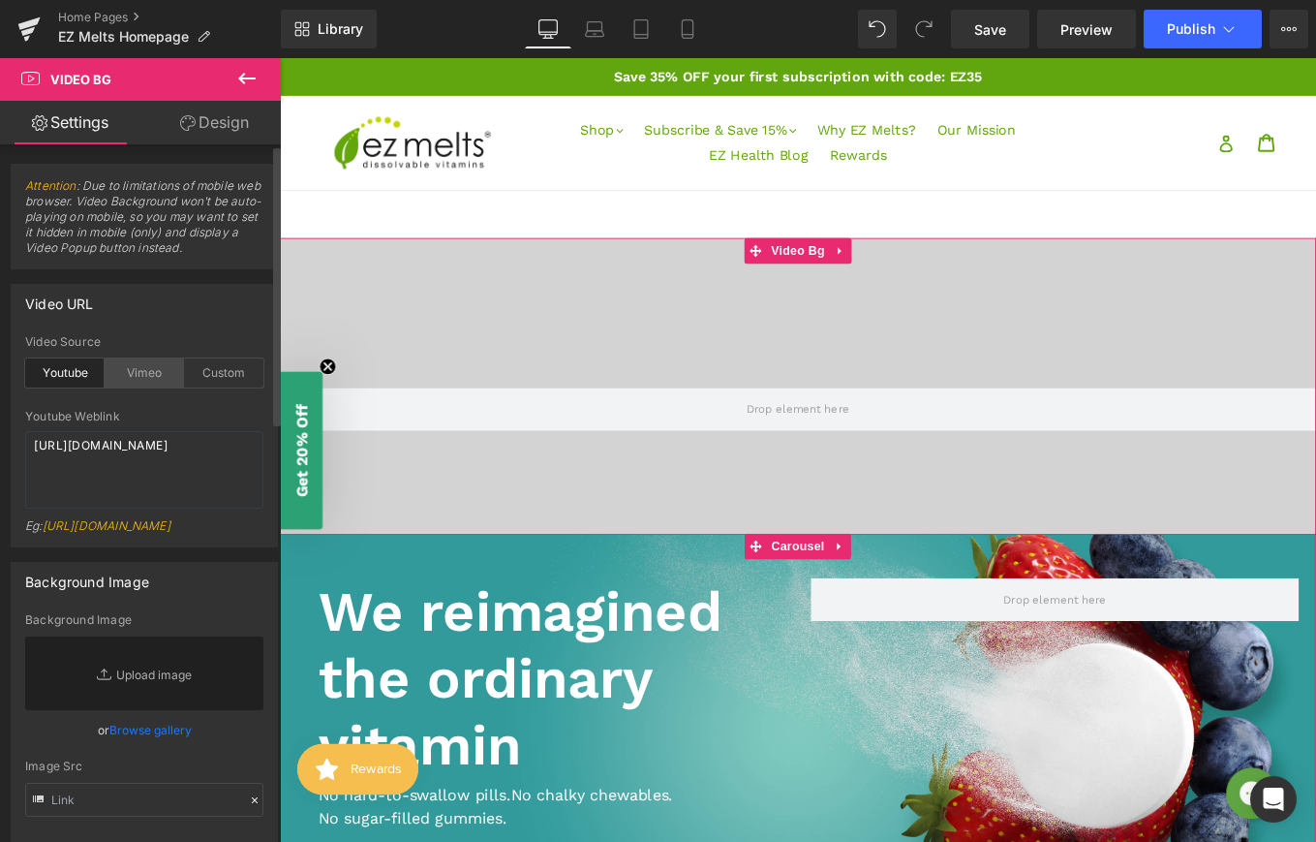
click at [143, 372] on div "Vimeo" at bounding box center [144, 372] width 79 height 29
click at [224, 382] on div "Custom" at bounding box center [223, 372] width 79 height 29
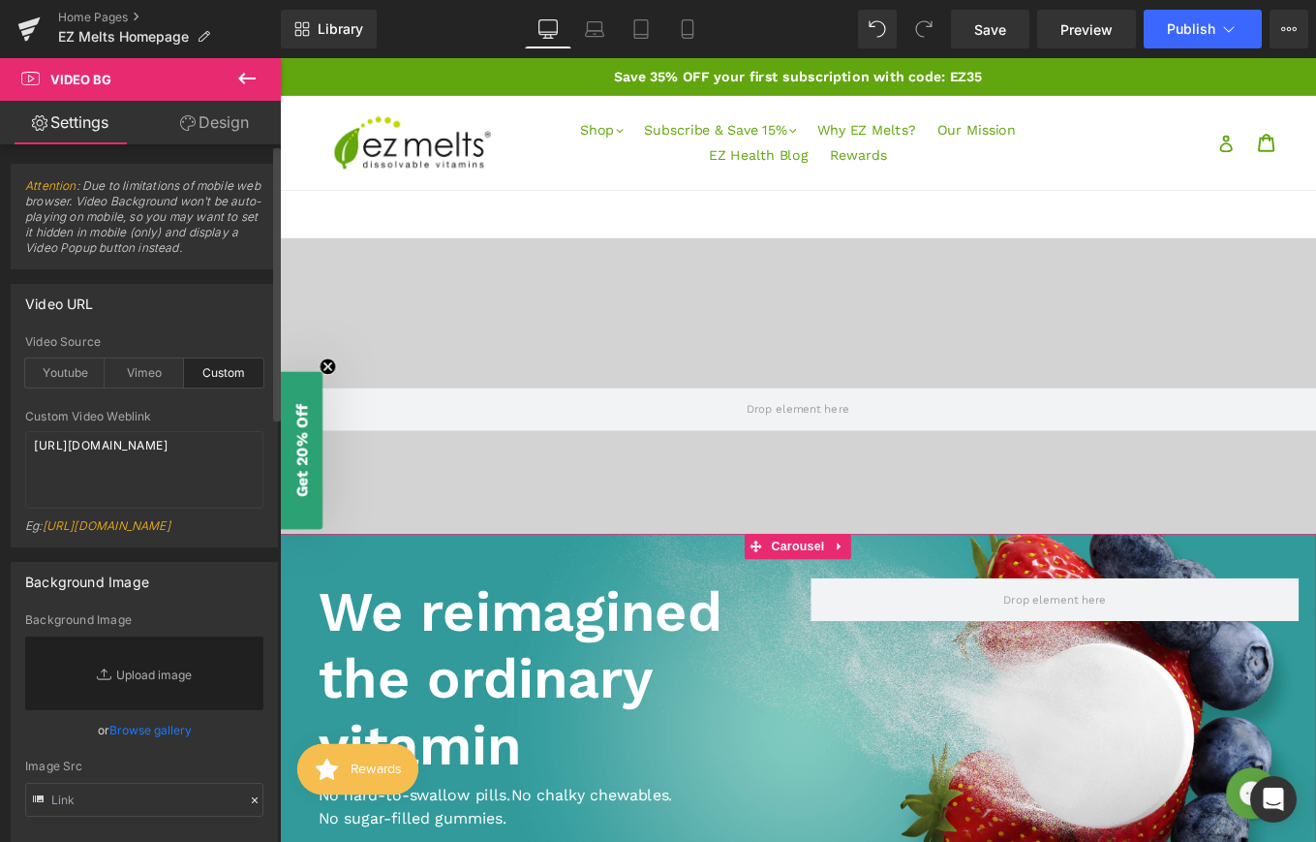
drag, startPoint x: 115, startPoint y: 586, endPoint x: 26, endPoint y: 541, distance: 99.6
click at [26, 541] on div "Eg: [URL][DOMAIN_NAME]" at bounding box center [144, 532] width 238 height 28
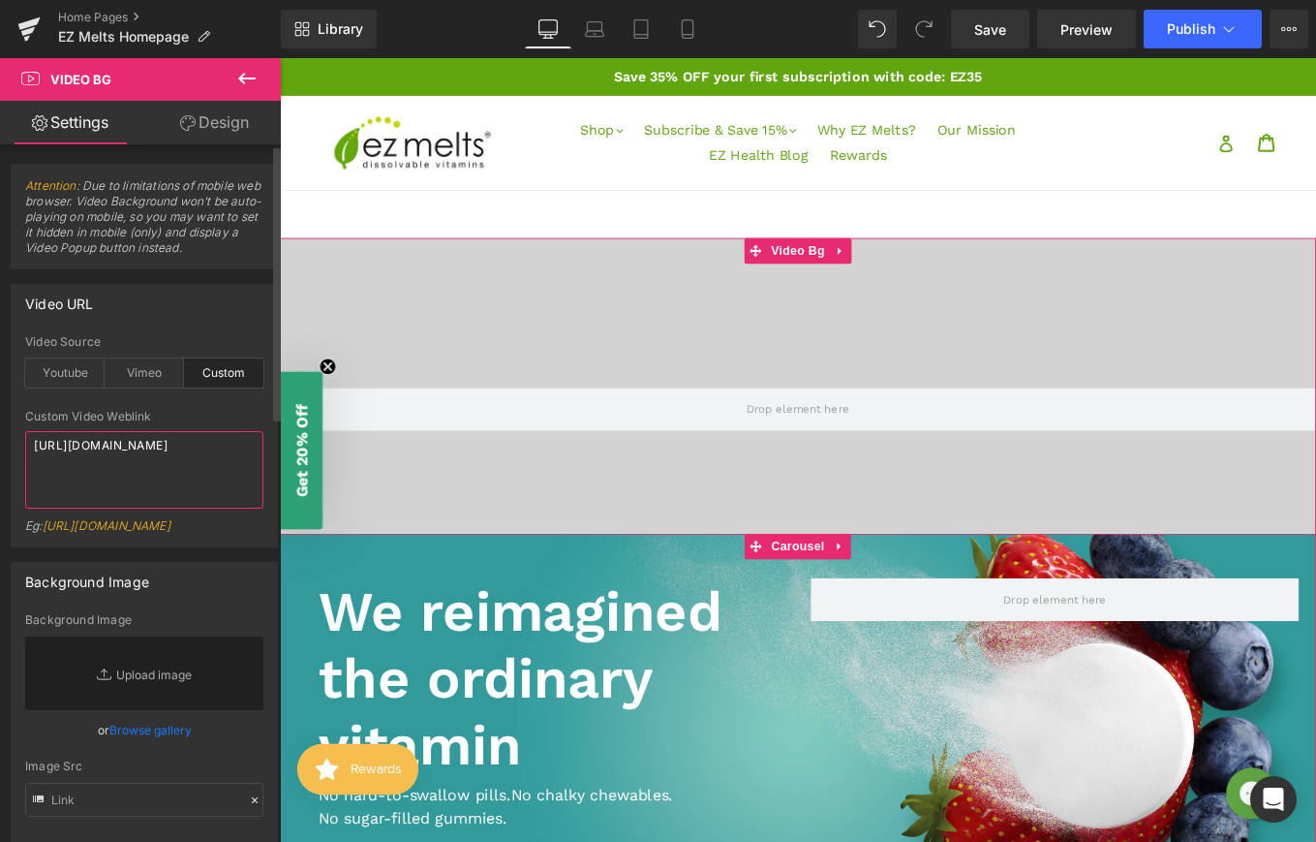
drag, startPoint x: 36, startPoint y: 447, endPoint x: 188, endPoint y: 485, distance: 156.7
click at [188, 485] on textarea "[URL][DOMAIN_NAME]" at bounding box center [144, 469] width 238 height 77
paste textarea "[DOMAIN_NAME][URL]"
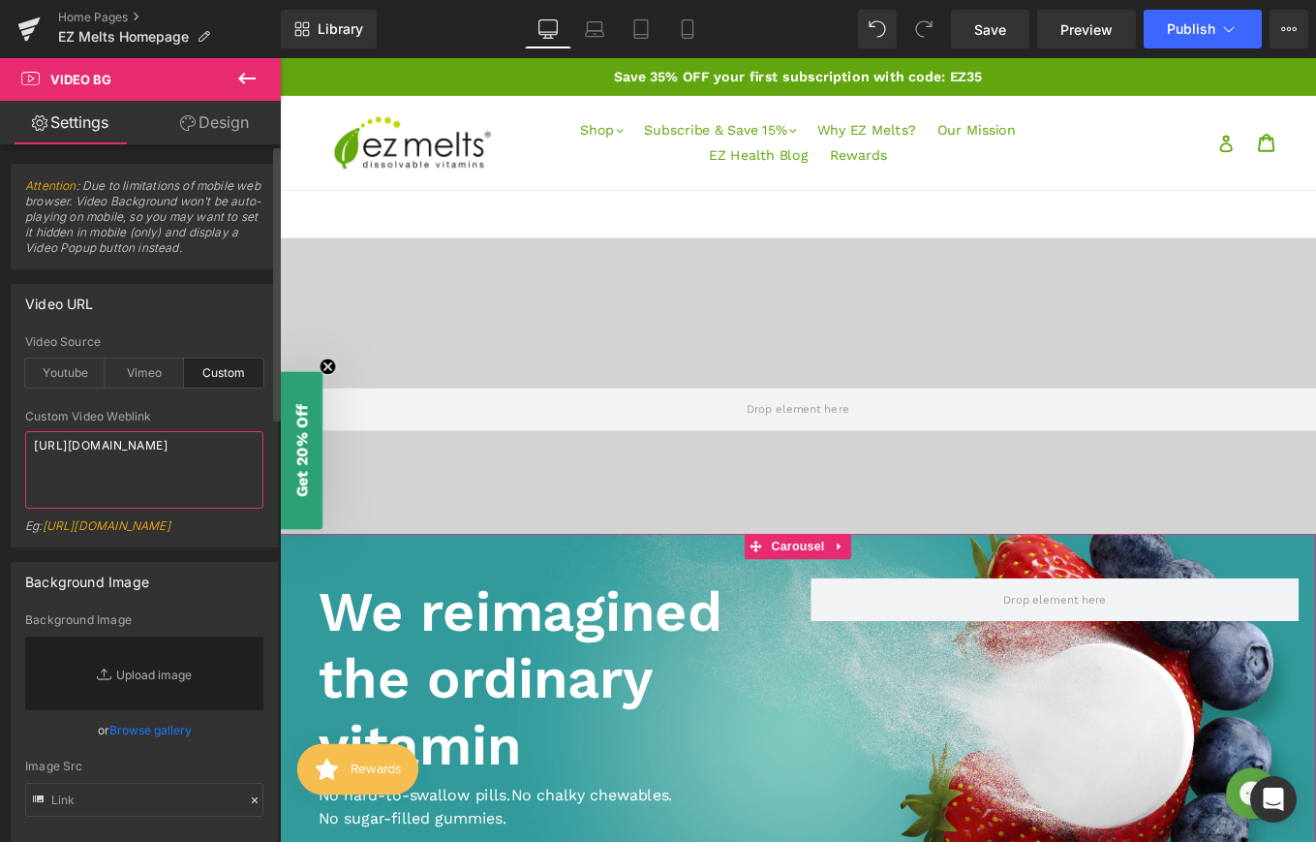
type textarea "[URL][DOMAIN_NAME]"
click at [258, 546] on div "youtube Video Source Youtube Vimeo Custom Youtube Weblink [URL][DOMAIN_NAME] Eg…" at bounding box center [144, 440] width 265 height 211
click at [215, 462] on textarea "[URL][DOMAIN_NAME]" at bounding box center [144, 469] width 238 height 77
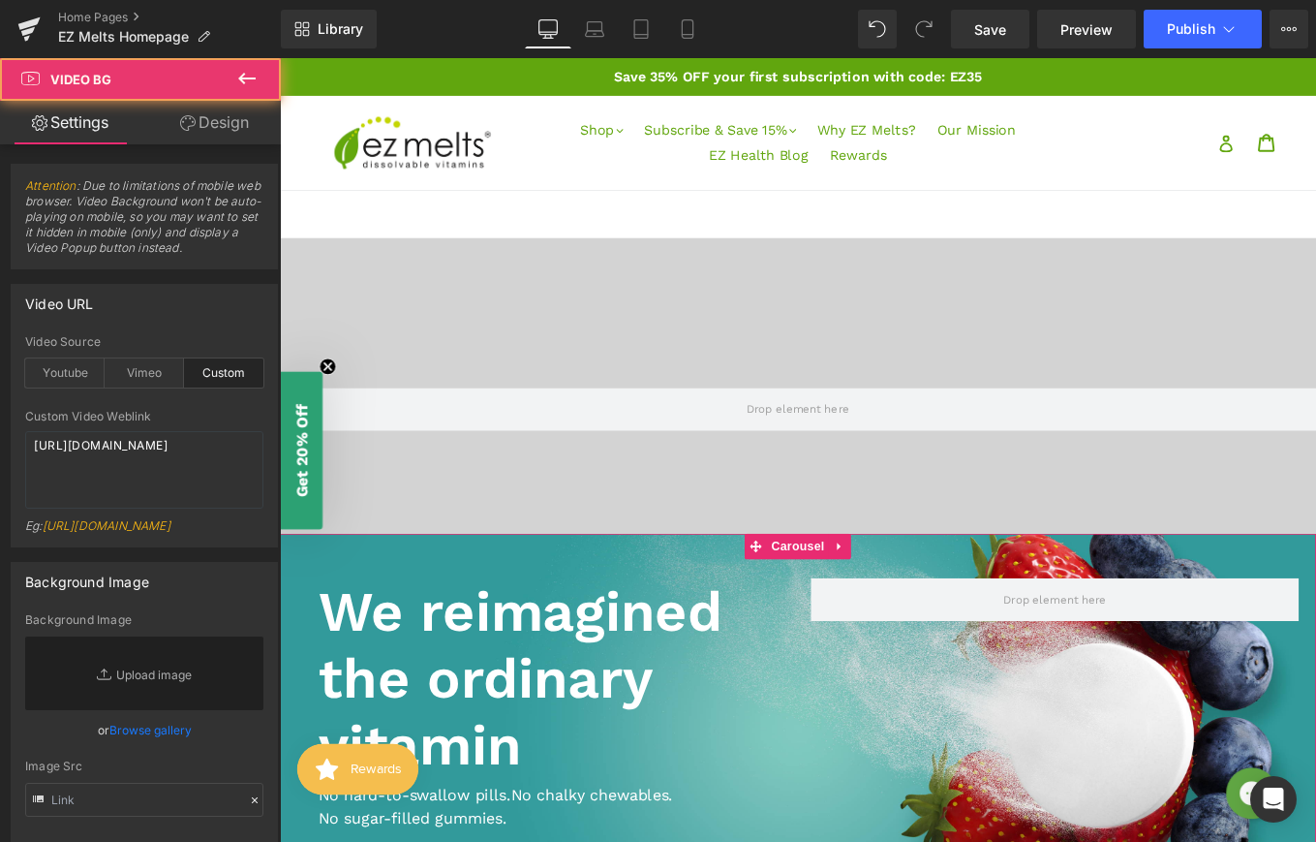
click at [726, 347] on div at bounding box center [866, 454] width 1172 height 387
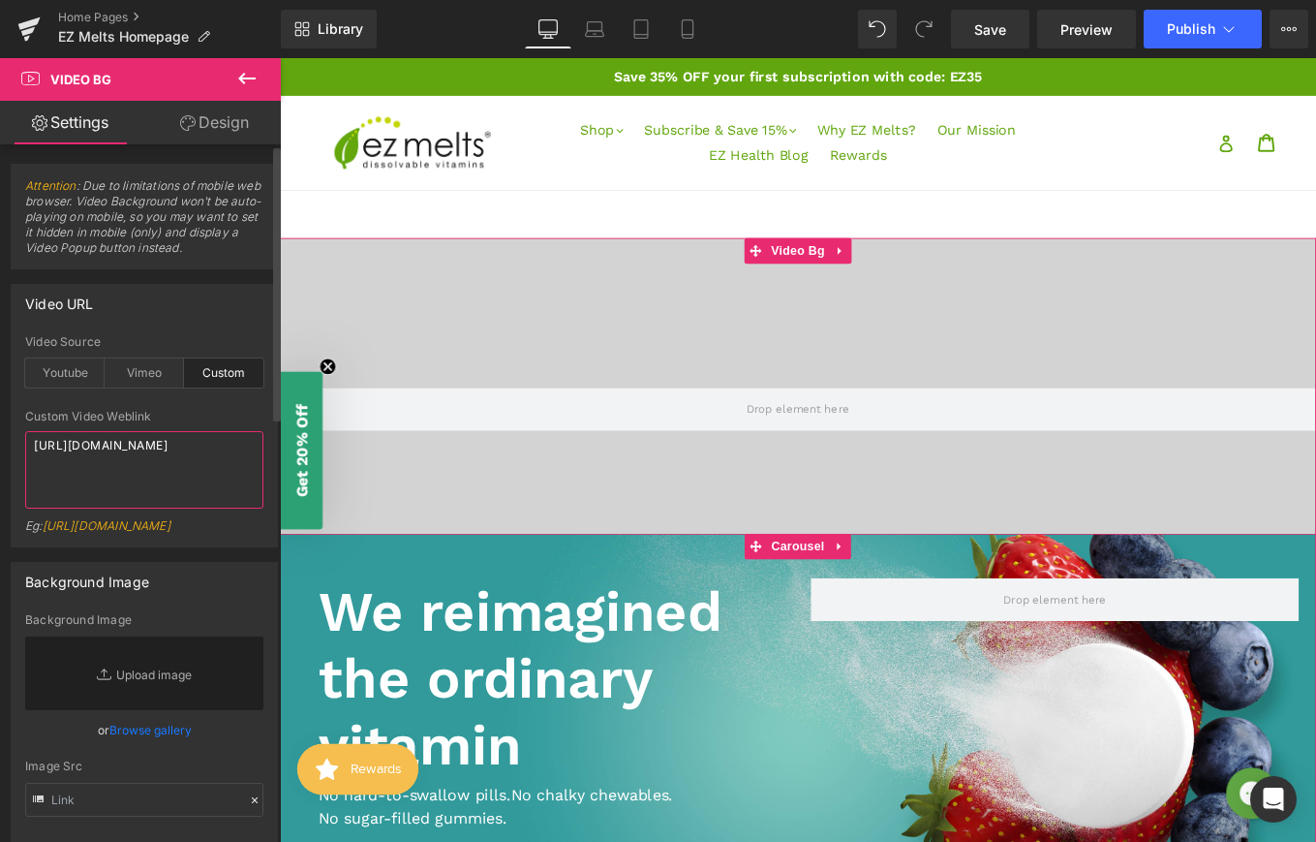
click at [199, 460] on textarea "[URL][DOMAIN_NAME]" at bounding box center [144, 469] width 238 height 77
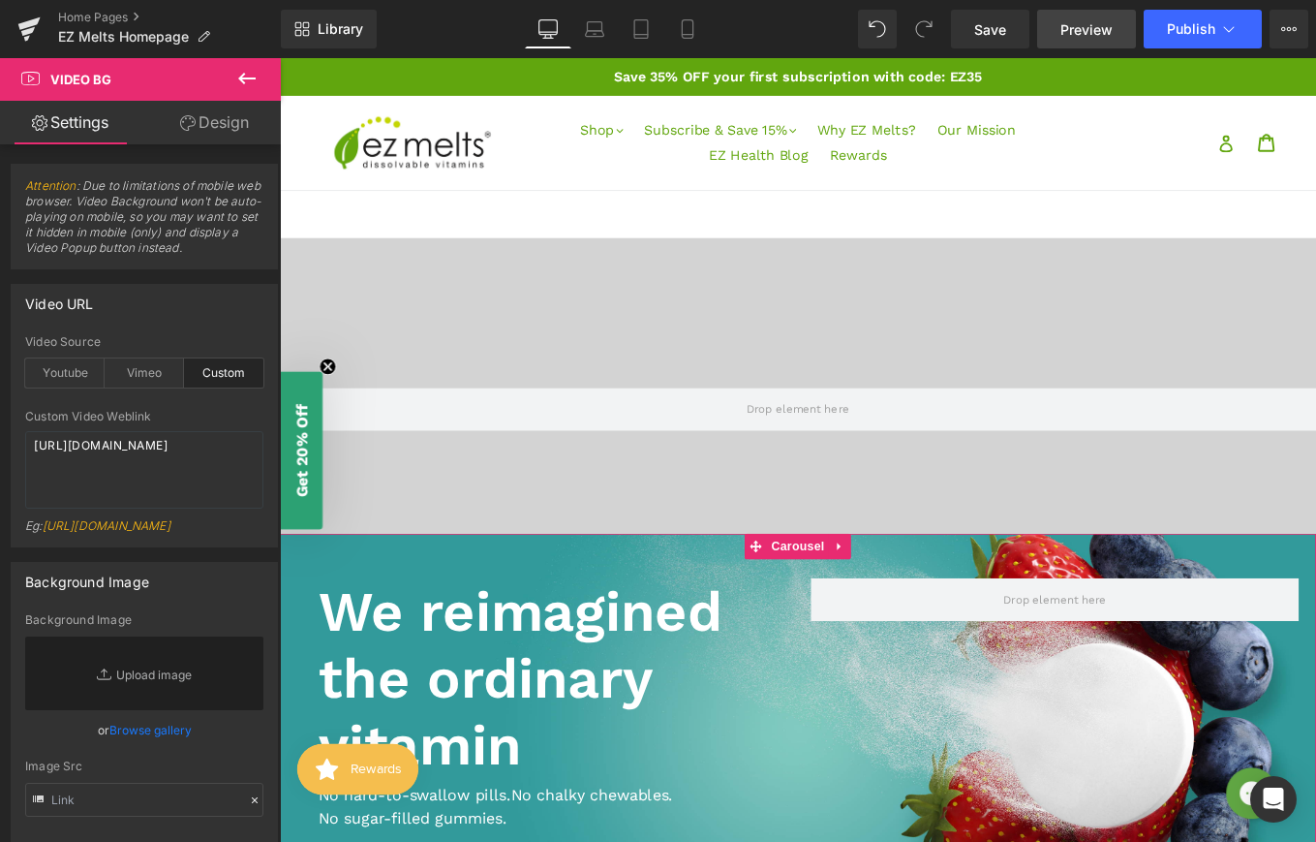
click at [1065, 33] on span "Preview" at bounding box center [1086, 29] width 52 height 20
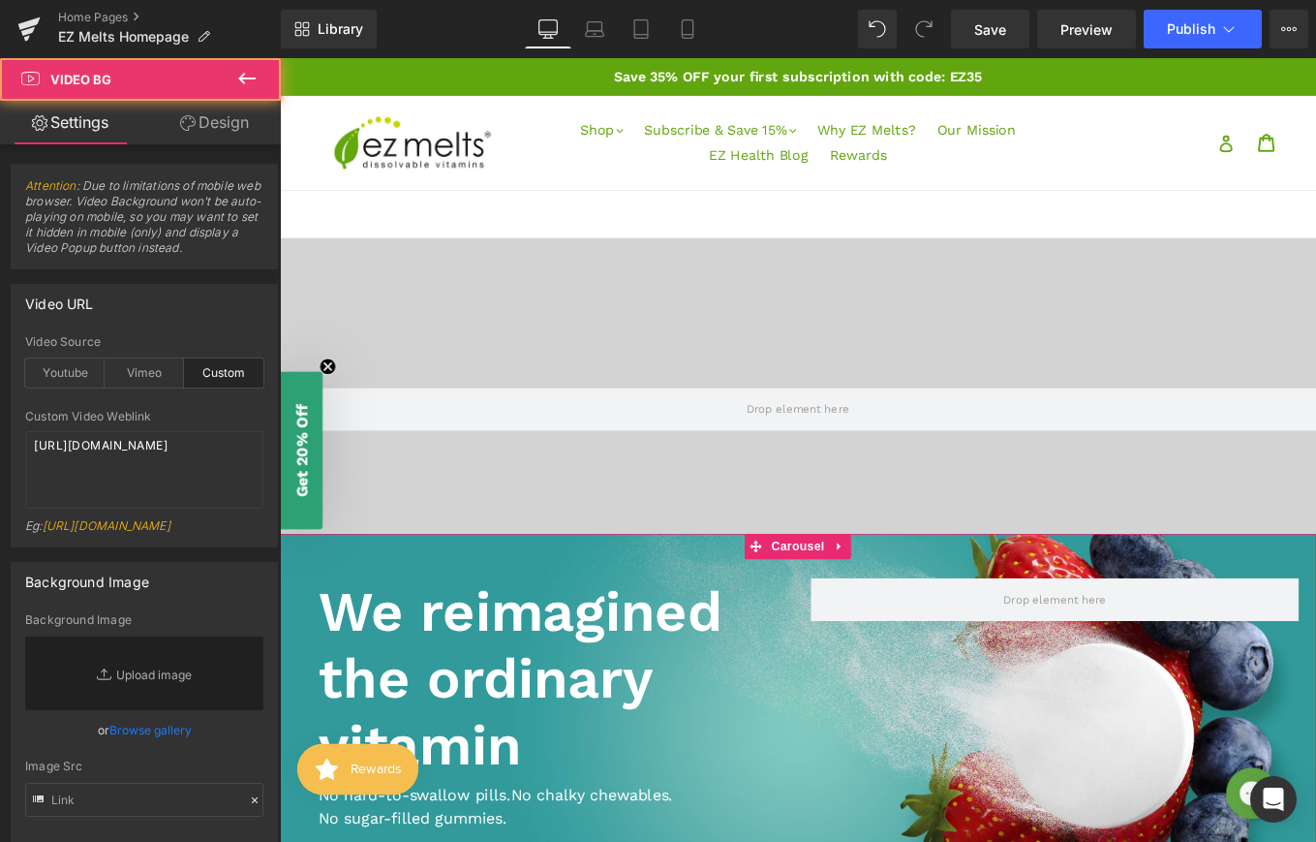
click at [892, 291] on div at bounding box center [866, 454] width 1172 height 387
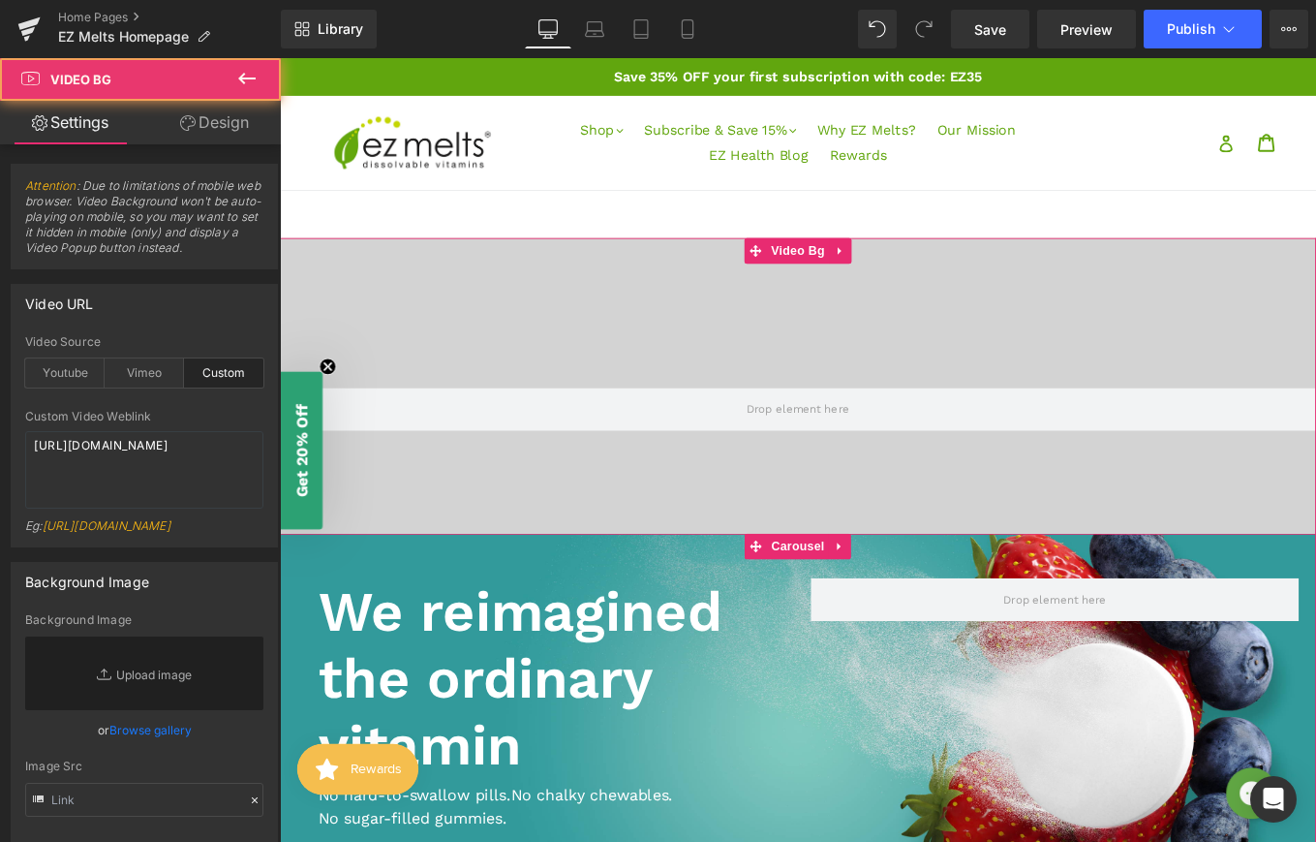
click at [879, 419] on div at bounding box center [866, 454] width 1172 height 387
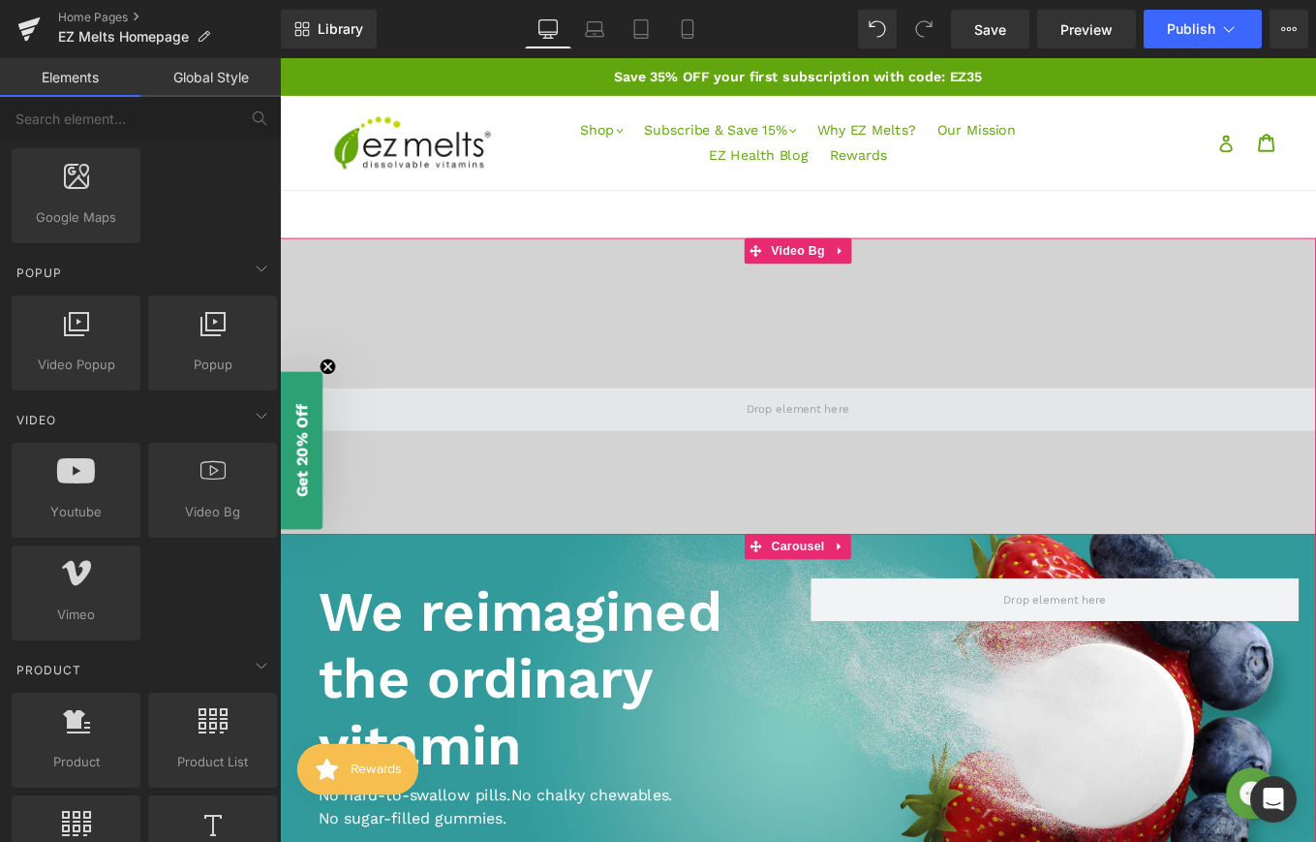
click at [867, 454] on span at bounding box center [866, 455] width 130 height 29
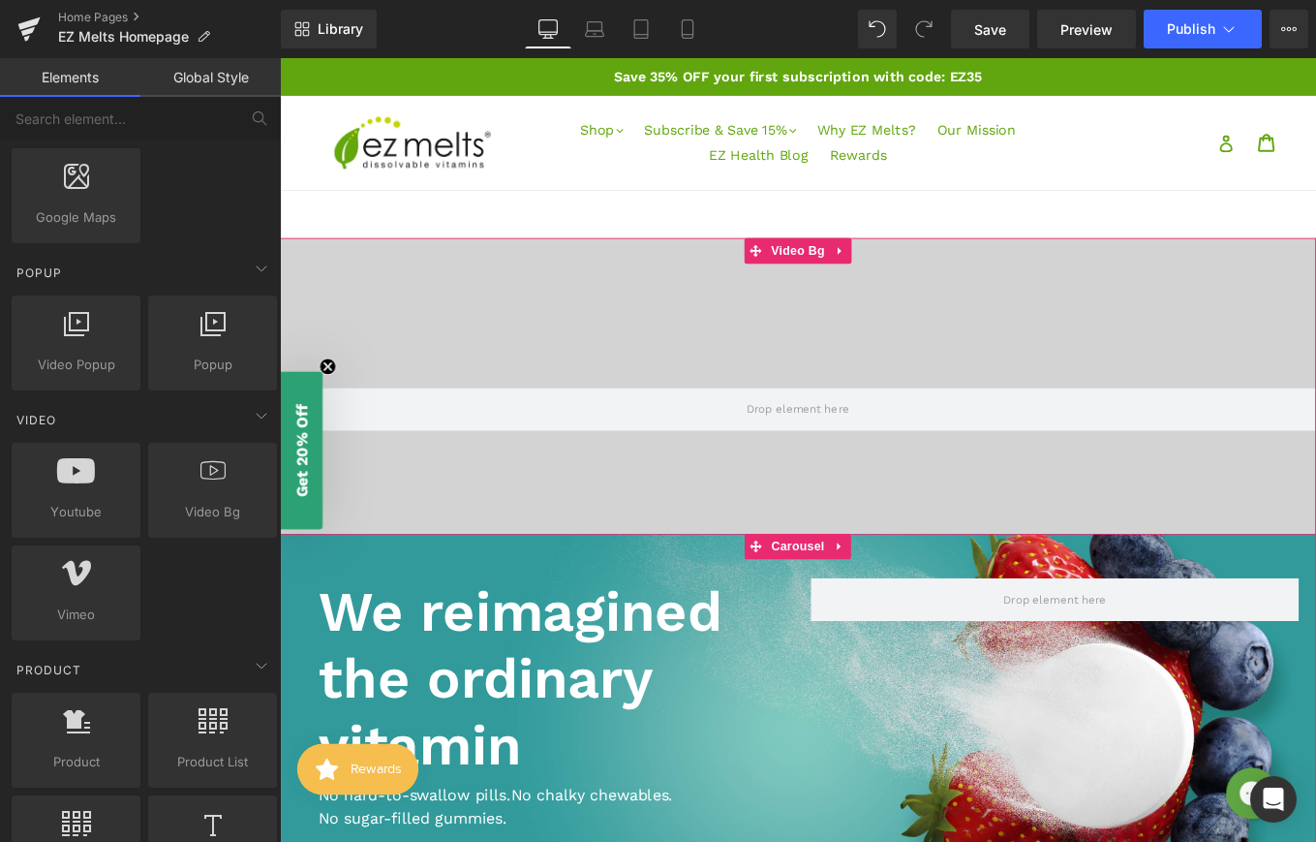
click at [892, 346] on div at bounding box center [866, 454] width 1172 height 387
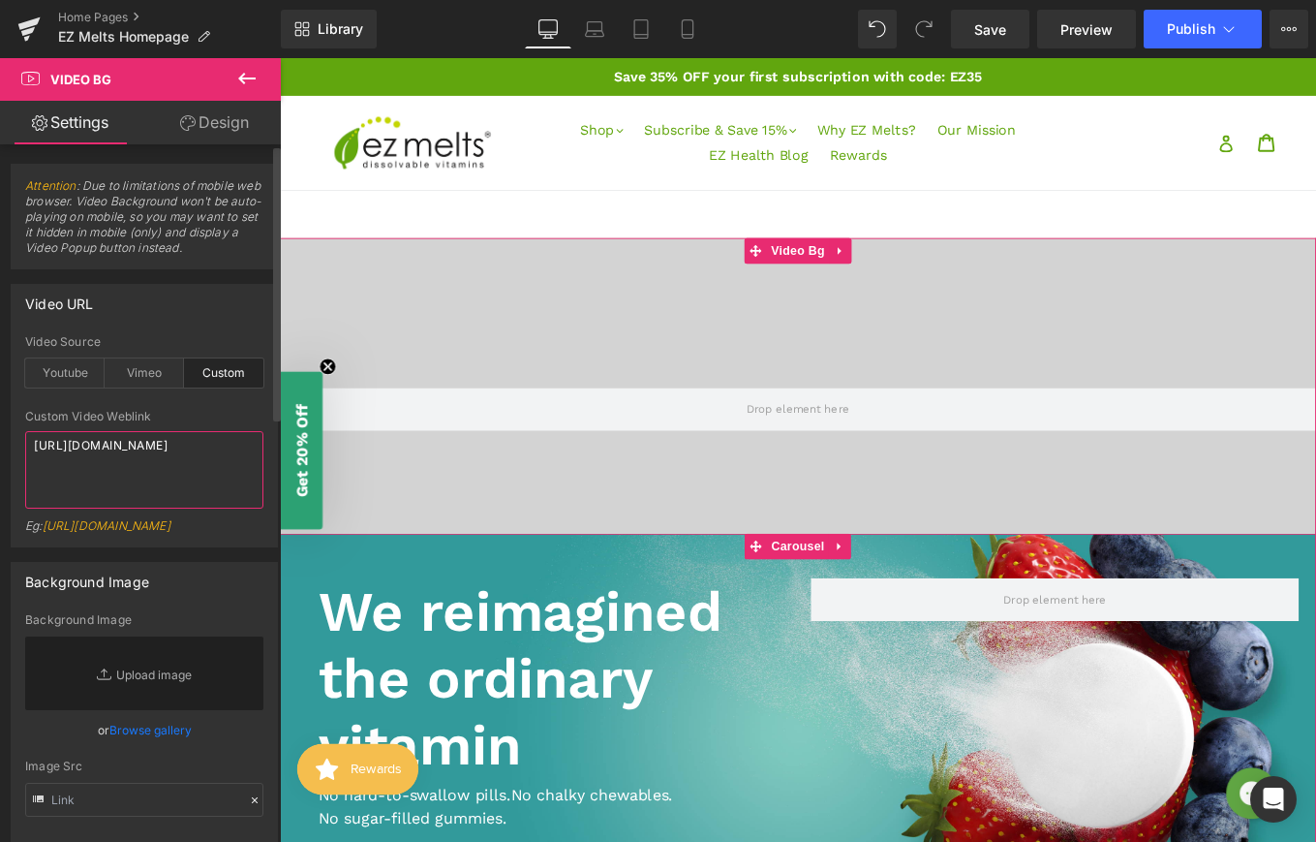
click at [147, 487] on textarea "[URL][DOMAIN_NAME]" at bounding box center [144, 469] width 238 height 77
click at [215, 487] on textarea "[URL][DOMAIN_NAME]" at bounding box center [144, 469] width 238 height 77
click at [220, 487] on textarea "[URL][DOMAIN_NAME]" at bounding box center [144, 469] width 238 height 77
click at [226, 488] on textarea "[URL][DOMAIN_NAME]" at bounding box center [144, 469] width 238 height 77
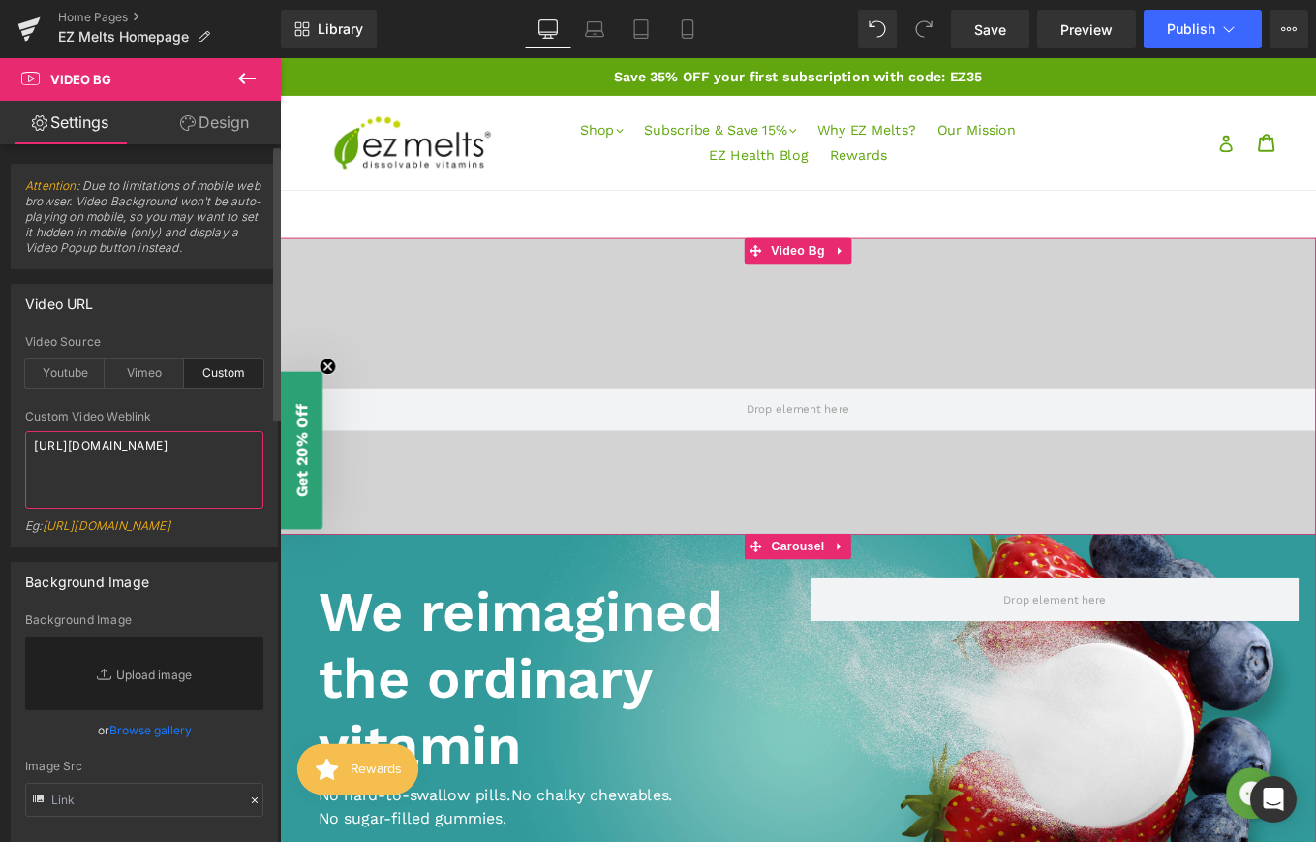
click at [230, 489] on textarea "[URL][DOMAIN_NAME]" at bounding box center [144, 469] width 238 height 77
click at [230, 494] on textarea "[URL][DOMAIN_NAME]" at bounding box center [144, 469] width 238 height 77
drag, startPoint x: 229, startPoint y: 493, endPoint x: 30, endPoint y: 448, distance: 203.5
click at [31, 448] on textarea "[URL][DOMAIN_NAME]" at bounding box center [144, 469] width 238 height 77
type textarea "\"
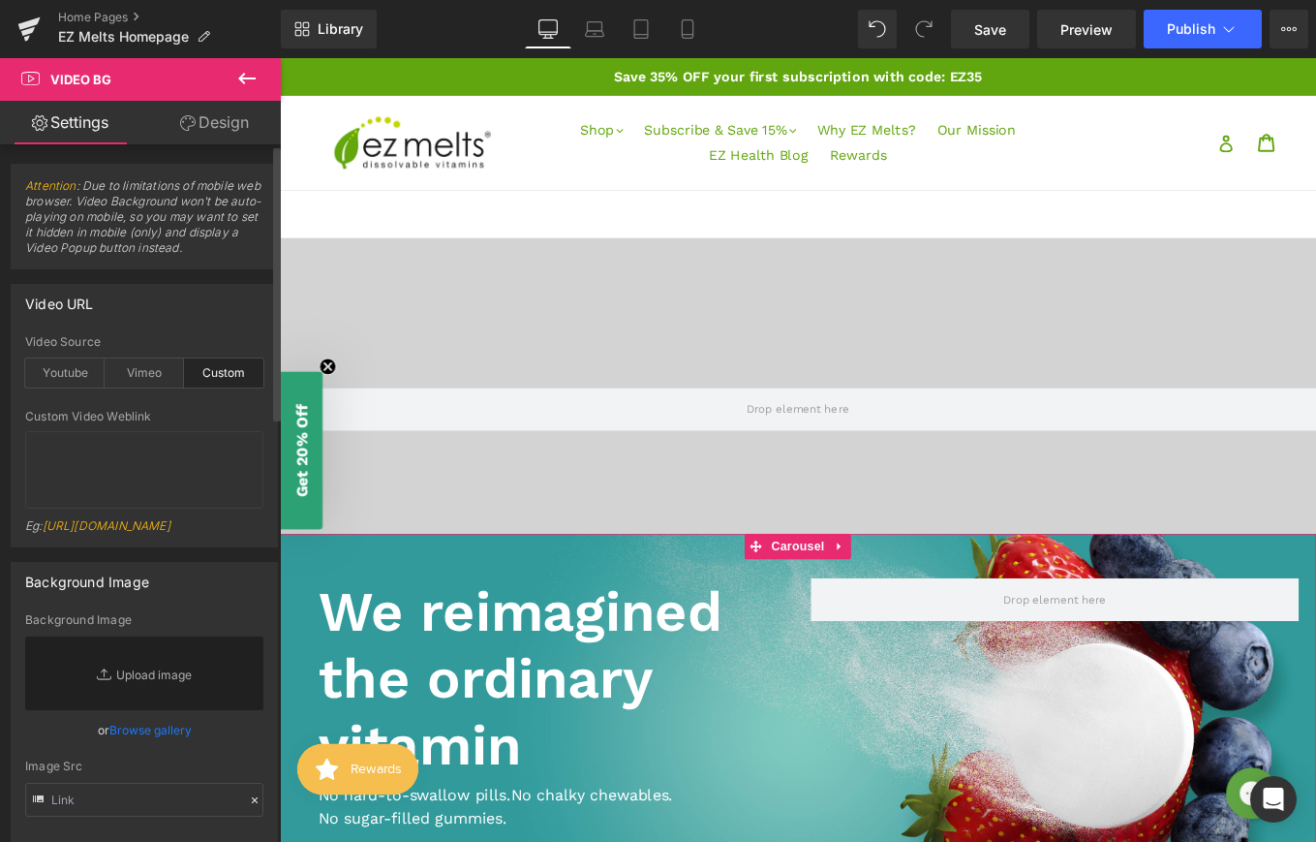
click at [241, 599] on div "Background Image" at bounding box center [144, 581] width 265 height 37
click at [134, 362] on div "Vimeo" at bounding box center [144, 372] width 79 height 29
click at [200, 374] on div "Custom" at bounding box center [223, 372] width 79 height 29
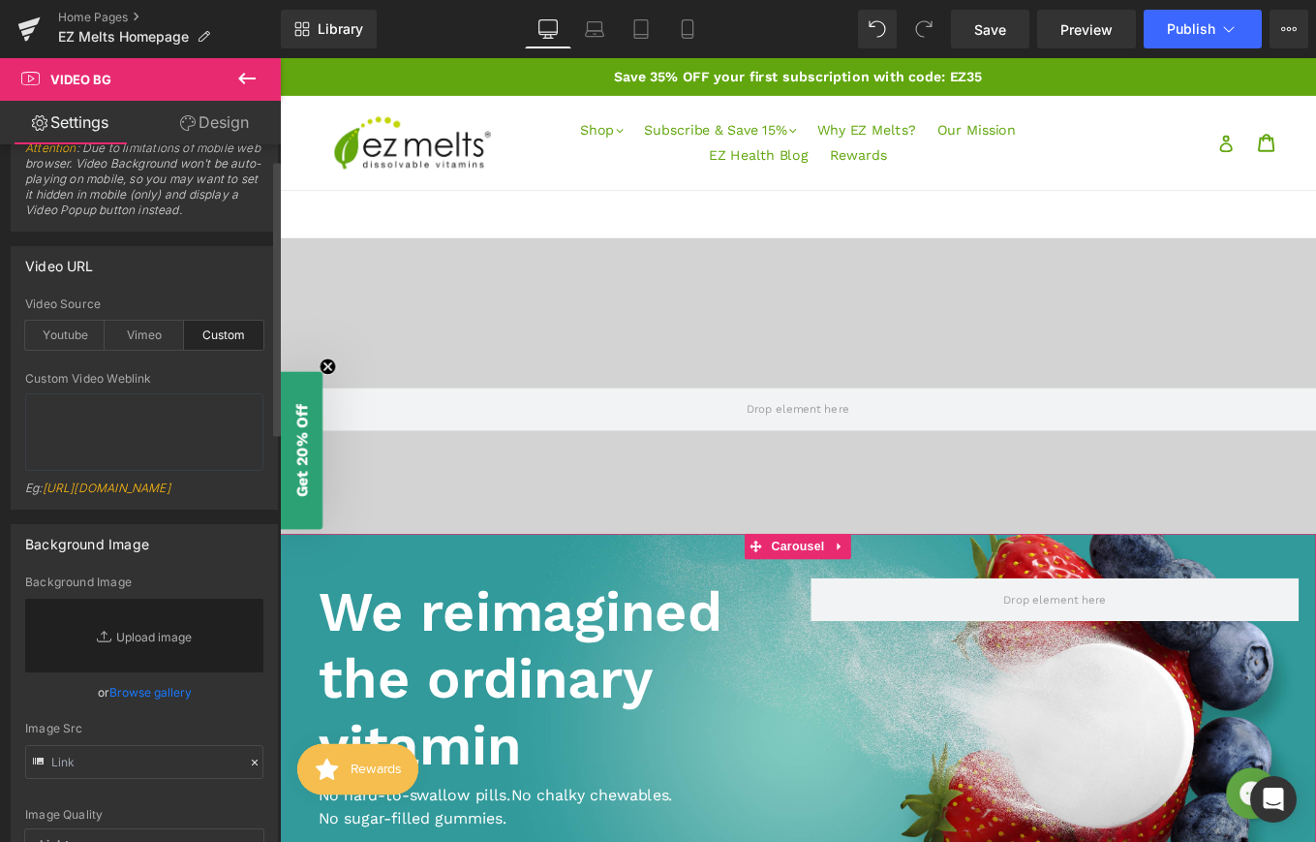
scroll to position [0, 0]
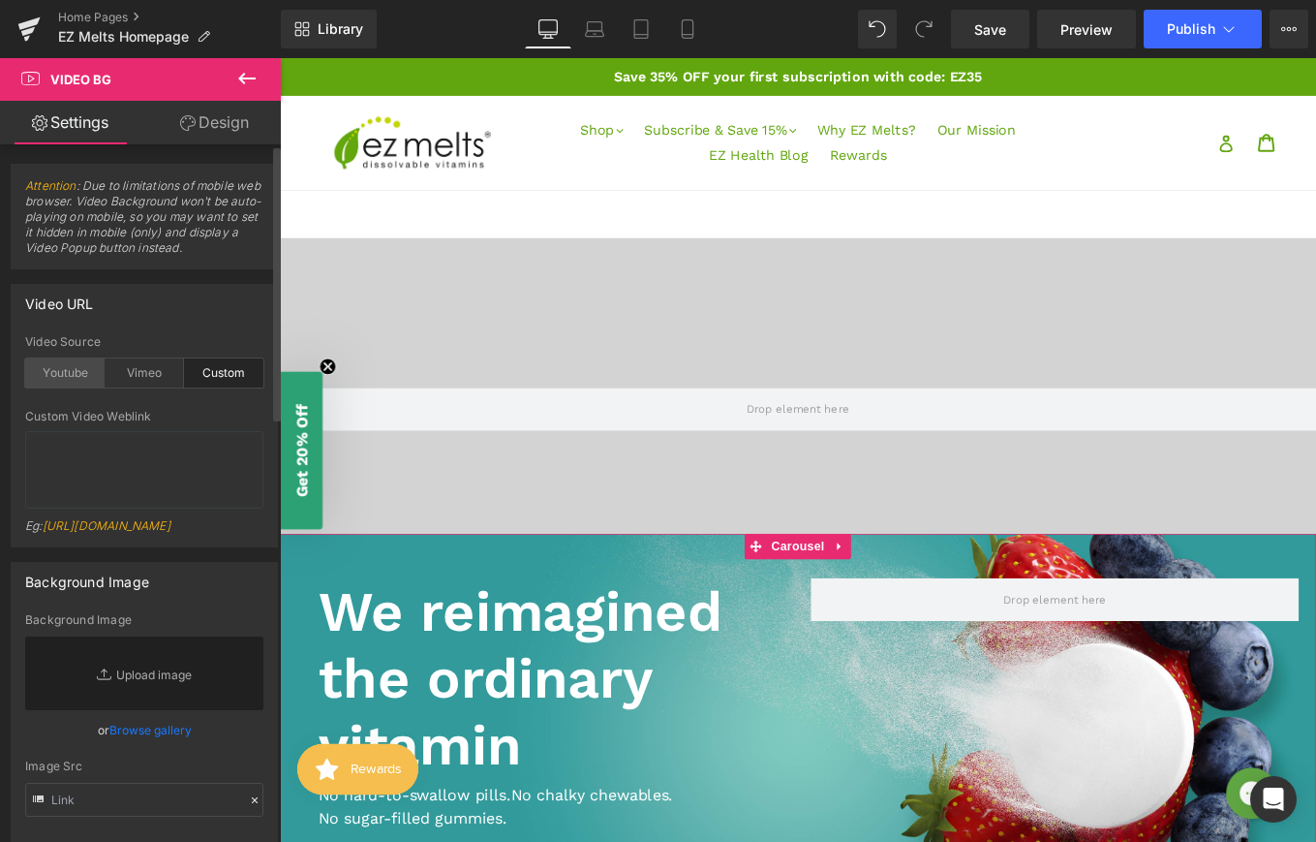
click at [82, 376] on div "Youtube" at bounding box center [64, 372] width 79 height 29
click at [136, 373] on div "Vimeo" at bounding box center [144, 372] width 79 height 29
click at [220, 376] on div "Custom" at bounding box center [223, 372] width 79 height 29
click at [141, 533] on link "[URL][DOMAIN_NAME]" at bounding box center [107, 525] width 128 height 15
drag, startPoint x: 110, startPoint y: 570, endPoint x: 28, endPoint y: 540, distance: 87.6
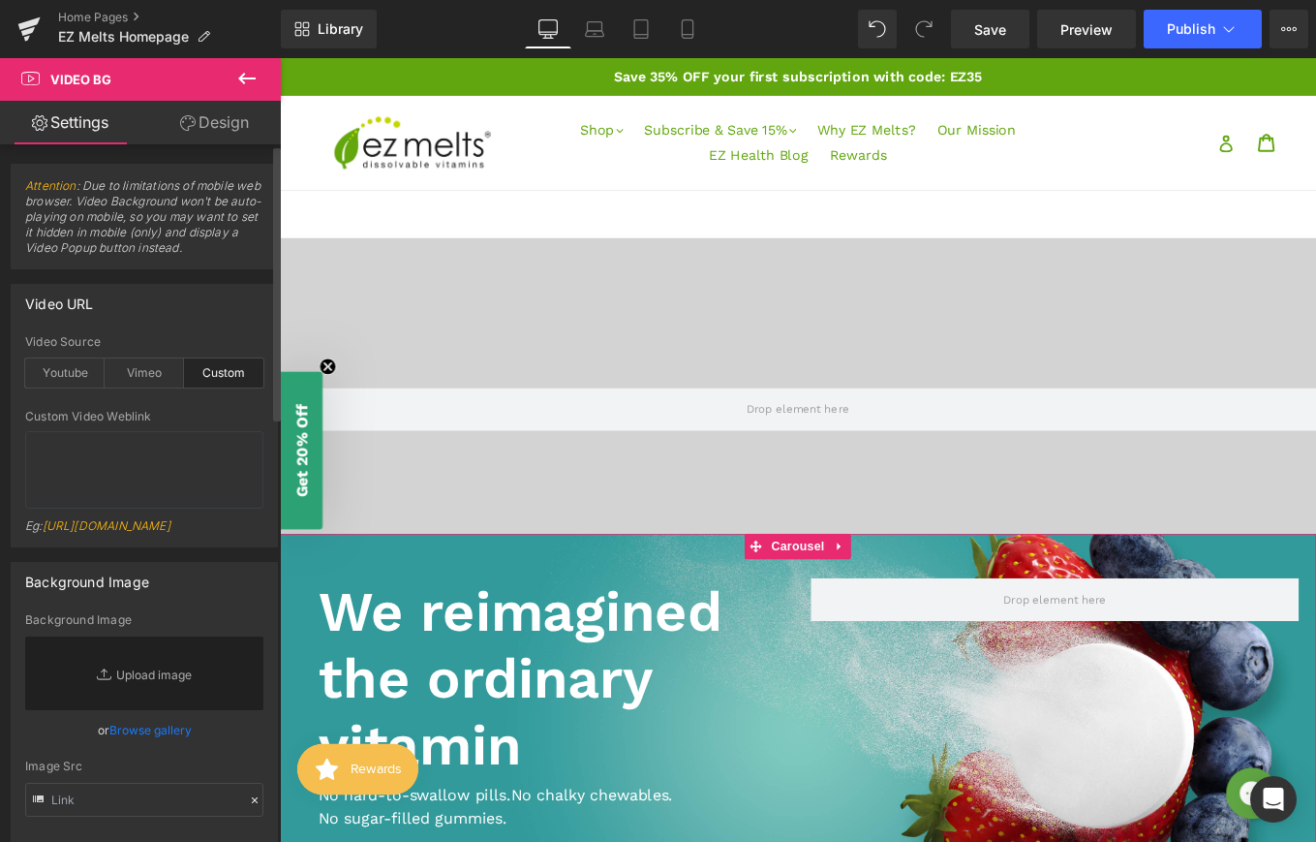
click at [28, 540] on div "Eg: [URL][DOMAIN_NAME]" at bounding box center [144, 532] width 238 height 28
copy link "[URL][DOMAIN_NAME]"
click at [71, 464] on textarea at bounding box center [144, 469] width 238 height 77
paste textarea "[URL][DOMAIN_NAME]"
type textarea "[URL][DOMAIN_NAME]"
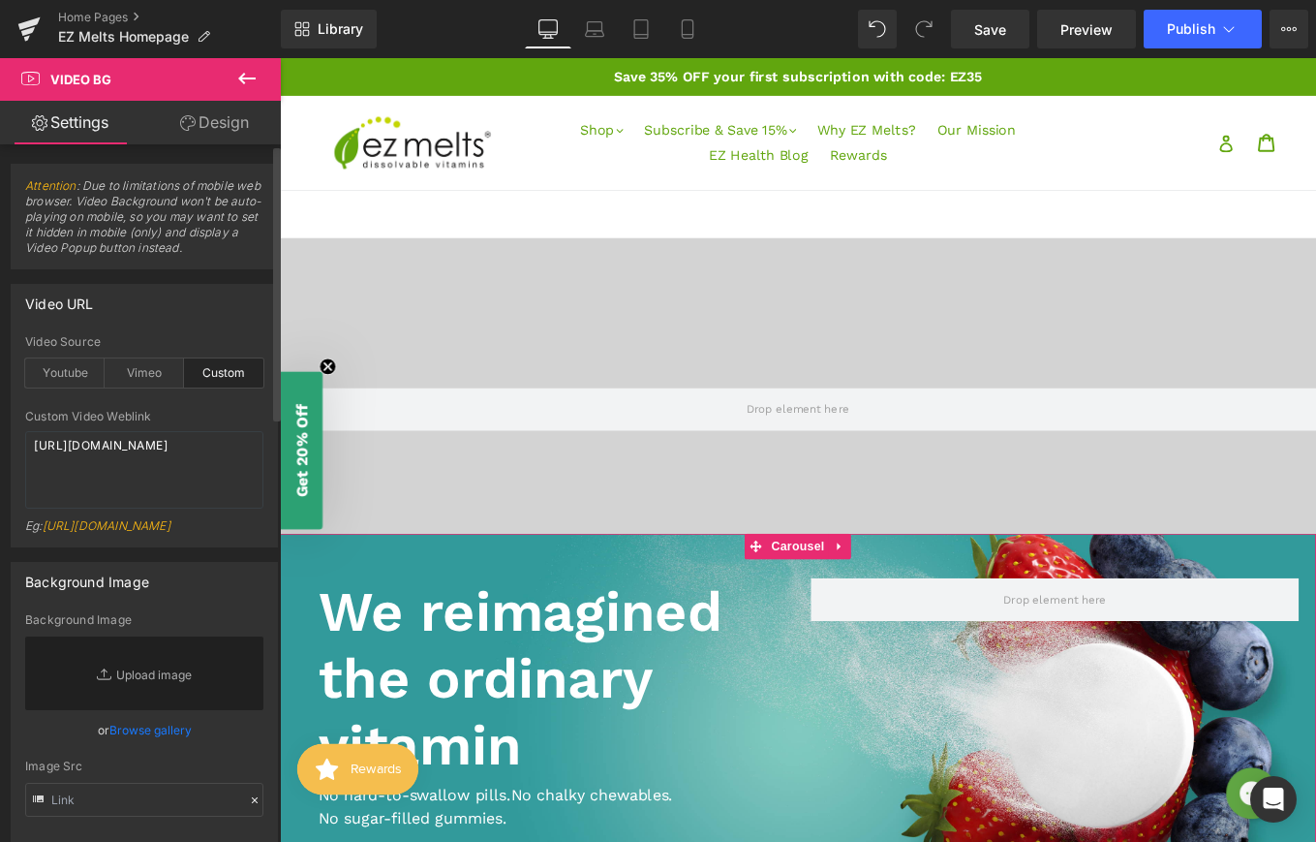
click at [138, 533] on link "[URL][DOMAIN_NAME]" at bounding box center [107, 525] width 128 height 15
